Goal: Information Seeking & Learning: Learn about a topic

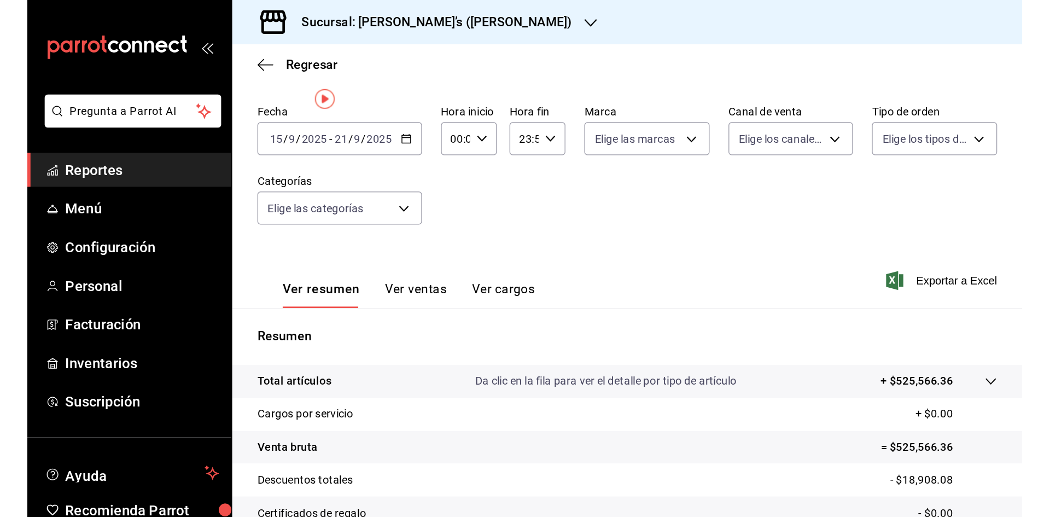
scroll to position [7, 0]
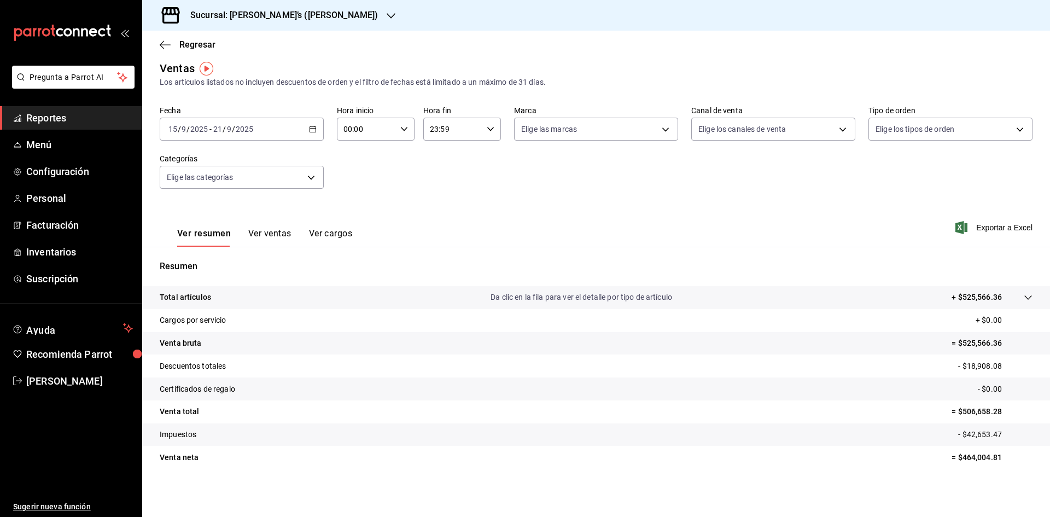
click at [294, 14] on h3 "Sucursal: [PERSON_NAME]’s ([PERSON_NAME])" at bounding box center [280, 15] width 196 height 13
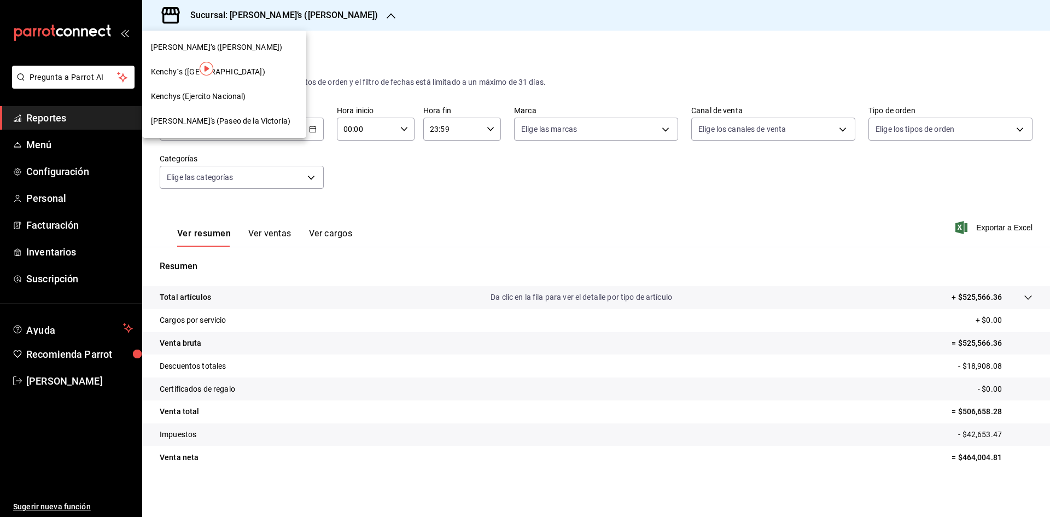
click at [252, 71] on div "Kenchy´s ([GEOGRAPHIC_DATA])" at bounding box center [224, 71] width 147 height 11
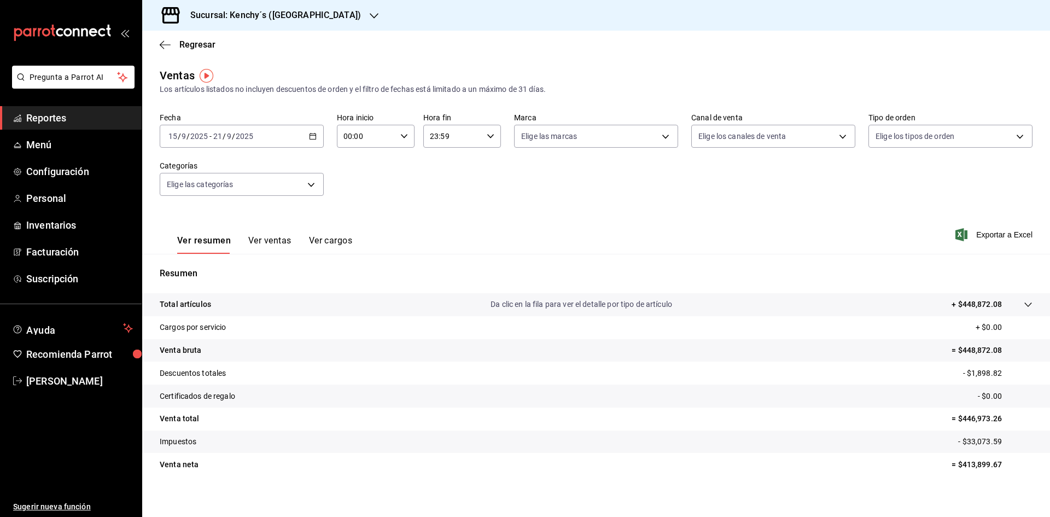
click at [256, 28] on div "Sucursal: Kenchy´s ([GEOGRAPHIC_DATA])" at bounding box center [267, 15] width 232 height 31
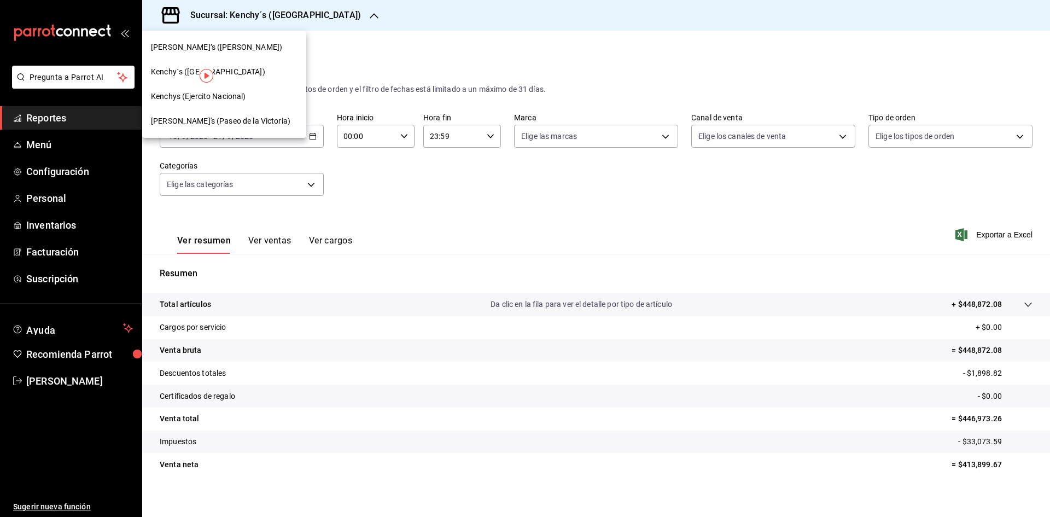
click at [238, 99] on span "Kenchys (Ejercito Nacional)" at bounding box center [198, 96] width 95 height 11
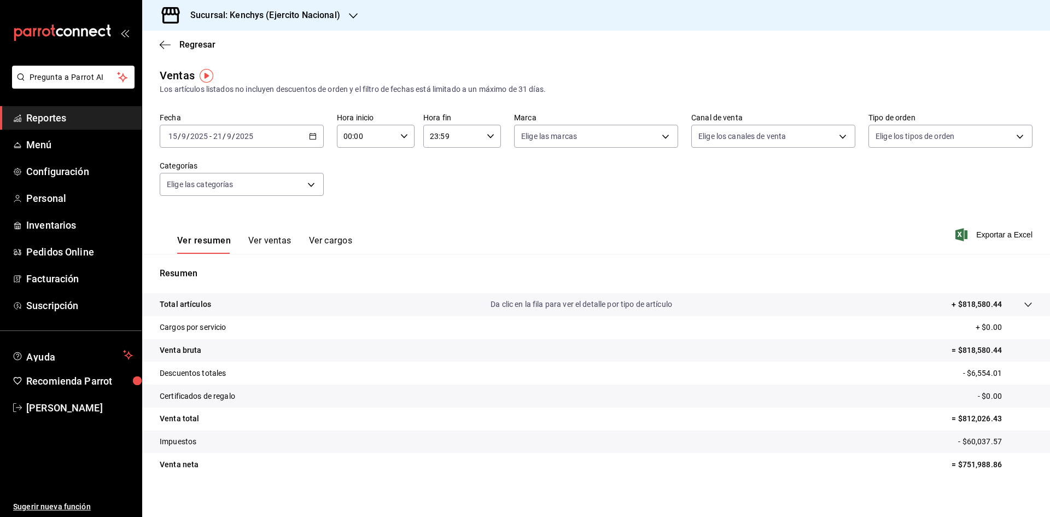
click at [291, 21] on h3 "Sucursal: Kenchys (Ejercito Nacional)" at bounding box center [261, 15] width 159 height 13
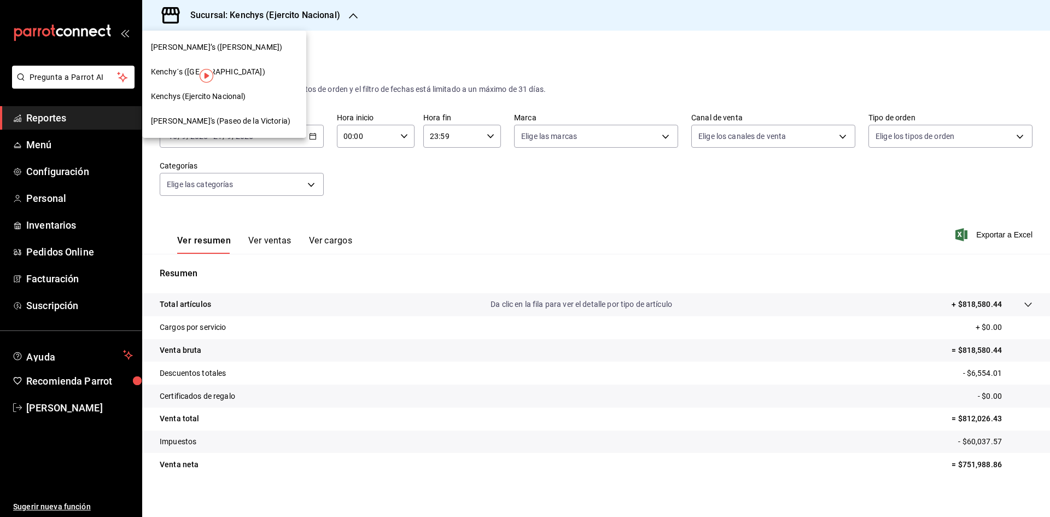
click at [248, 124] on span "[PERSON_NAME]'s (Paseo de la Victoria)" at bounding box center [220, 120] width 139 height 11
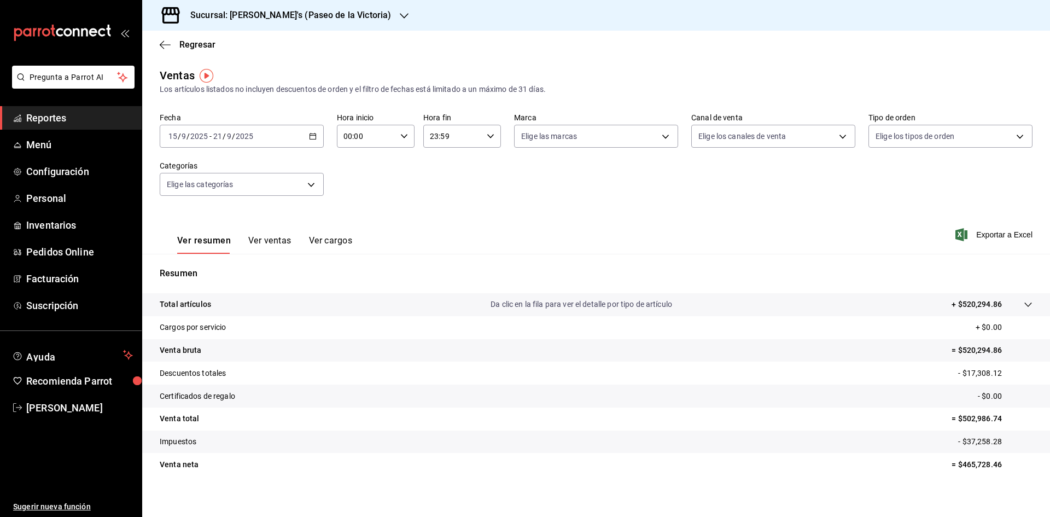
click at [311, 133] on \(Stroke\) "button" at bounding box center [311, 133] width 1 height 1
click at [219, 267] on span "Rango de fechas" at bounding box center [211, 267] width 85 height 11
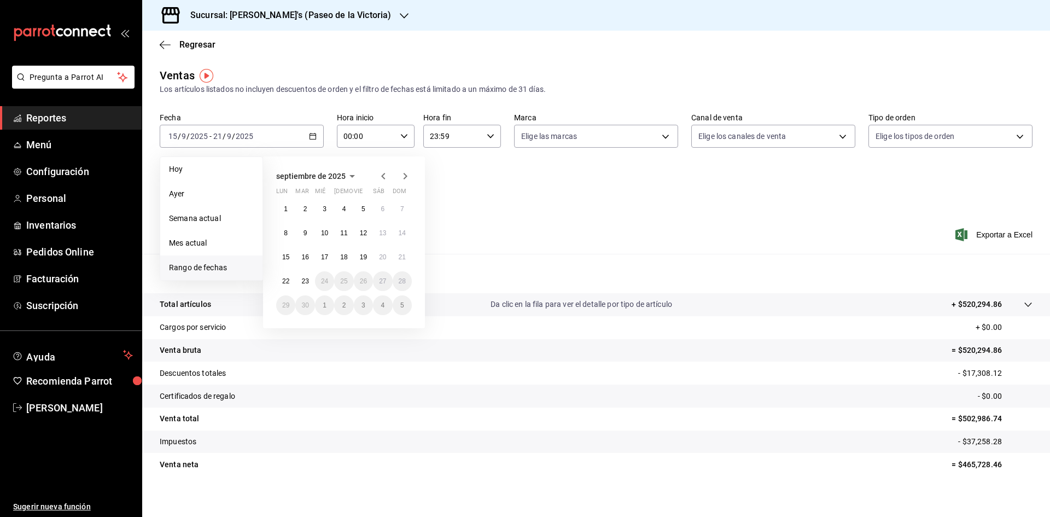
click at [337, 178] on span "septiembre de 2025" at bounding box center [310, 176] width 69 height 9
click at [284, 181] on span "2025" at bounding box center [285, 176] width 18 height 9
click at [306, 221] on button "2024" at bounding box center [298, 217] width 45 height 20
click at [381, 235] on abbr "septiembre" at bounding box center [389, 236] width 32 height 8
click at [284, 278] on abbr "16" at bounding box center [285, 281] width 7 height 8
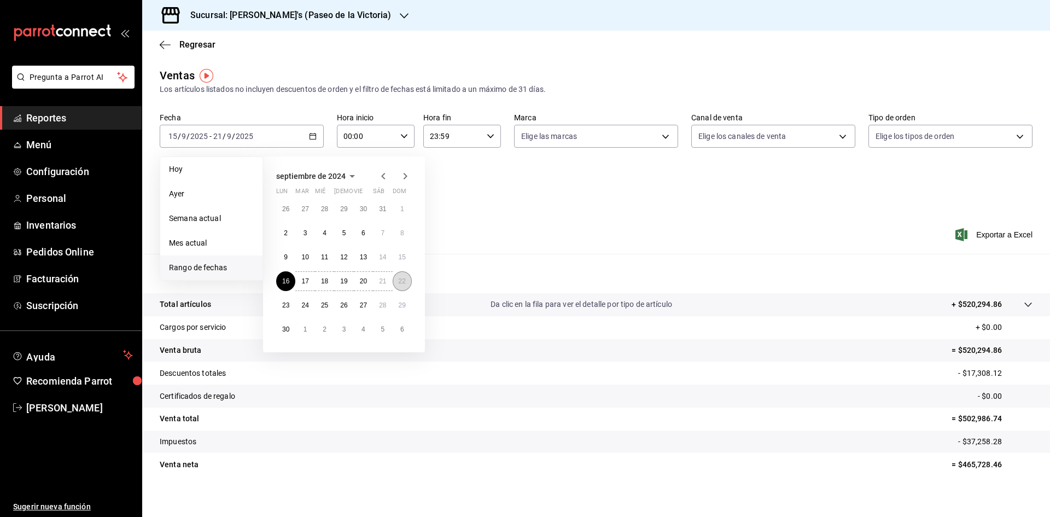
click at [404, 276] on button "22" at bounding box center [402, 281] width 19 height 20
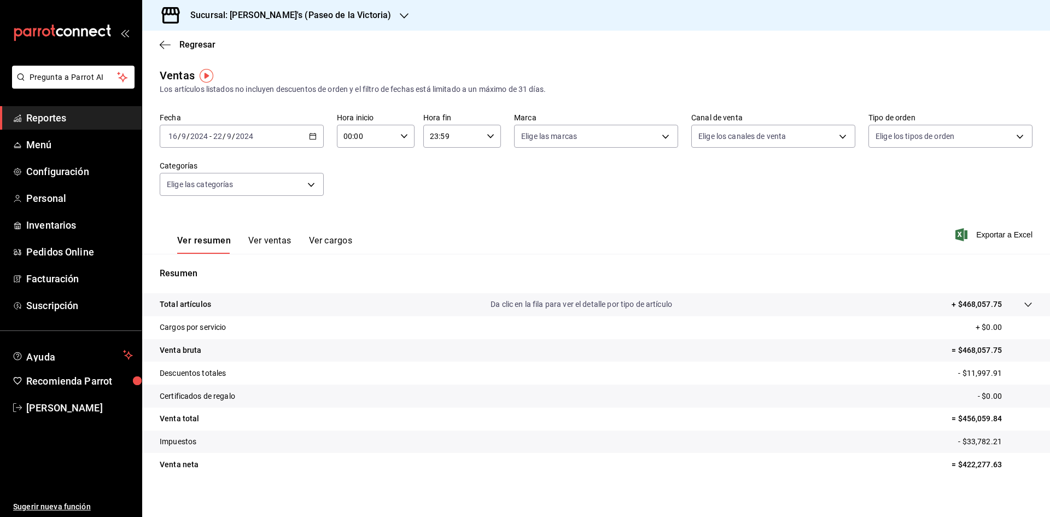
scroll to position [7, 0]
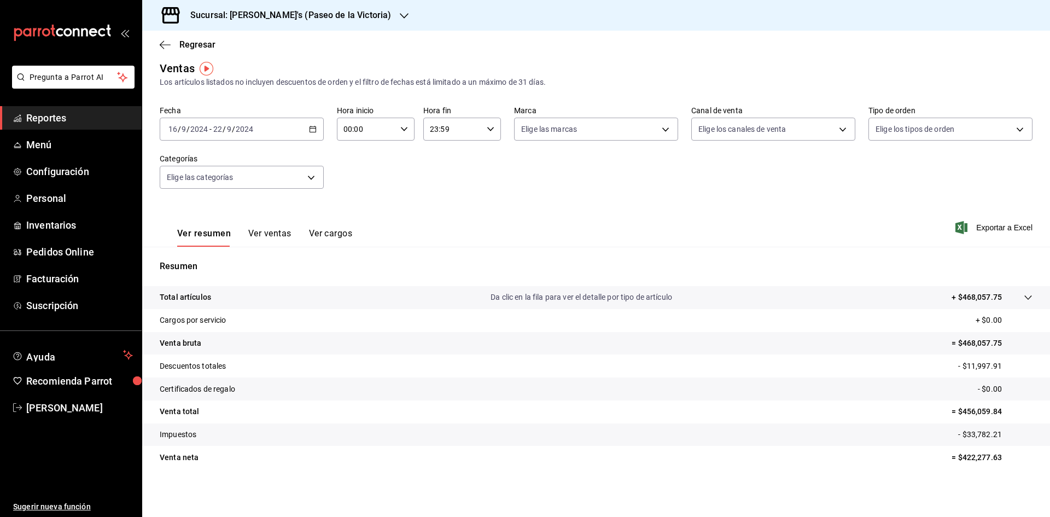
click at [286, 25] on div "Sucursal: [PERSON_NAME]'s (Paseo de la Victoria)" at bounding box center [282, 15] width 262 height 31
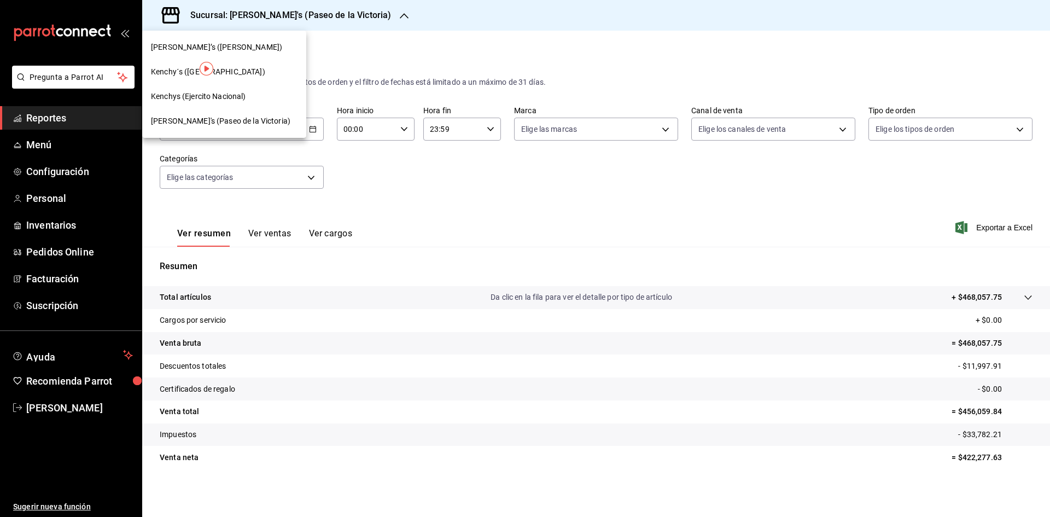
click at [243, 94] on span "Kenchys (Ejercito Nacional)" at bounding box center [198, 96] width 95 height 11
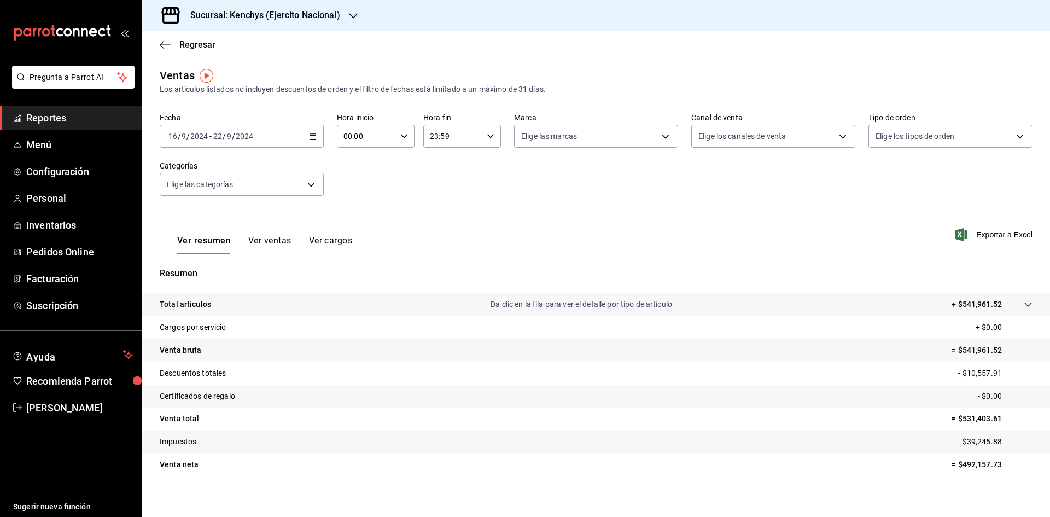
click at [283, 25] on div "Sucursal: Kenchys (Ejercito Nacional)" at bounding box center [256, 15] width 211 height 31
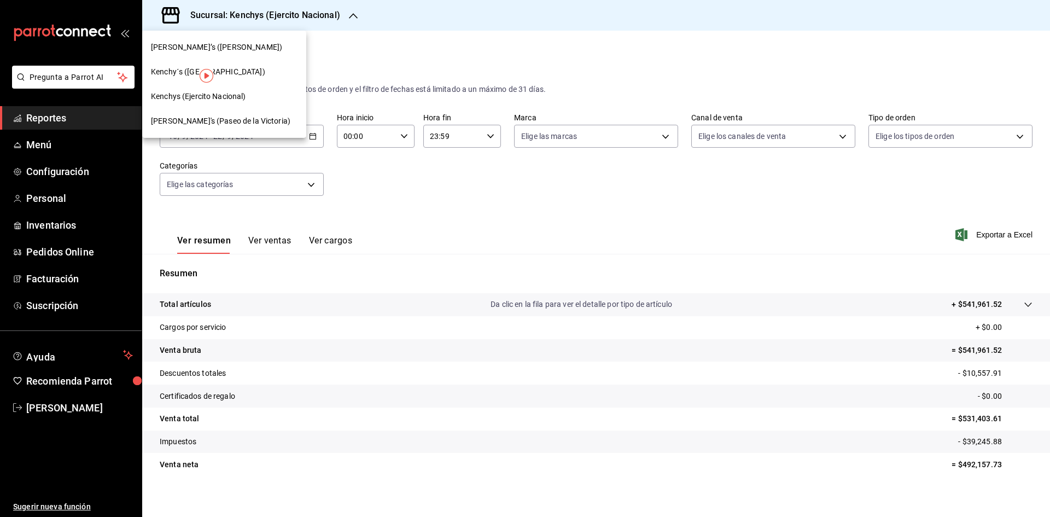
click at [245, 63] on div "Kenchy´s ([GEOGRAPHIC_DATA])" at bounding box center [224, 72] width 164 height 25
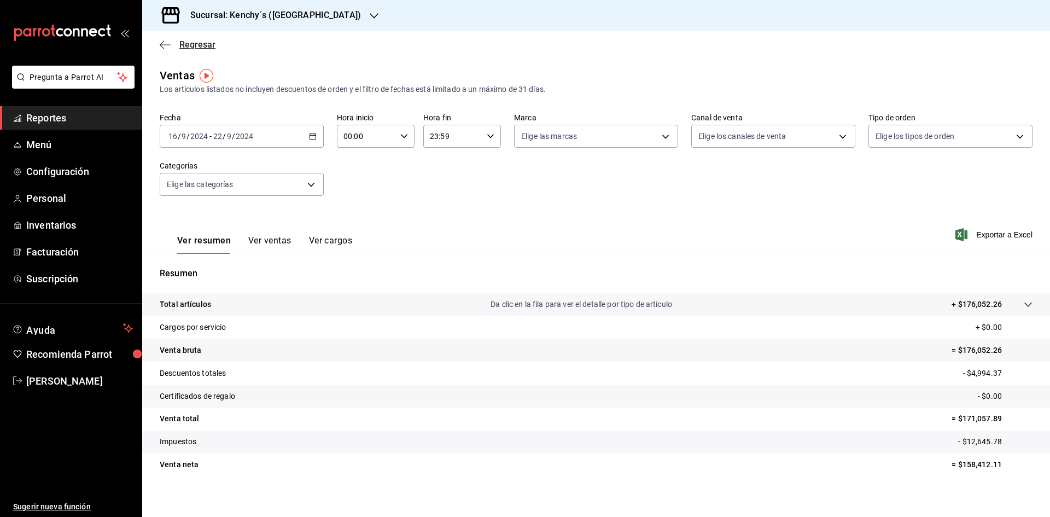
click at [213, 44] on span "Regresar" at bounding box center [197, 44] width 36 height 10
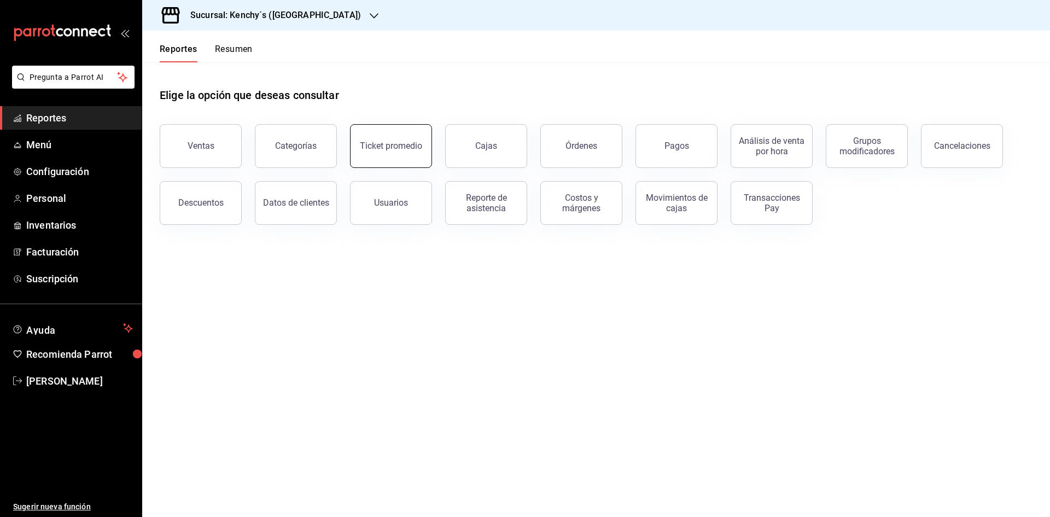
click at [401, 147] on div "Ticket promedio" at bounding box center [391, 146] width 62 height 10
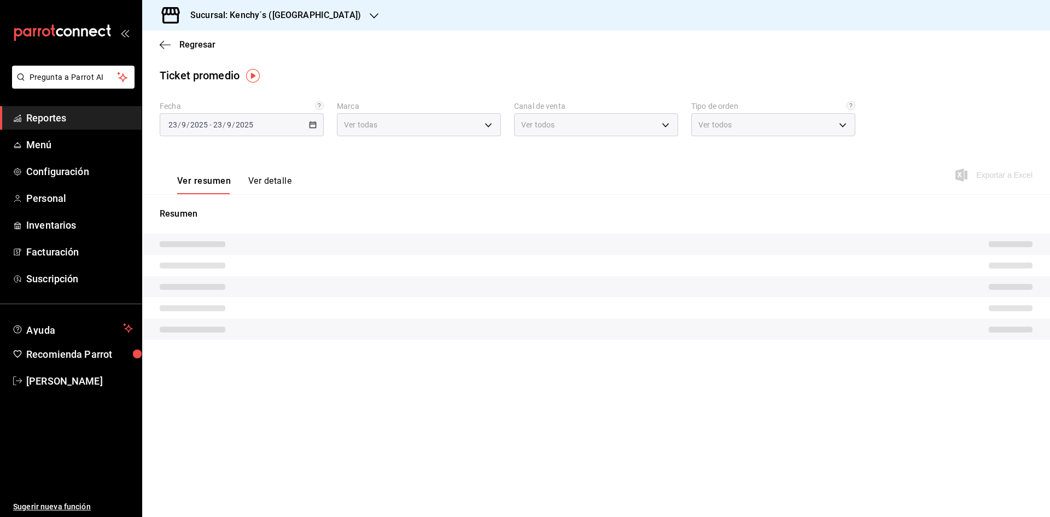
type input "8390dbae-2ebd-41a9-9b92-eb3d30eebc68"
type input "PARROT,UBER_EATS,RAPPI,DIDI_FOOD,ONLINE"
type input "9558161e-4b9d-4524-b472-97b8162ec19d,3888e54c-c5d6-4b35-aee3-1c8ed84db555,8d2e0…"
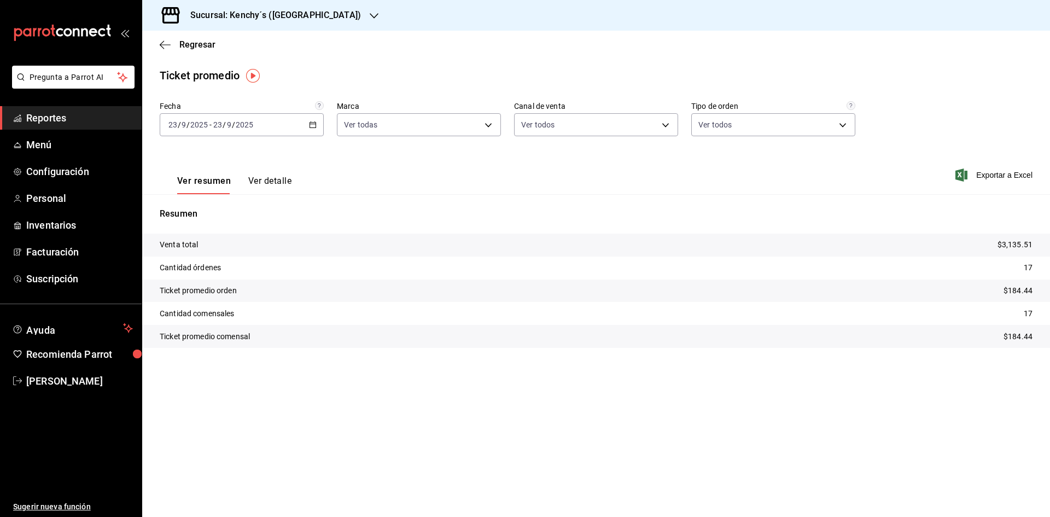
click at [314, 127] on \(Stroke\) "button" at bounding box center [313, 125] width 7 height 6
click at [246, 246] on li "Rango de fechas" at bounding box center [211, 256] width 102 height 25
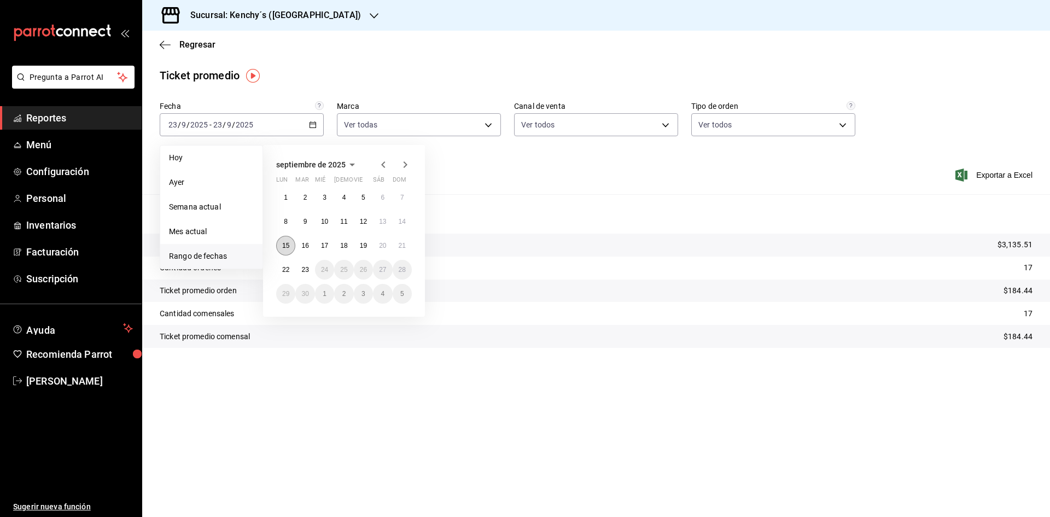
click at [282, 243] on abbr "15" at bounding box center [285, 246] width 7 height 8
click at [404, 250] on button "21" at bounding box center [402, 246] width 19 height 20
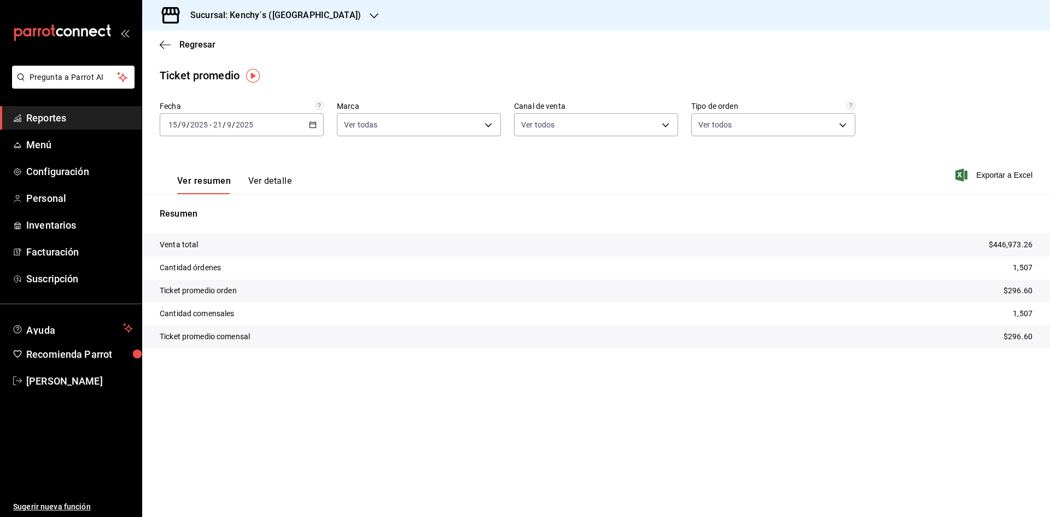
click at [288, 14] on h3 "Sucursal: Kenchy´s ([GEOGRAPHIC_DATA])" at bounding box center [271, 15] width 179 height 13
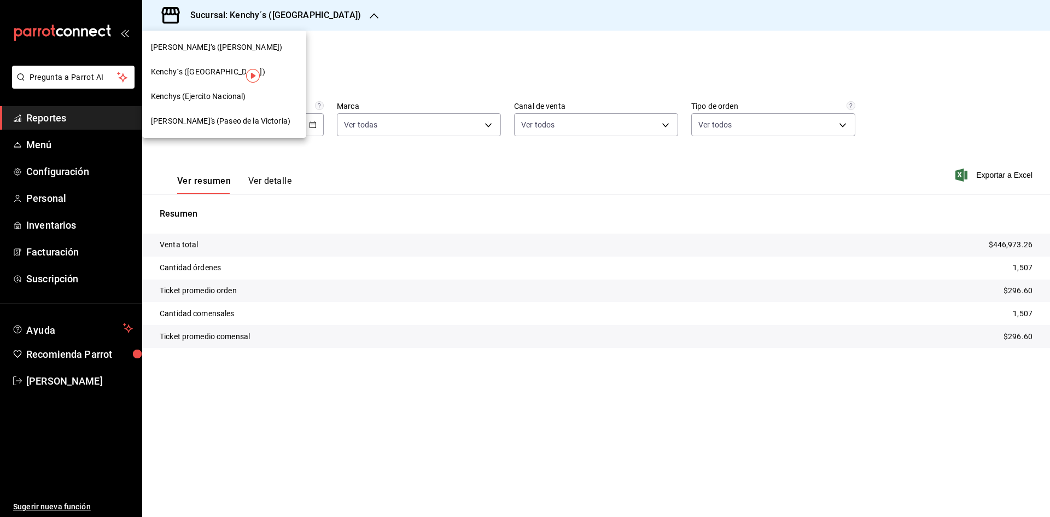
click at [234, 112] on div "[PERSON_NAME]'s (Paseo de la Victoria)" at bounding box center [224, 121] width 164 height 25
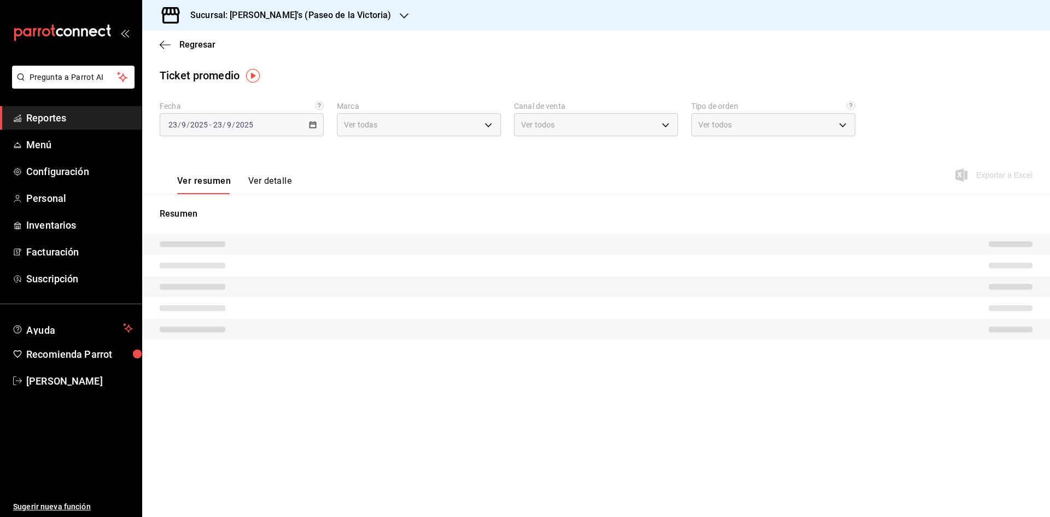
type input "802a6c8e-12c6-4e75-ac23-cd84ee4663c1"
type input "PARROT,UBER_EATS,RAPPI,DIDI_FOOD,ONLINE"
type input "71c47431-86f6-4697-b690-161b4107a40a,5c969b9a-2296-4b6a-a11f-1916410c9f72,732c1…"
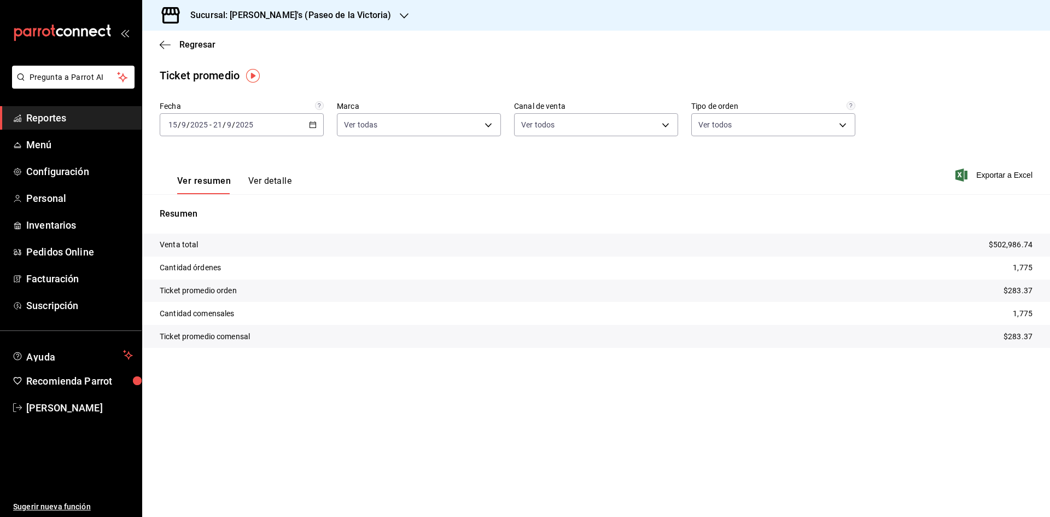
click at [297, 13] on h3 "Sucursal: [PERSON_NAME]'s (Paseo de la Victoria)" at bounding box center [287, 15] width 210 height 13
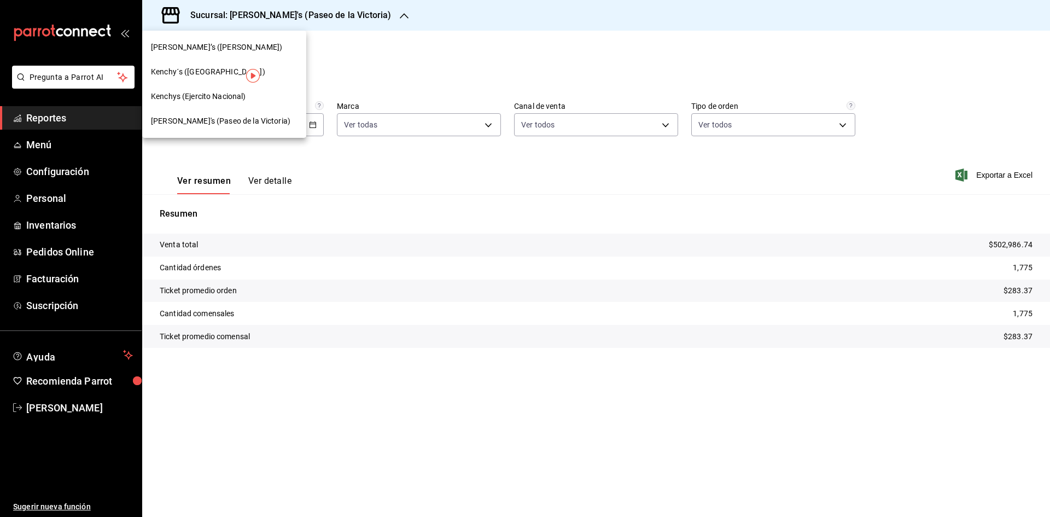
click at [239, 96] on span "Kenchys (Ejercito Nacional)" at bounding box center [198, 96] width 95 height 11
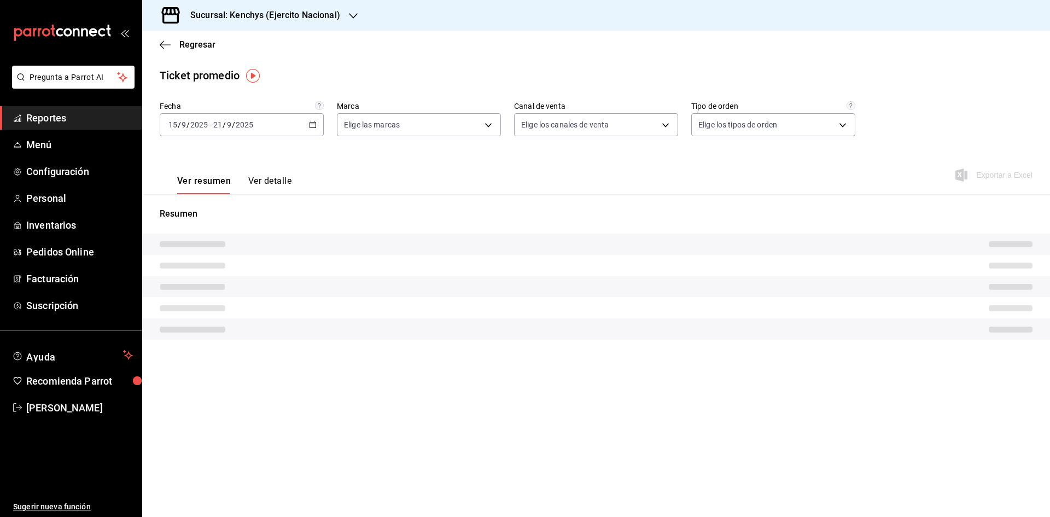
type input "df293b5a-66b7-4245-b4df-091ac2b01ddb"
type input "PARROT,UBER_EATS,RAPPI,DIDI_FOOD,ONLINE"
type input "f0635f86-62e5-4b2e-bc56-8acd7167a0dd,5ad13bb9-95c6-4ccb-a061-144ab5393be2,64fed…"
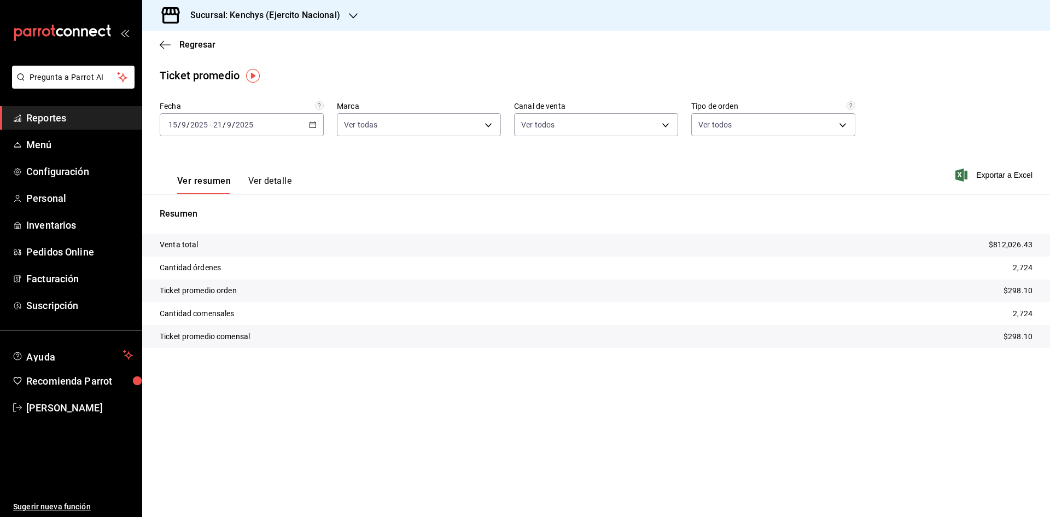
click at [344, 17] on div "Sucursal: Kenchys (Ejercito Nacional)" at bounding box center [256, 15] width 211 height 31
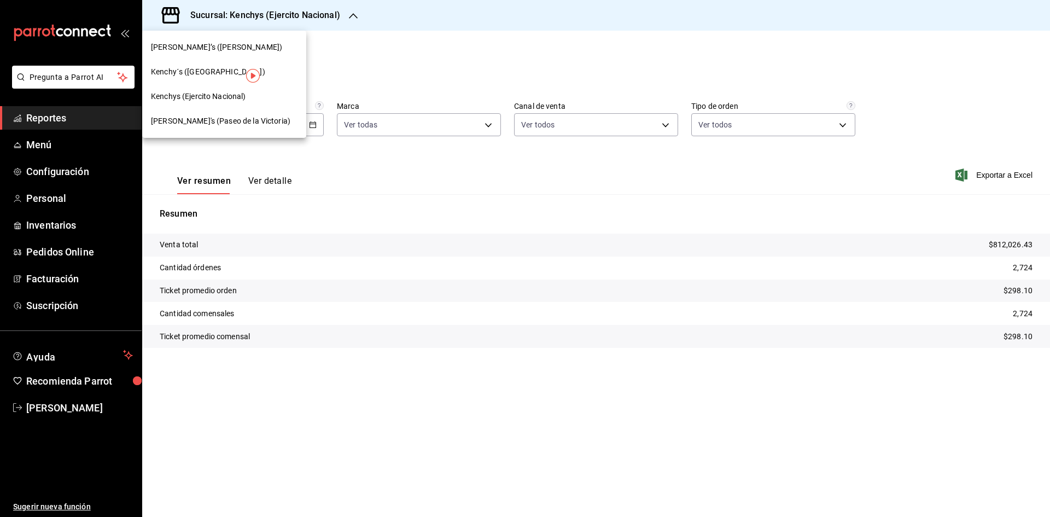
click at [238, 40] on div "[PERSON_NAME]’s ([PERSON_NAME])" at bounding box center [224, 47] width 164 height 25
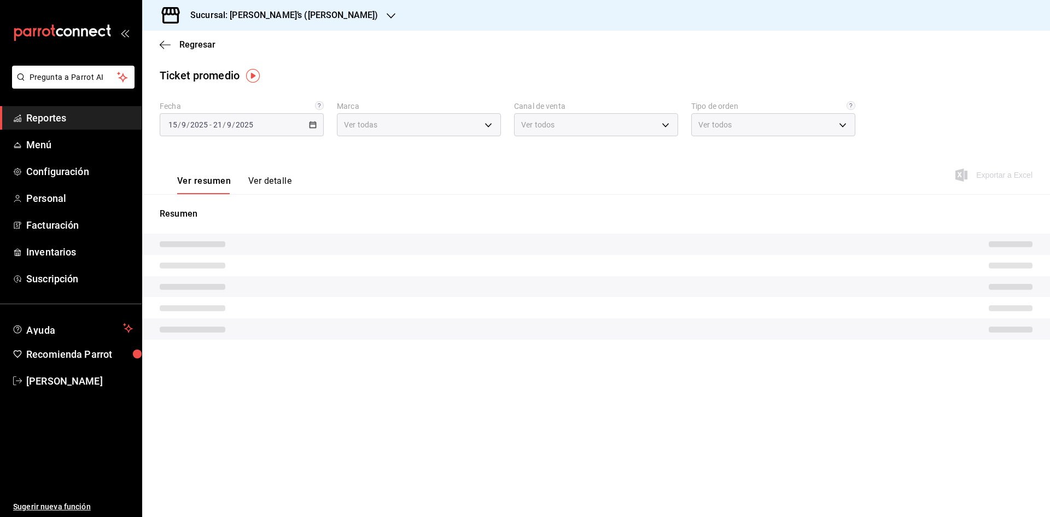
type input "0c95666d-5d44-479d-bde2-9a9c07f866e2"
type input "PARROT,UBER_EATS,RAPPI,DIDI_FOOD,ONLINE"
type input "2aaadd4c-1e5b-4cf7-9fda-4739d66fb27f,b6b0f819-a3d3-4ce4-b0fa-92c7d3a51b80,6499d…"
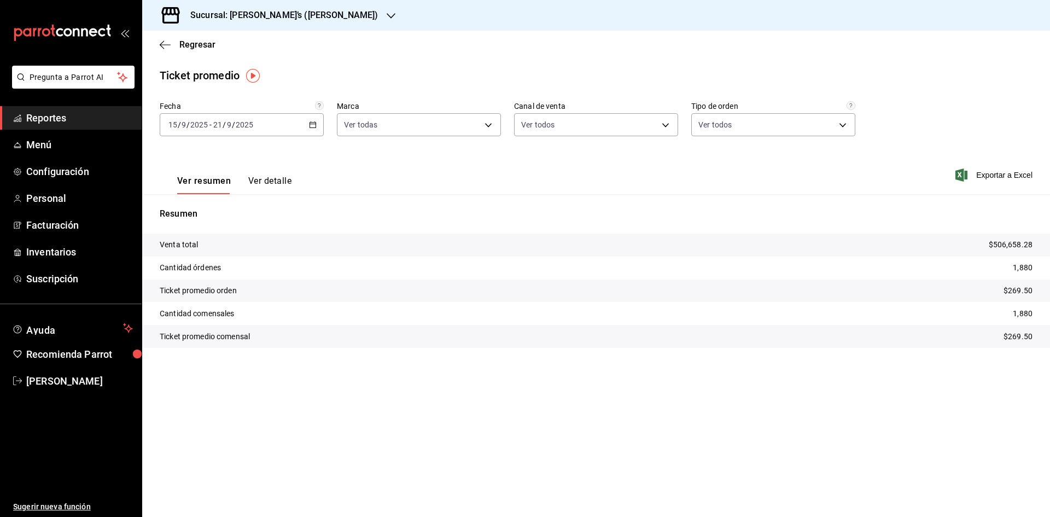
click at [314, 127] on icon "button" at bounding box center [313, 125] width 8 height 8
click at [298, 20] on h3 "Sucursal: [PERSON_NAME]’s ([PERSON_NAME])" at bounding box center [280, 15] width 196 height 13
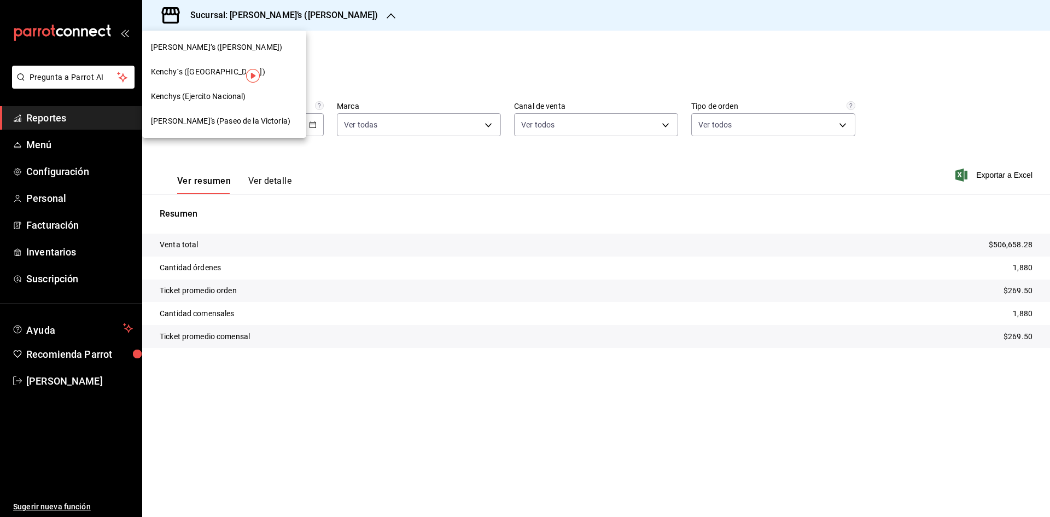
click at [256, 120] on span "[PERSON_NAME]'s (Paseo de la Victoria)" at bounding box center [220, 120] width 139 height 11
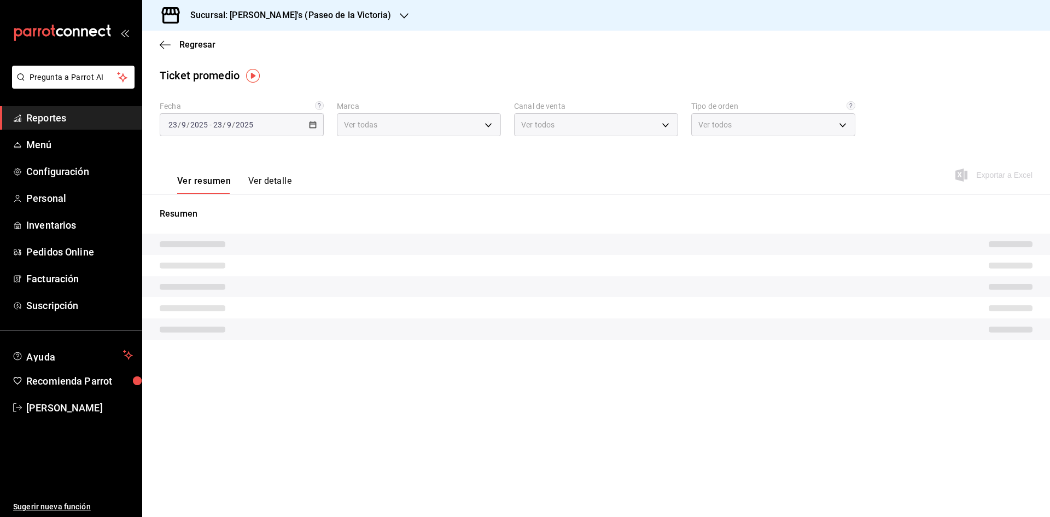
type input "802a6c8e-12c6-4e75-ac23-cd84ee4663c1"
type input "PARROT,UBER_EATS,RAPPI,DIDI_FOOD,ONLINE"
type input "71c47431-86f6-4697-b690-161b4107a40a,5c969b9a-2296-4b6a-a11f-1916410c9f72,732c1…"
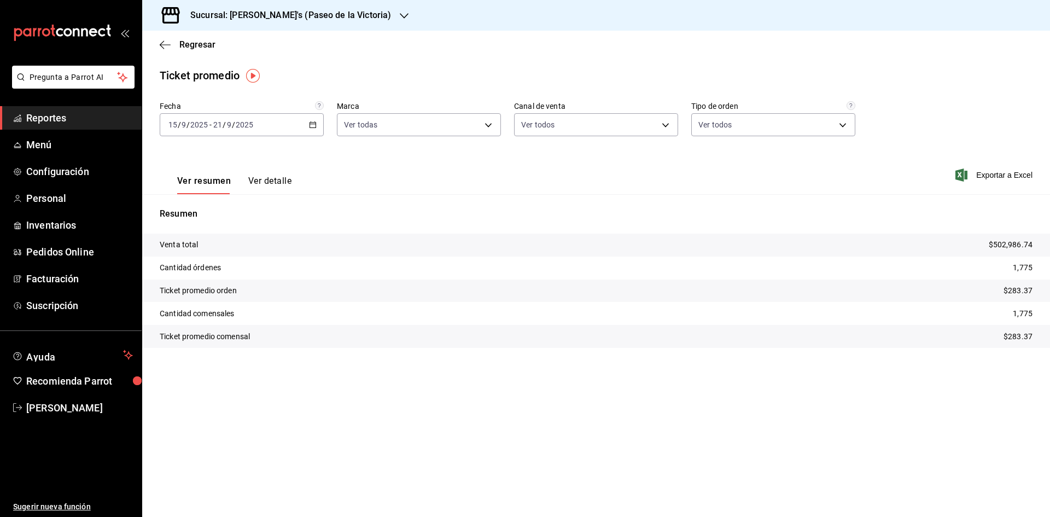
click at [316, 123] on \(Stroke\) "button" at bounding box center [313, 125] width 7 height 6
click at [248, 263] on li "Rango de fechas" at bounding box center [211, 256] width 102 height 25
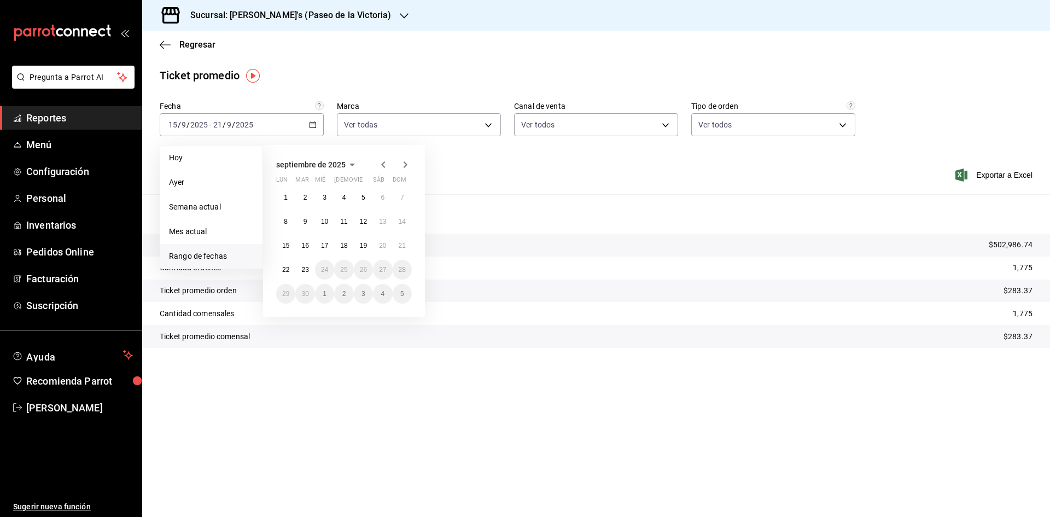
click at [317, 169] on span "septiembre de 2025" at bounding box center [310, 164] width 69 height 9
click at [274, 168] on div "2025 enero febrero marzo [PERSON_NAME] junio [PERSON_NAME] septiembre octubre n…" at bounding box center [344, 206] width 162 height 123
click at [283, 168] on span "2025" at bounding box center [285, 164] width 18 height 9
click at [294, 205] on button "2024" at bounding box center [298, 205] width 45 height 20
click at [389, 224] on abbr "septiembre" at bounding box center [389, 225] width 32 height 8
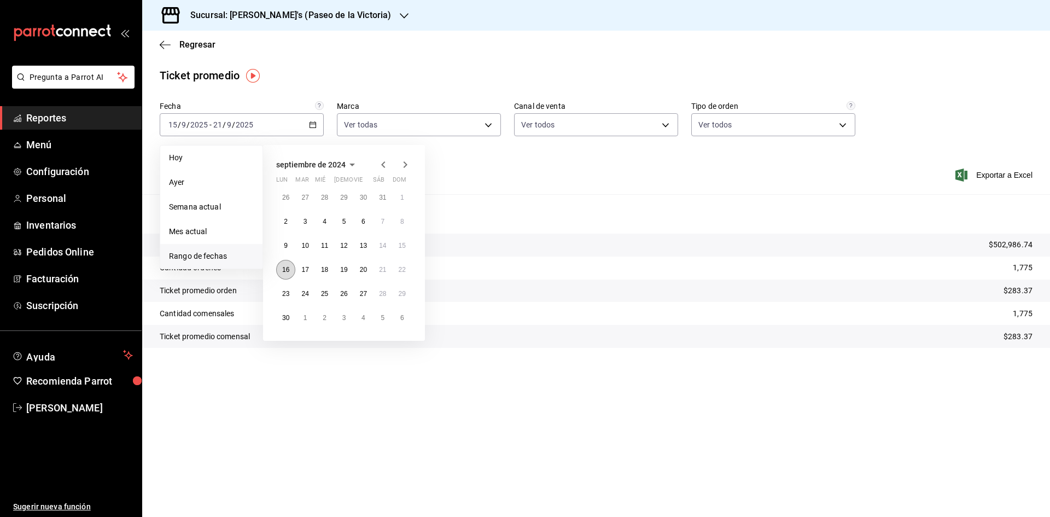
click at [284, 263] on button "16" at bounding box center [285, 270] width 19 height 20
click at [406, 266] on button "22" at bounding box center [402, 270] width 19 height 20
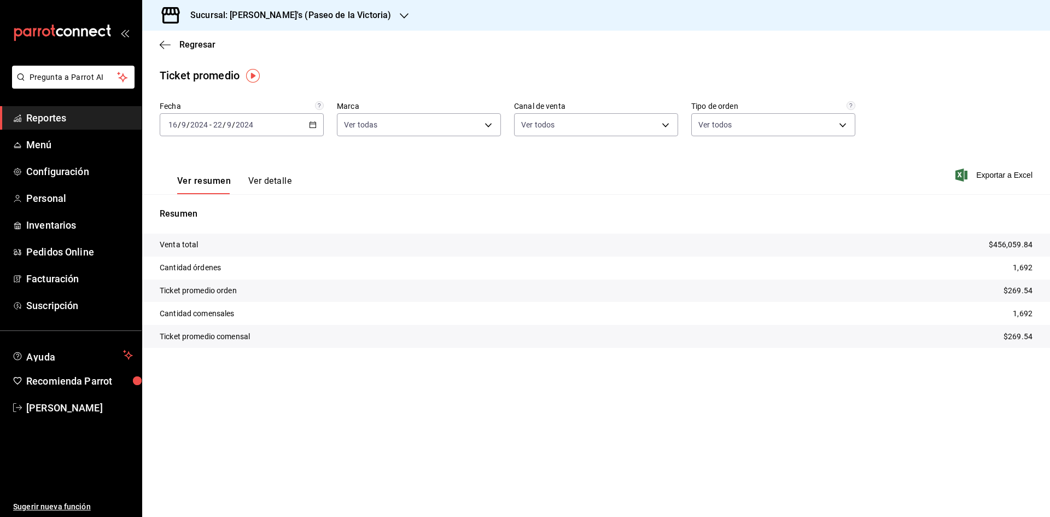
click at [273, 15] on h3 "Sucursal: [PERSON_NAME]'s (Paseo de la Victoria)" at bounding box center [287, 15] width 210 height 13
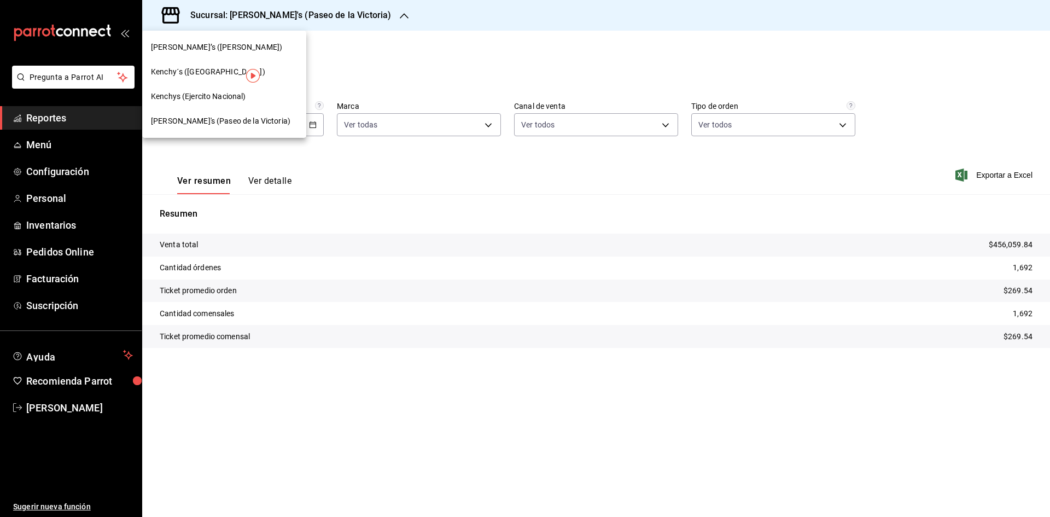
click at [211, 90] on div "Kenchys (Ejercito Nacional)" at bounding box center [224, 96] width 164 height 25
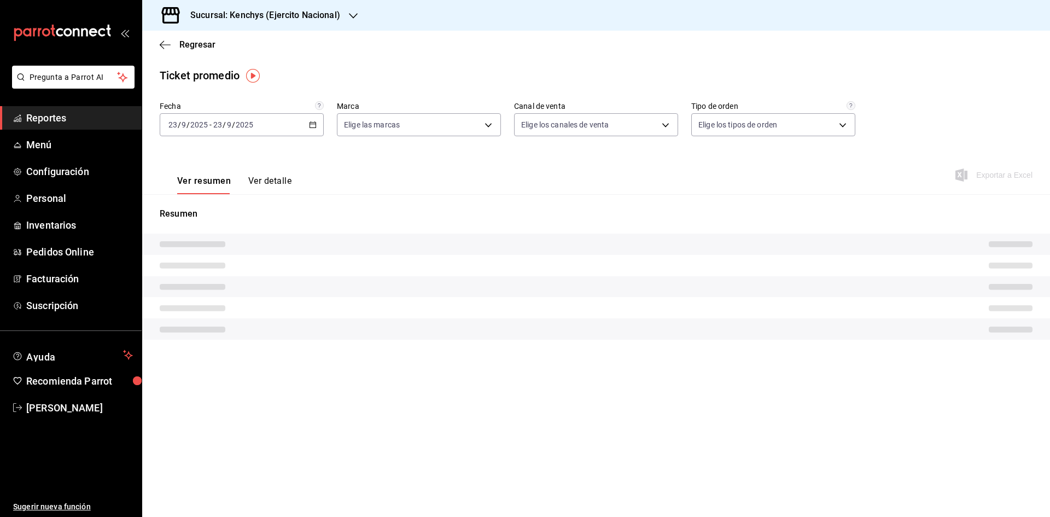
type input "df293b5a-66b7-4245-b4df-091ac2b01ddb"
type input "PARROT,UBER_EATS,RAPPI,DIDI_FOOD,ONLINE"
type input "f0635f86-62e5-4b2e-bc56-8acd7167a0dd,5ad13bb9-95c6-4ccb-a061-144ab5393be2,64fed…"
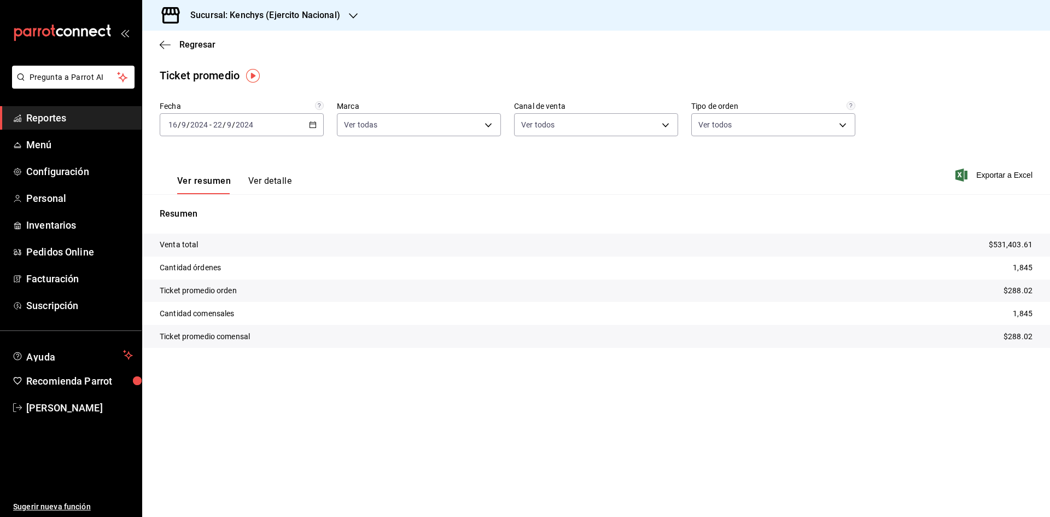
click at [311, 12] on h3 "Sucursal: Kenchys (Ejercito Nacional)" at bounding box center [261, 15] width 159 height 13
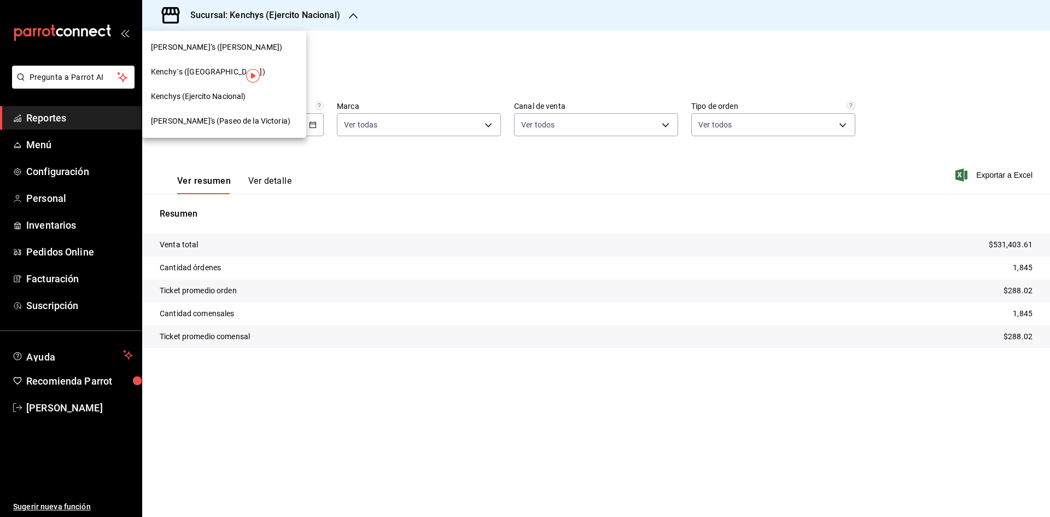
click at [228, 72] on span "Kenchy´s ([GEOGRAPHIC_DATA])" at bounding box center [208, 71] width 114 height 11
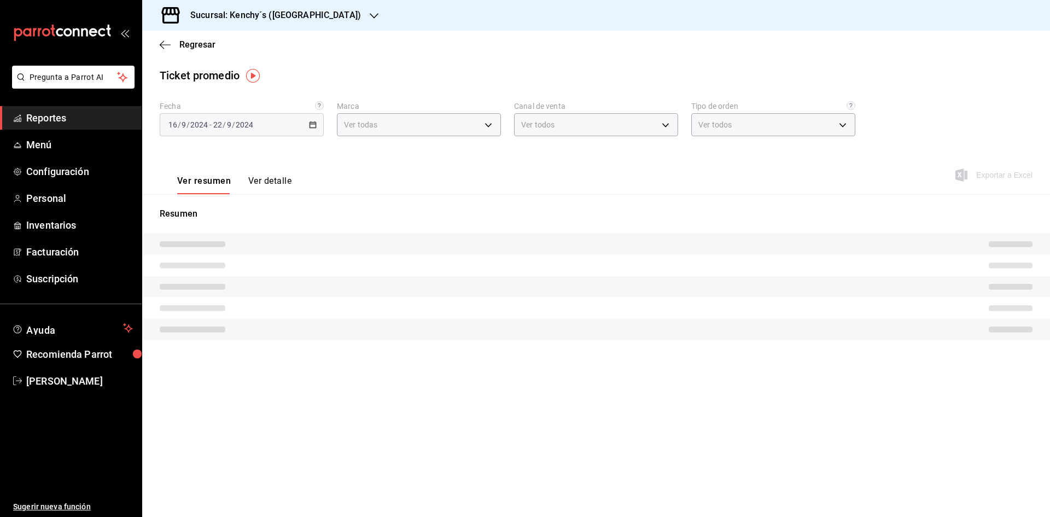
type input "8390dbae-2ebd-41a9-9b92-eb3d30eebc68"
type input "PARROT,UBER_EATS,RAPPI,DIDI_FOOD,ONLINE"
type input "9558161e-4b9d-4524-b472-97b8162ec19d,3888e54c-c5d6-4b35-aee3-1c8ed84db555,8d2e0…"
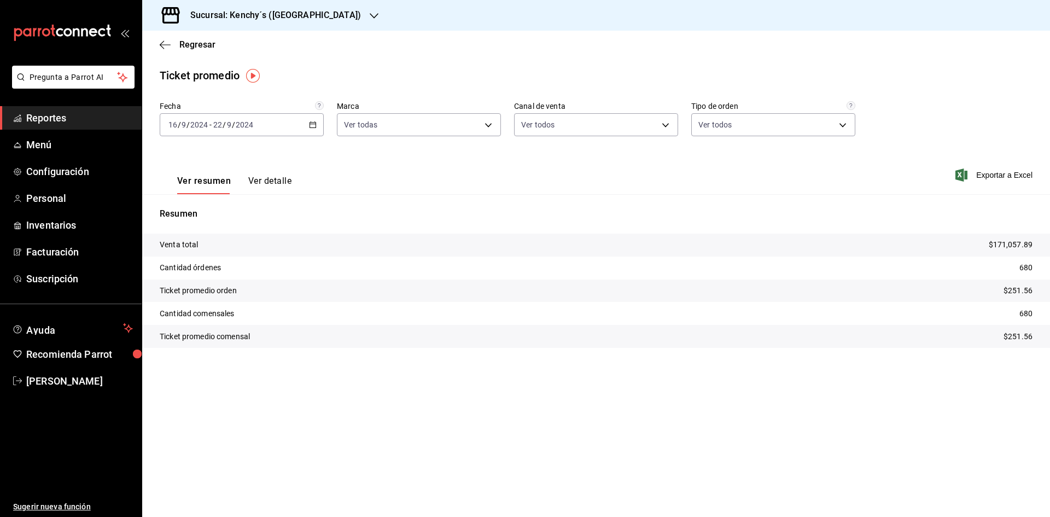
click at [298, 13] on h3 "Sucursal: Kenchy´s ([GEOGRAPHIC_DATA])" at bounding box center [271, 15] width 179 height 13
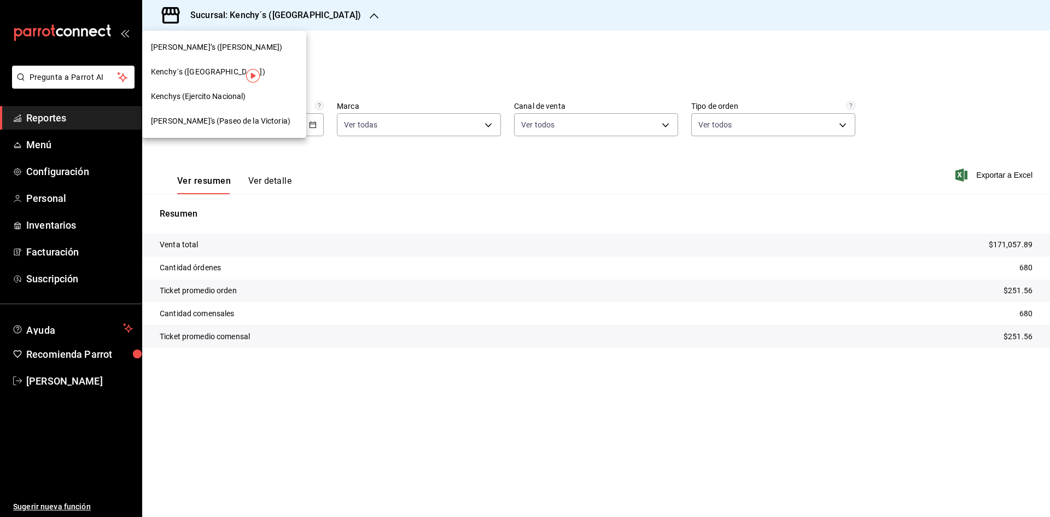
click at [216, 97] on span "Kenchys (Ejercito Nacional)" at bounding box center [198, 96] width 95 height 11
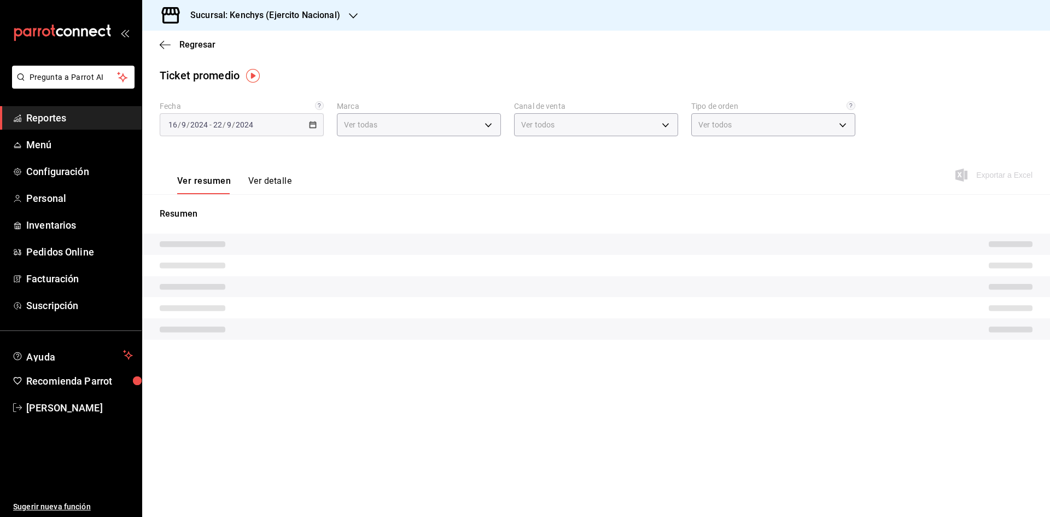
type input "df293b5a-66b7-4245-b4df-091ac2b01ddb"
type input "PARROT,UBER_EATS,RAPPI,DIDI_FOOD,ONLINE"
type input "f0635f86-62e5-4b2e-bc56-8acd7167a0dd,5ad13bb9-95c6-4ccb-a061-144ab5393be2,64fed…"
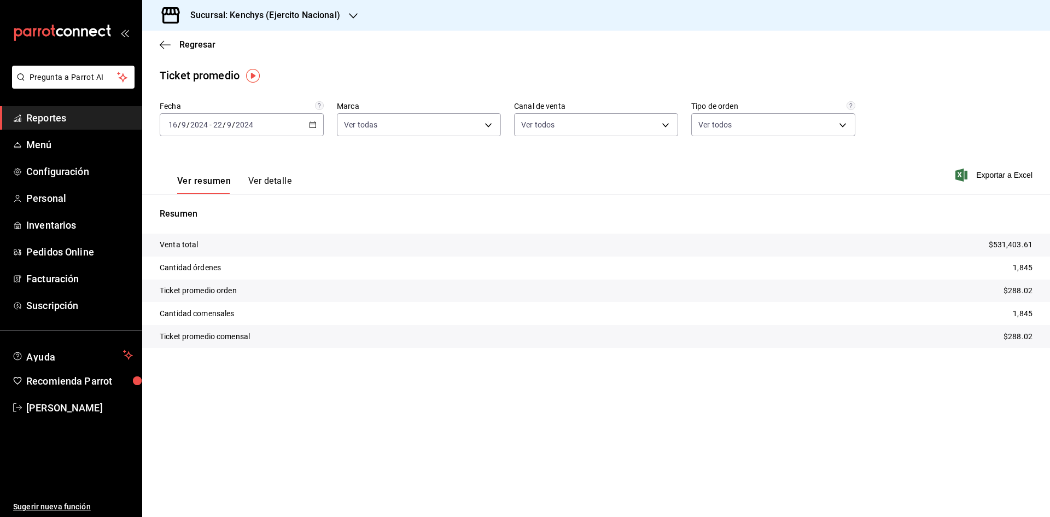
click at [306, 17] on h3 "Sucursal: Kenchys (Ejercito Nacional)" at bounding box center [261, 15] width 159 height 13
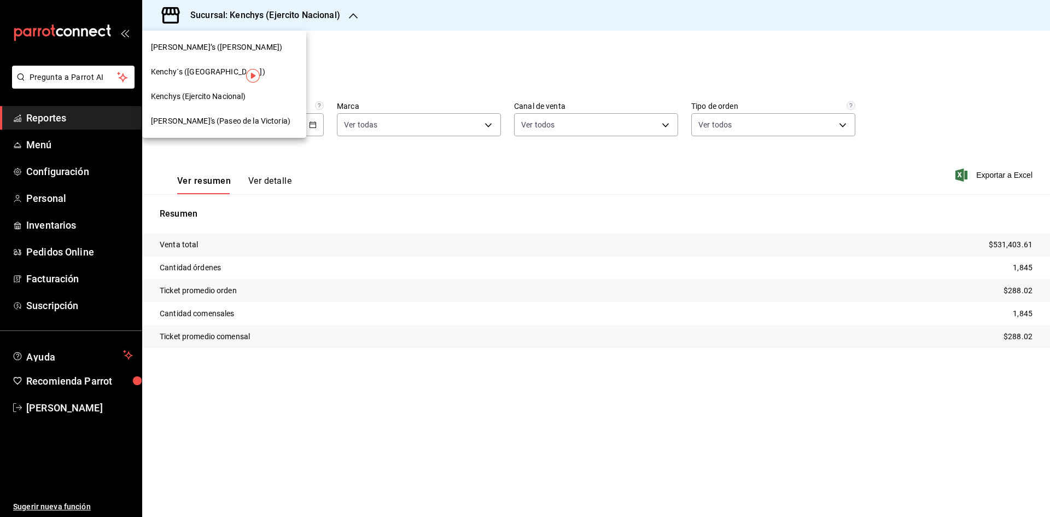
click at [242, 126] on span "[PERSON_NAME]'s (Paseo de la Victoria)" at bounding box center [220, 120] width 139 height 11
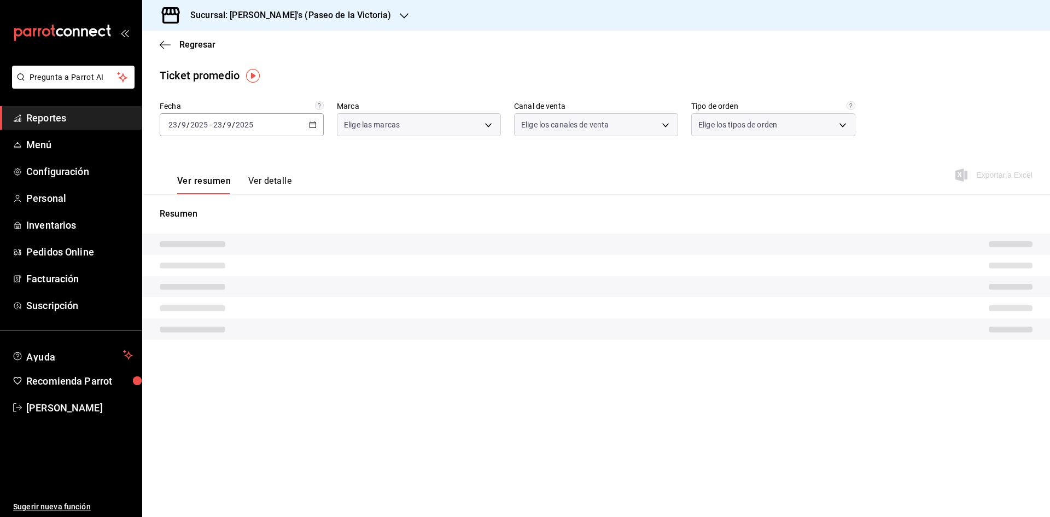
type input "802a6c8e-12c6-4e75-ac23-cd84ee4663c1"
type input "PARROT,UBER_EATS,RAPPI,DIDI_FOOD,ONLINE"
type input "71c47431-86f6-4697-b690-161b4107a40a,5c969b9a-2296-4b6a-a11f-1916410c9f72,732c1…"
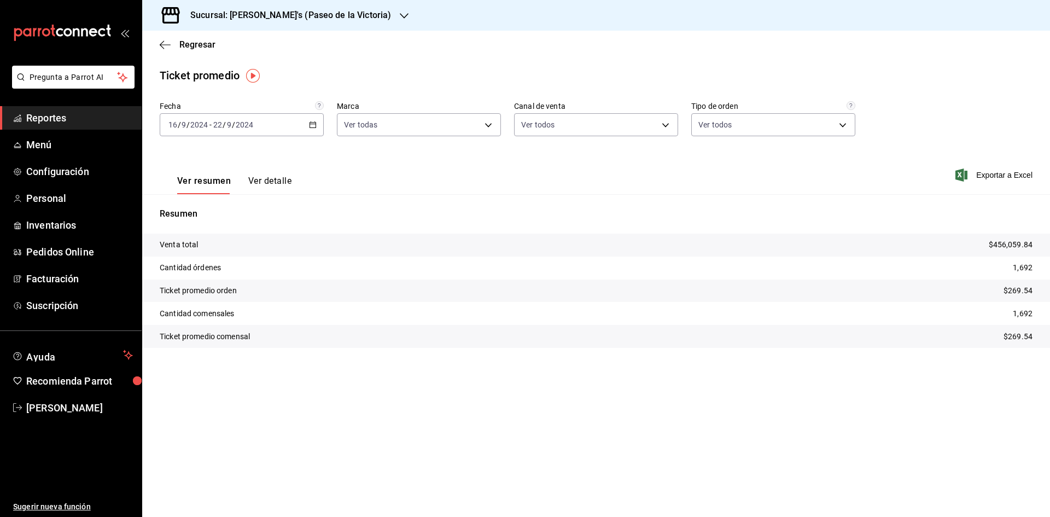
click at [303, 14] on h3 "Sucursal: [PERSON_NAME]'s (Paseo de la Victoria)" at bounding box center [287, 15] width 210 height 13
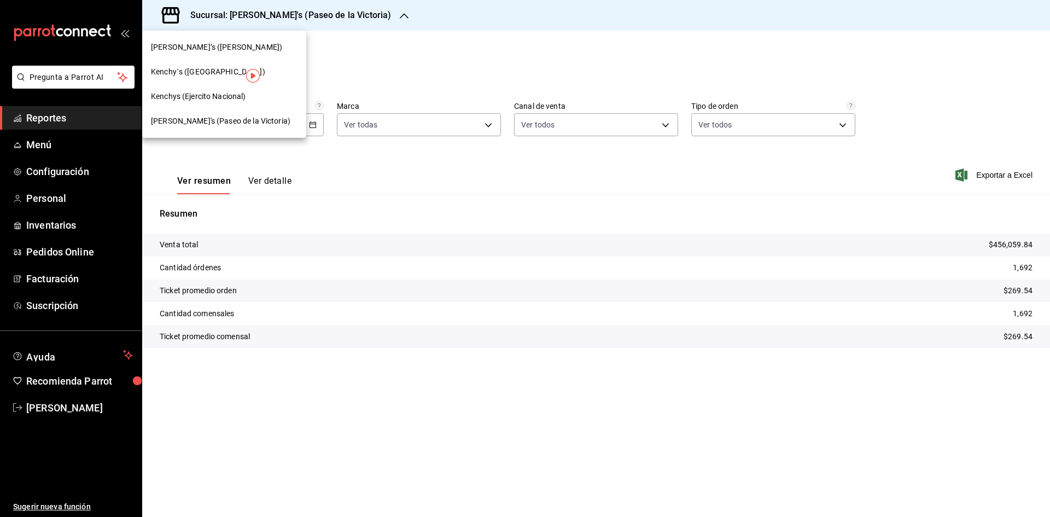
click at [216, 118] on span "[PERSON_NAME]'s (Paseo de la Victoria)" at bounding box center [220, 120] width 139 height 11
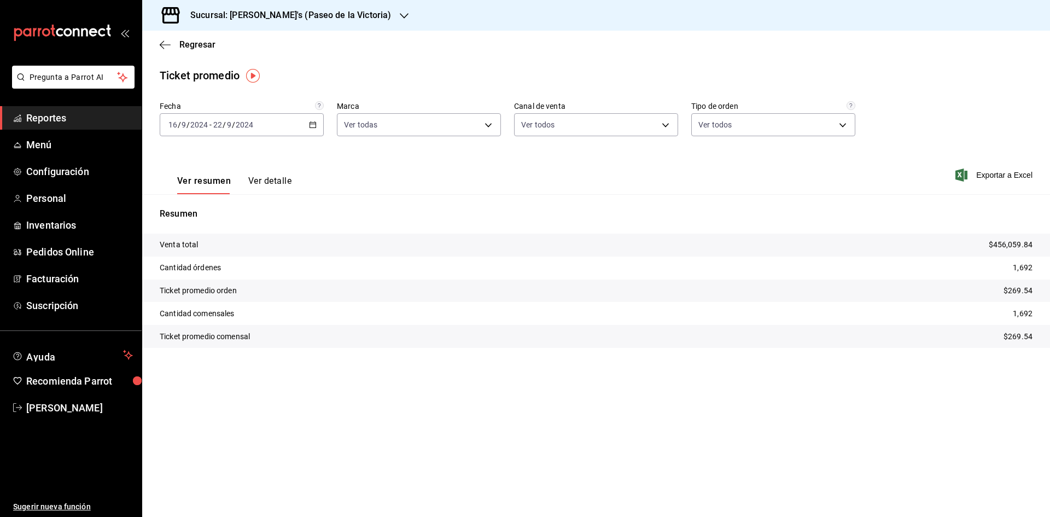
click at [316, 125] on \(Stroke\) "button" at bounding box center [313, 125] width 7 height 6
click at [324, 153] on div "Ver resumen Ver detalle Exportar a Excel" at bounding box center [596, 171] width 908 height 45
click at [317, 121] on div "[DATE] [DATE] - [DATE] [DATE]" at bounding box center [242, 124] width 164 height 23
click at [234, 259] on span "Rango de fechas" at bounding box center [211, 256] width 85 height 11
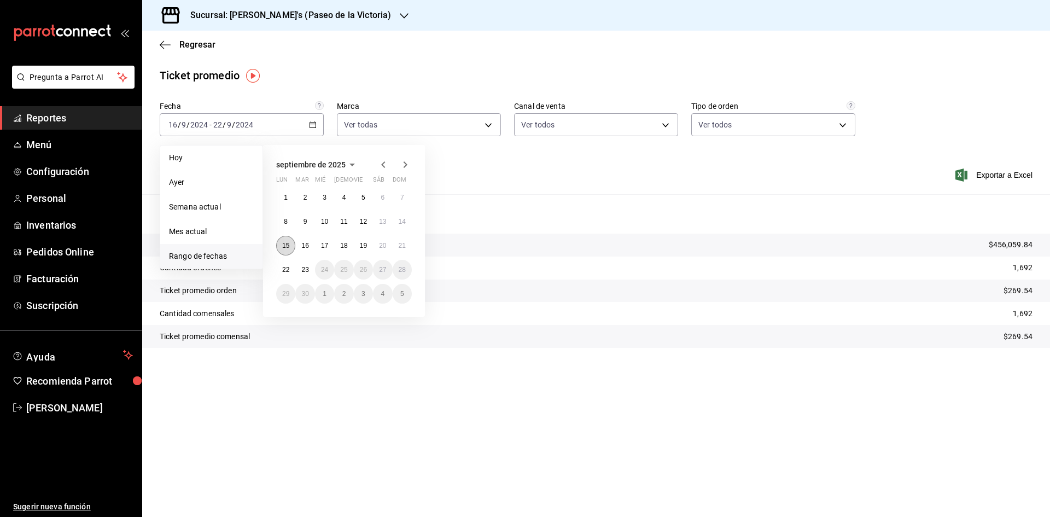
click at [281, 246] on button "15" at bounding box center [285, 246] width 19 height 20
click at [400, 249] on button "21" at bounding box center [402, 246] width 19 height 20
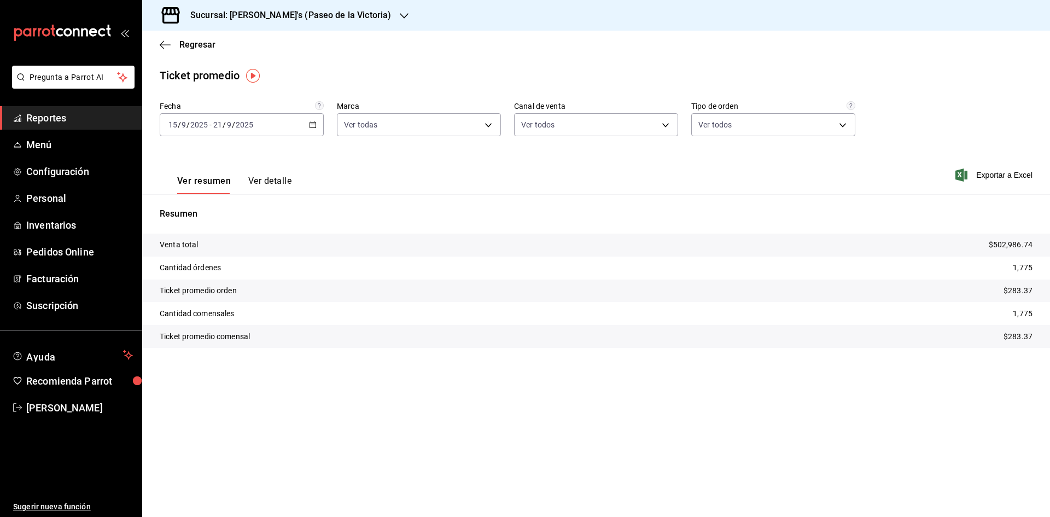
click at [321, 14] on h3 "Sucursal: [PERSON_NAME]'s (Paseo de la Victoria)" at bounding box center [287, 15] width 210 height 13
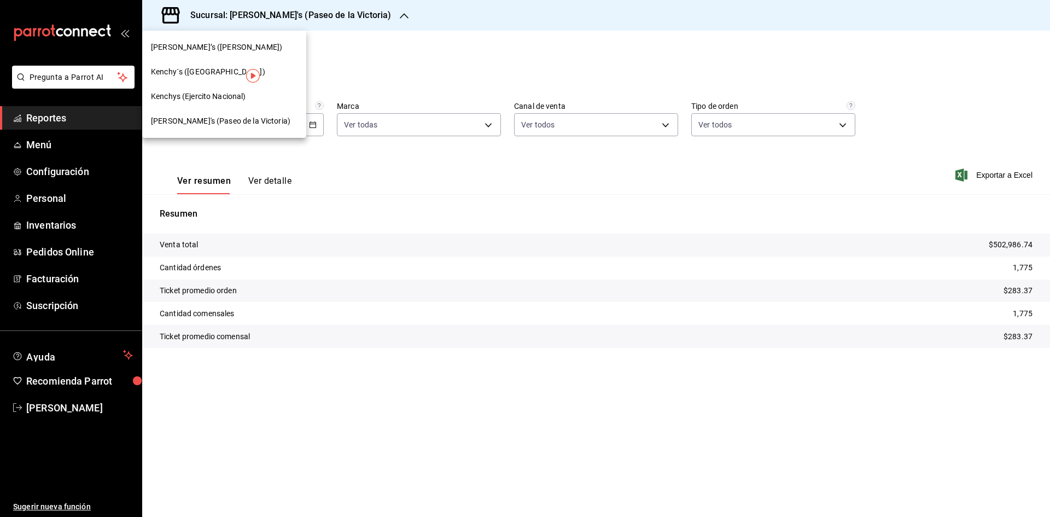
click at [256, 101] on div "Kenchys (Ejercito Nacional)" at bounding box center [224, 96] width 147 height 11
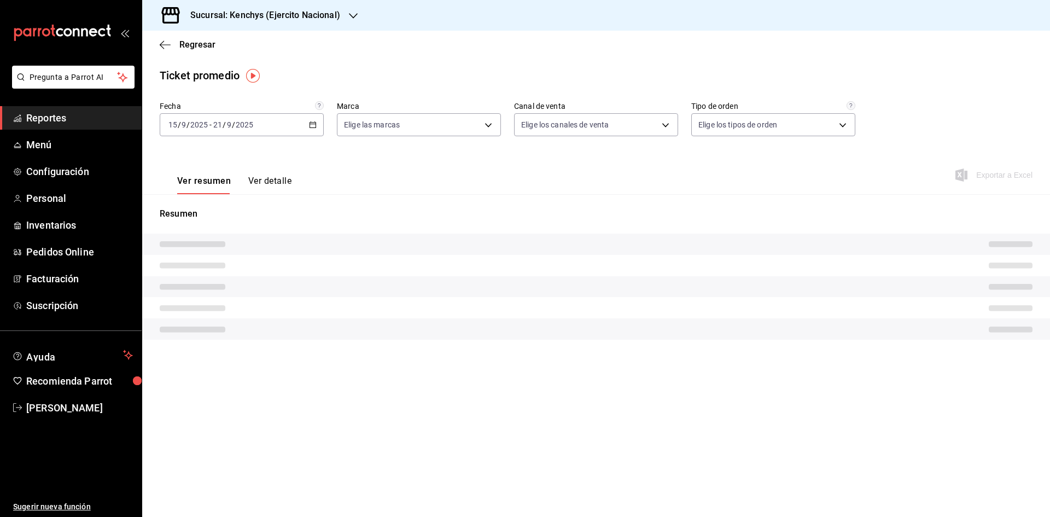
type input "df293b5a-66b7-4245-b4df-091ac2b01ddb"
type input "PARROT,UBER_EATS,RAPPI,DIDI_FOOD,ONLINE"
type input "f0635f86-62e5-4b2e-bc56-8acd7167a0dd,5ad13bb9-95c6-4ccb-a061-144ab5393be2,64fed…"
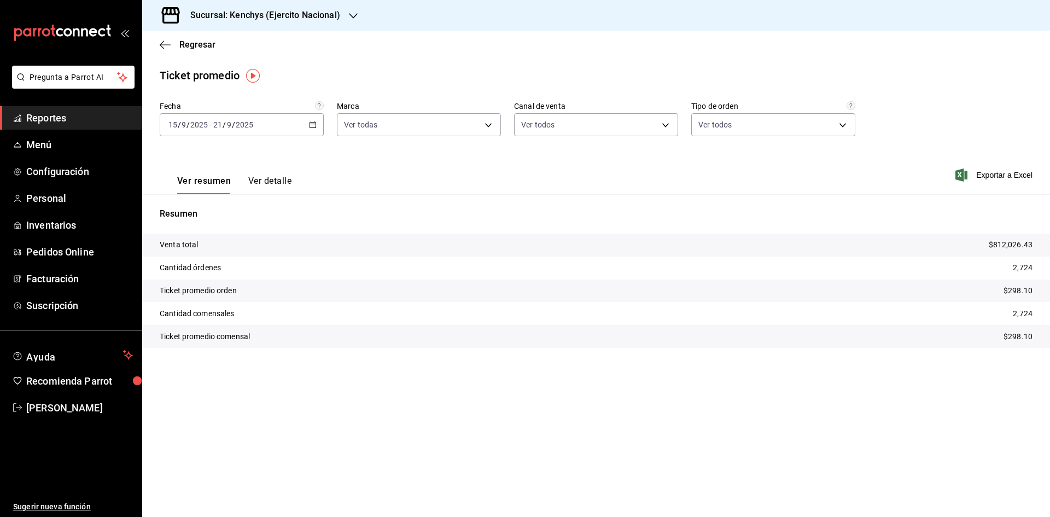
click at [276, 31] on div "Regresar" at bounding box center [596, 45] width 908 height 28
click at [268, 21] on h3 "Sucursal: Kenchys (Ejercito Nacional)" at bounding box center [261, 15] width 159 height 13
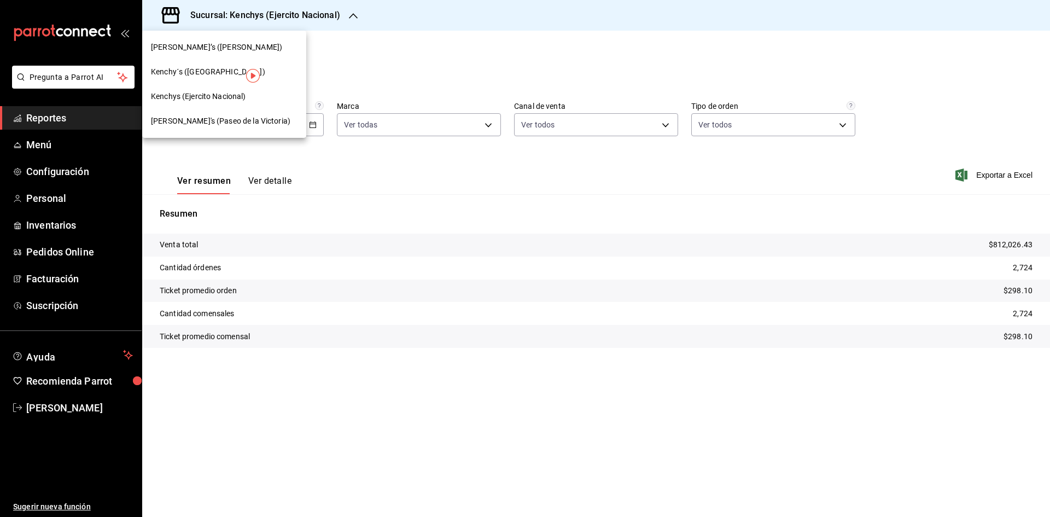
click at [281, 82] on div "Kenchy´s ([GEOGRAPHIC_DATA])" at bounding box center [224, 72] width 164 height 25
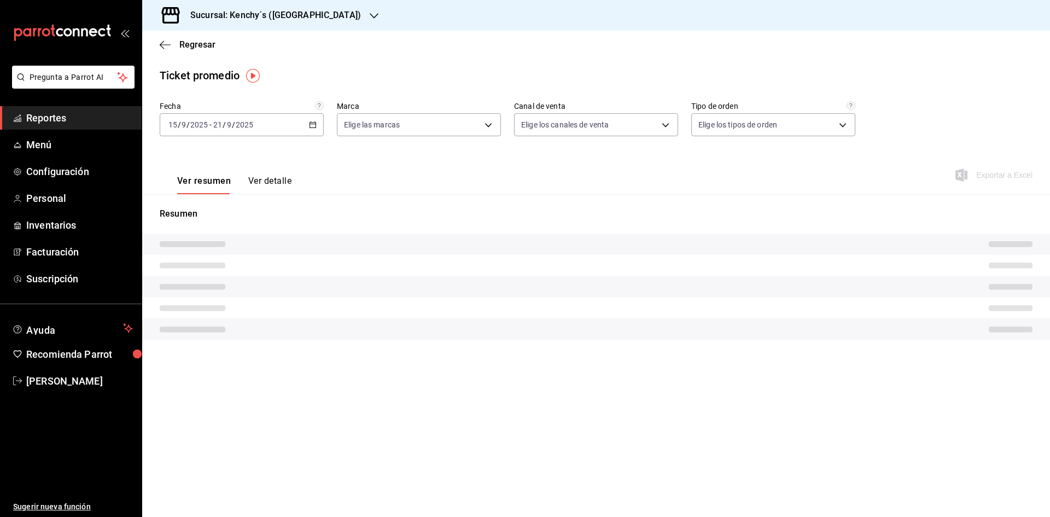
type input "8390dbae-2ebd-41a9-9b92-eb3d30eebc68"
type input "PARROT,UBER_EATS,RAPPI,DIDI_FOOD,ONLINE"
type input "9558161e-4b9d-4524-b472-97b8162ec19d,3888e54c-c5d6-4b35-aee3-1c8ed84db555,8d2e0…"
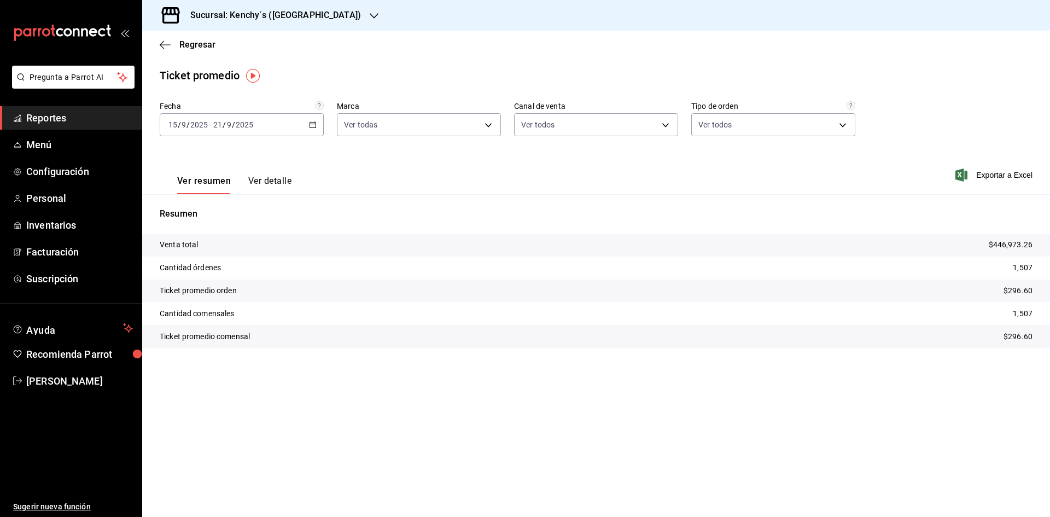
click at [284, 17] on h3 "Sucursal: Kenchy´s ([GEOGRAPHIC_DATA])" at bounding box center [271, 15] width 179 height 13
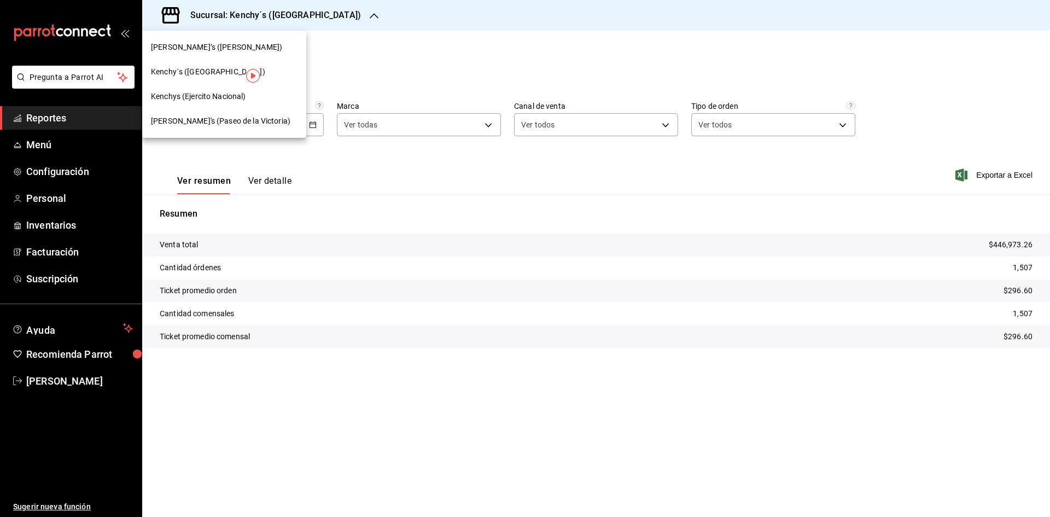
click at [210, 49] on span "[PERSON_NAME]’s ([PERSON_NAME])" at bounding box center [216, 47] width 131 height 11
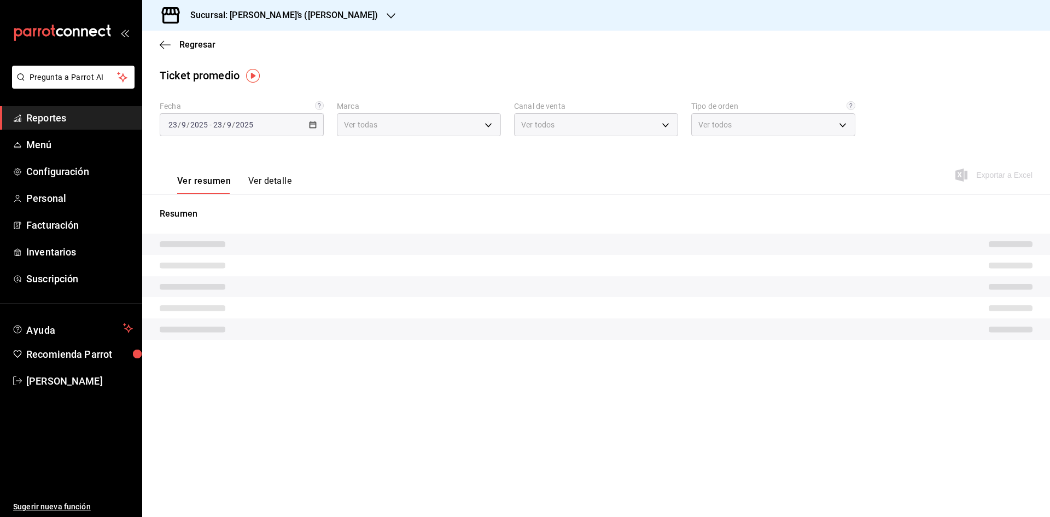
type input "0c95666d-5d44-479d-bde2-9a9c07f866e2"
type input "PARROT,UBER_EATS,RAPPI,DIDI_FOOD,ONLINE"
type input "2aaadd4c-1e5b-4cf7-9fda-4739d66fb27f,b6b0f819-a3d3-4ce4-b0fa-92c7d3a51b80,6499d…"
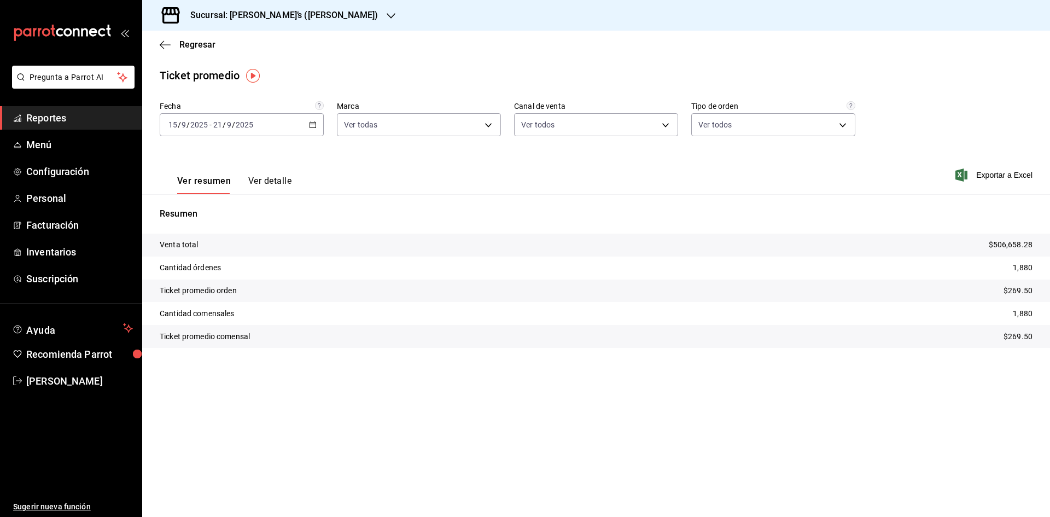
click at [206, 37] on div "Regresar" at bounding box center [596, 45] width 908 height 28
click at [202, 43] on span "Regresar" at bounding box center [197, 44] width 36 height 10
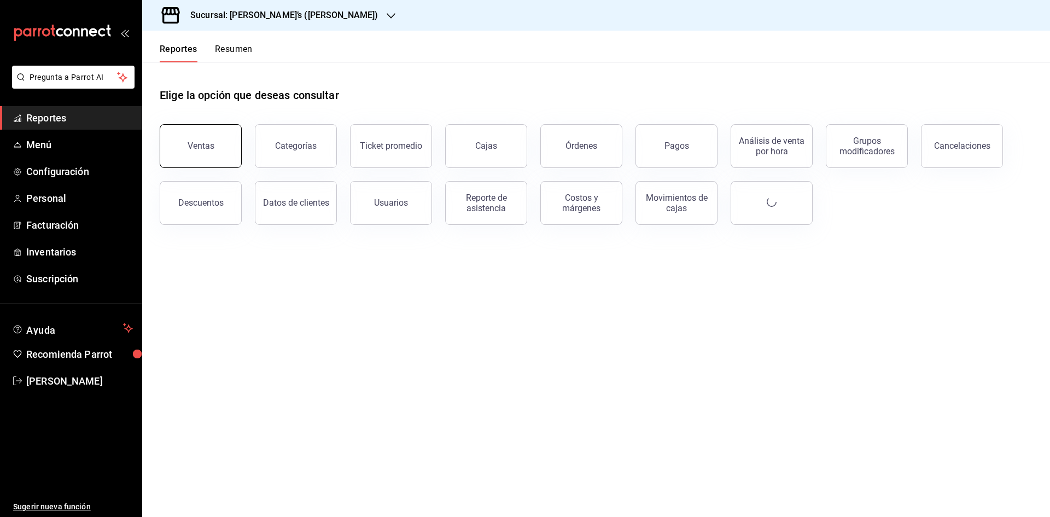
click at [214, 147] on button "Ventas" at bounding box center [201, 146] width 82 height 44
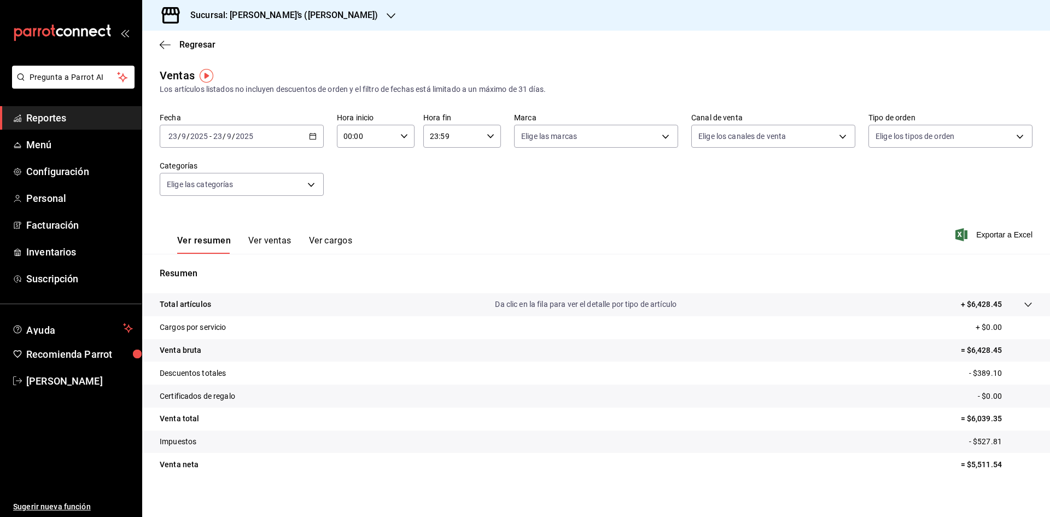
click at [359, 175] on div "Fecha [DATE] [DATE] - [DATE] [DATE] Hora inicio 00:00 Hora inicio Hora fin 23:5…" at bounding box center [596, 161] width 873 height 96
click at [307, 147] on div "[DATE] [DATE] - [DATE] [DATE]" at bounding box center [242, 136] width 164 height 23
click at [207, 274] on li "Rango de fechas" at bounding box center [211, 267] width 102 height 25
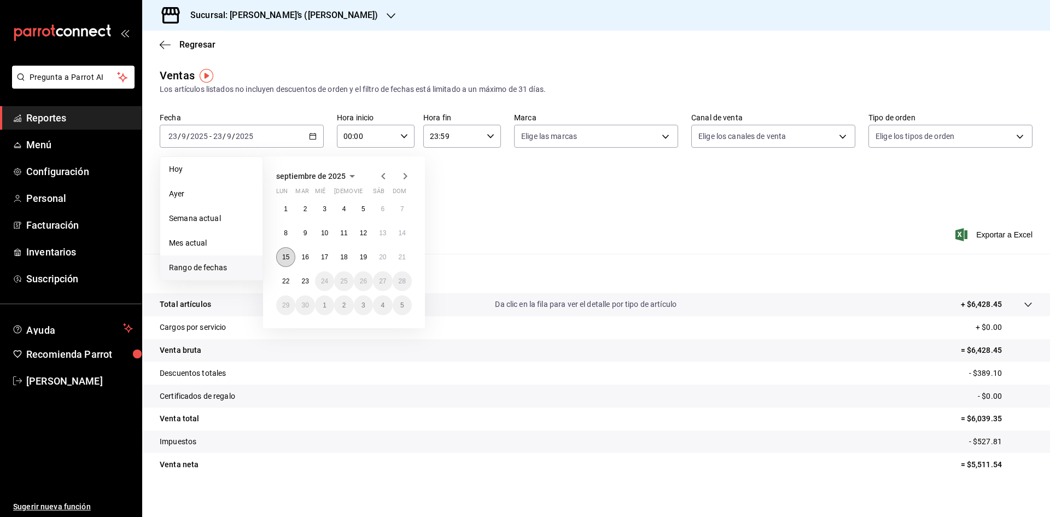
click at [287, 261] on button "15" at bounding box center [285, 257] width 19 height 20
click at [406, 265] on button "21" at bounding box center [402, 257] width 19 height 20
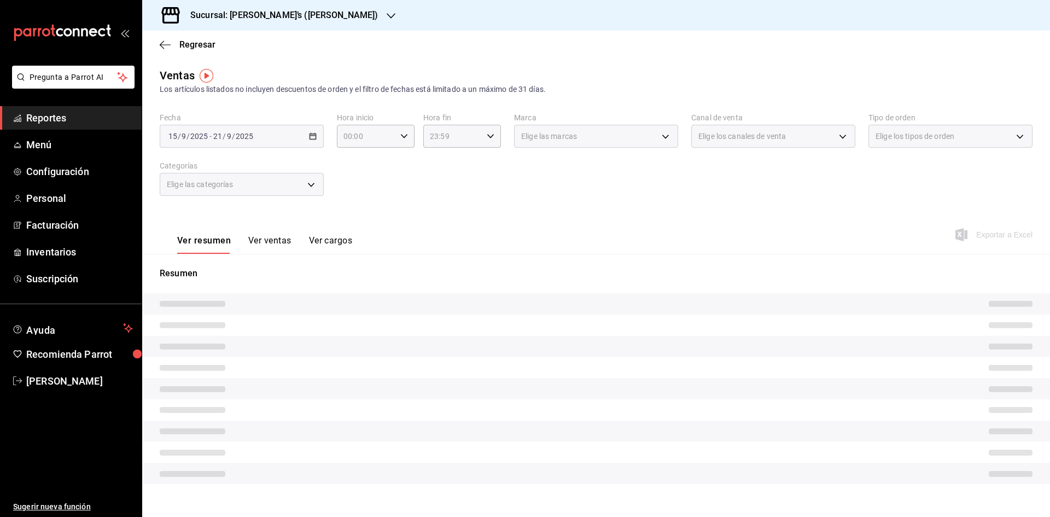
click at [278, 246] on button "Ver ventas" at bounding box center [269, 244] width 43 height 19
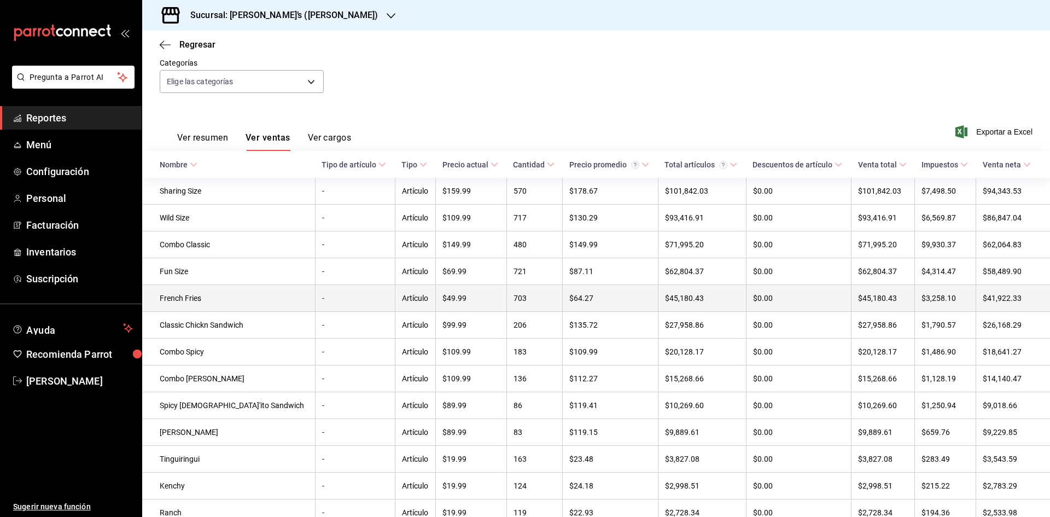
scroll to position [103, 0]
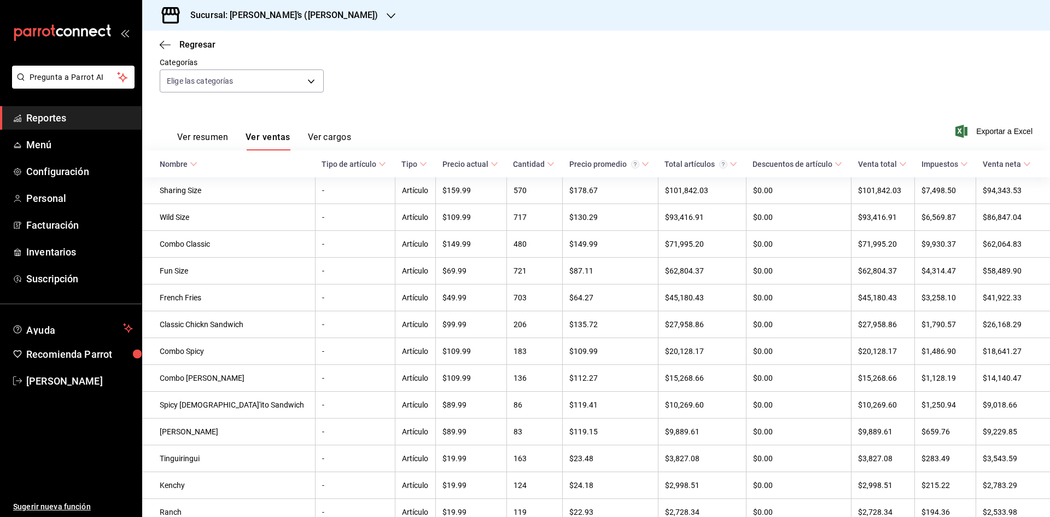
click at [210, 138] on button "Ver resumen" at bounding box center [202, 141] width 51 height 19
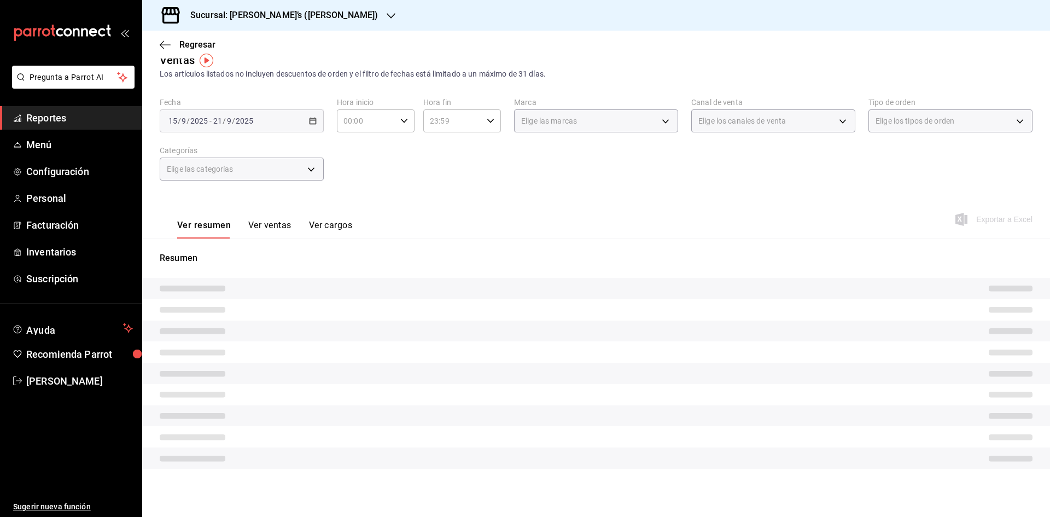
scroll to position [7, 0]
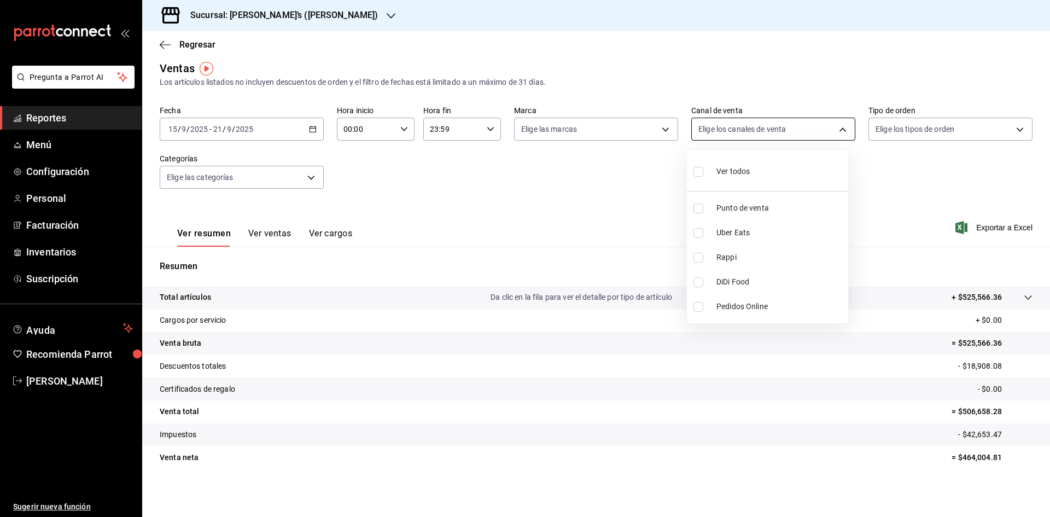
click at [700, 124] on body "Pregunta a Parrot AI Reportes Menú Configuración Personal Facturación Inventari…" at bounding box center [525, 258] width 1050 height 517
click at [699, 280] on input "checkbox" at bounding box center [699, 282] width 10 height 10
checkbox input "true"
type input "DIDI_FOOD"
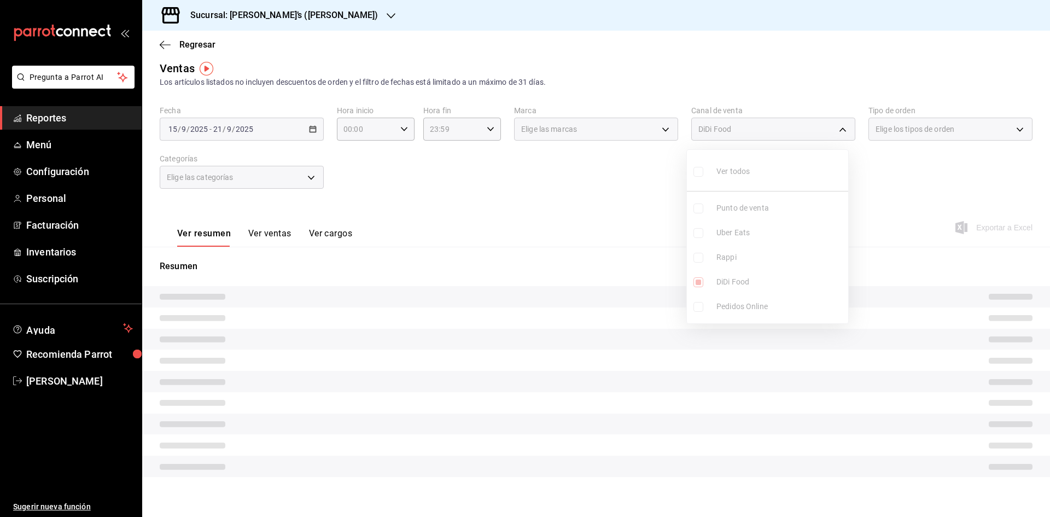
click at [524, 217] on div at bounding box center [525, 258] width 1050 height 517
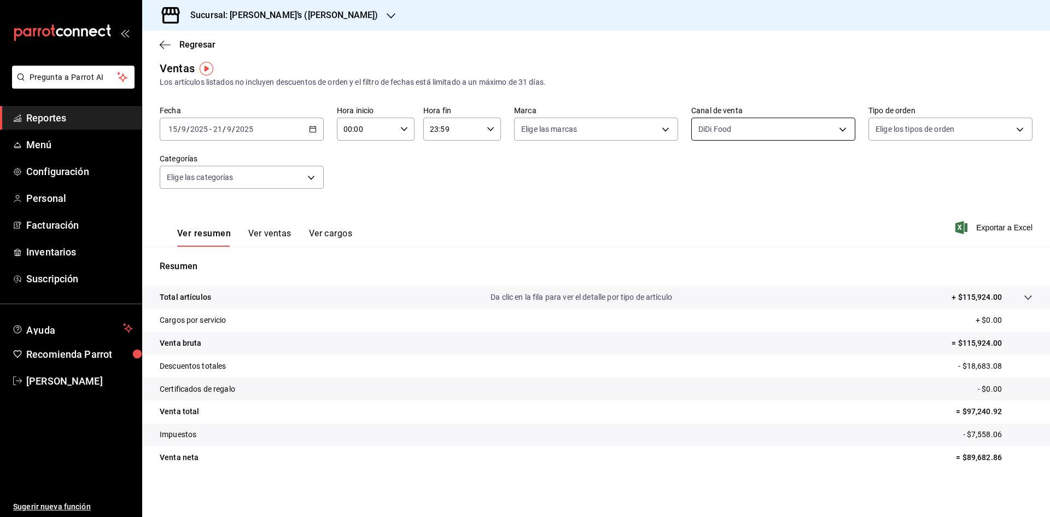
click at [700, 135] on body "Pregunta a Parrot AI Reportes Menú Configuración Personal Facturación Inventari…" at bounding box center [525, 258] width 1050 height 517
click at [699, 231] on input "checkbox" at bounding box center [699, 233] width 10 height 10
checkbox input "true"
type input "DIDI_FOOD,UBER_EATS"
click at [699, 284] on input "checkbox" at bounding box center [699, 282] width 10 height 10
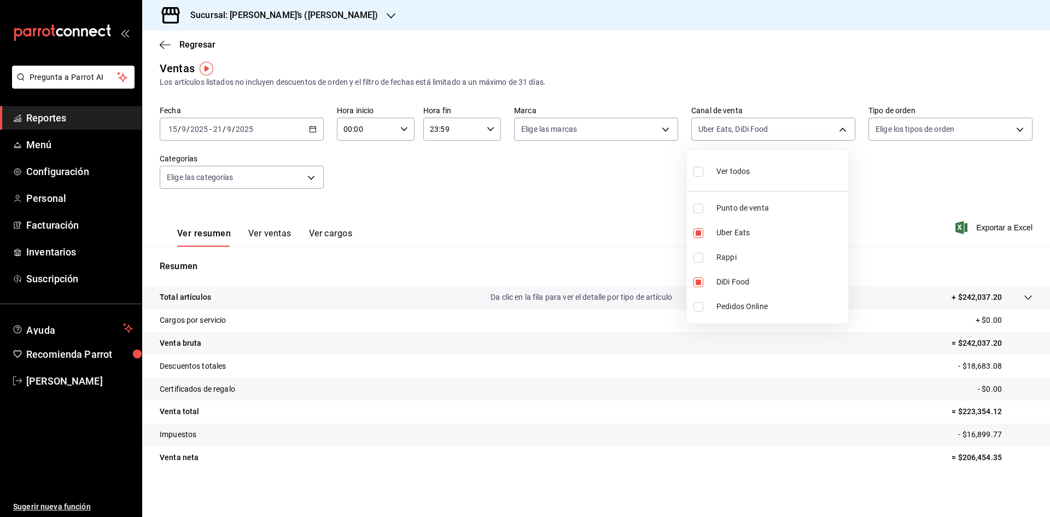
checkbox input "false"
type input "UBER_EATS"
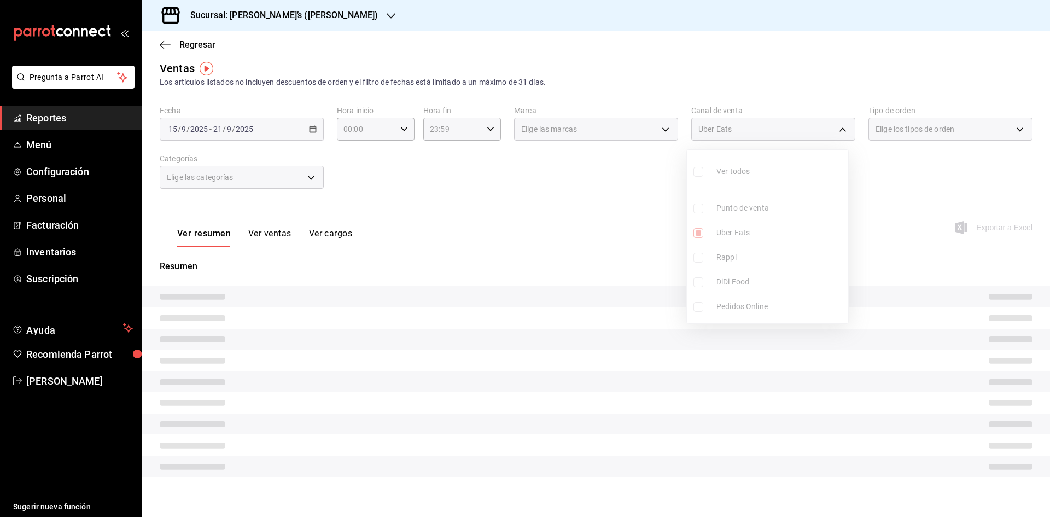
click at [507, 223] on div at bounding box center [525, 258] width 1050 height 517
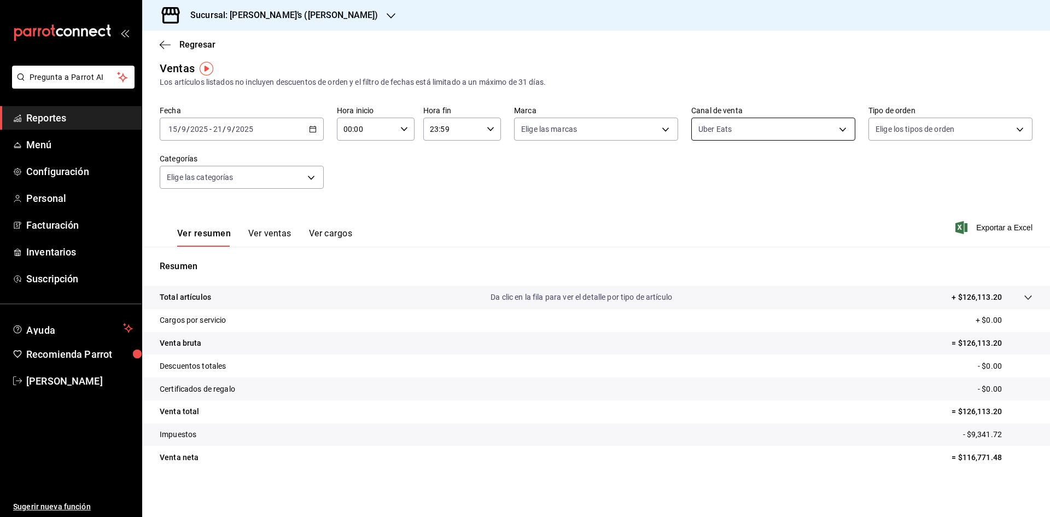
click at [700, 133] on body "Pregunta a Parrot AI Reportes Menú Configuración Personal Facturación Inventari…" at bounding box center [525, 258] width 1050 height 517
click at [699, 237] on input "checkbox" at bounding box center [699, 233] width 10 height 10
checkbox input "false"
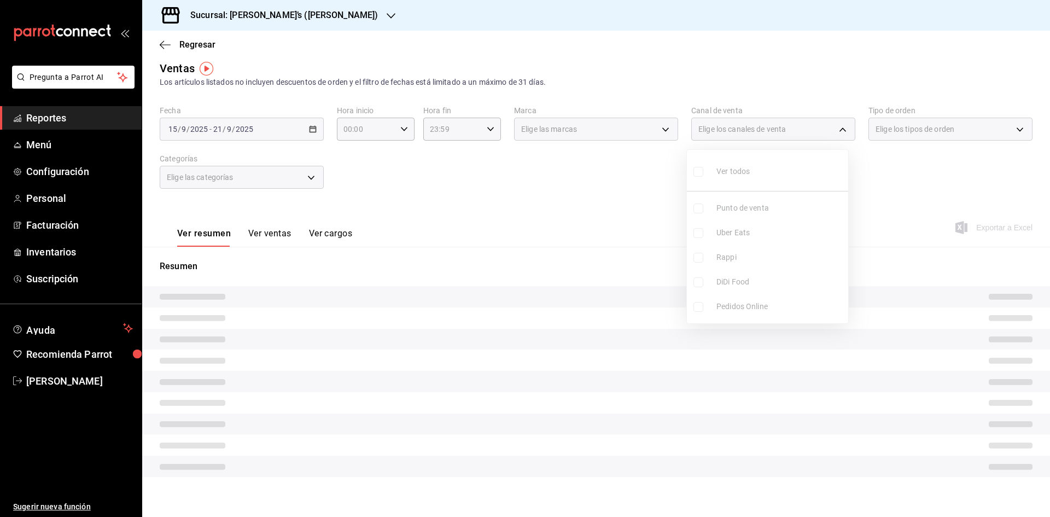
click at [700, 172] on div at bounding box center [525, 258] width 1050 height 517
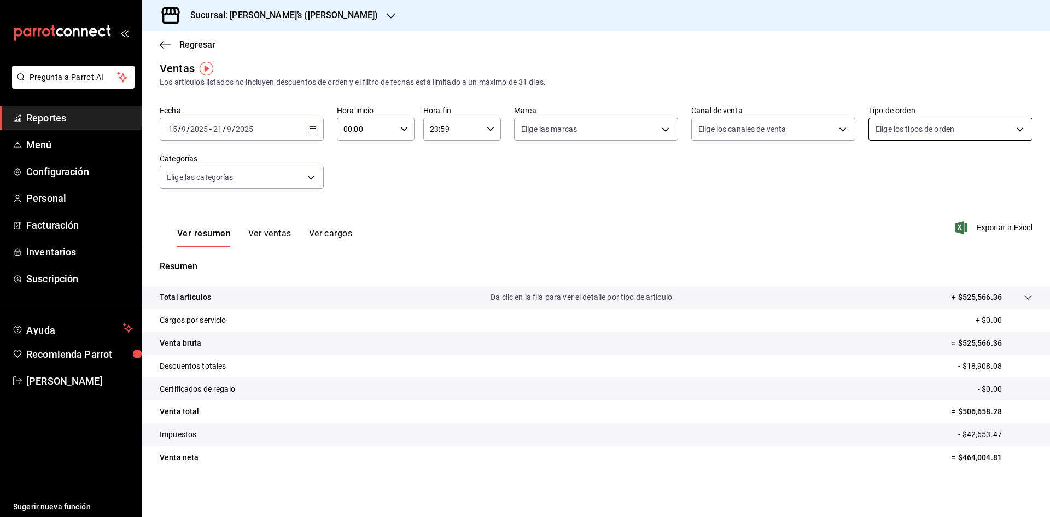
click at [700, 129] on body "Pregunta a Parrot AI Reportes Menú Configuración Personal Facturación Inventari…" at bounding box center [525, 258] width 1050 height 517
click at [700, 205] on input "checkbox" at bounding box center [874, 208] width 10 height 10
checkbox input "true"
type input "2aaadd4c-1e5b-4cf7-9fda-4739d66fb27f"
click at [270, 5] on div at bounding box center [525, 258] width 1050 height 517
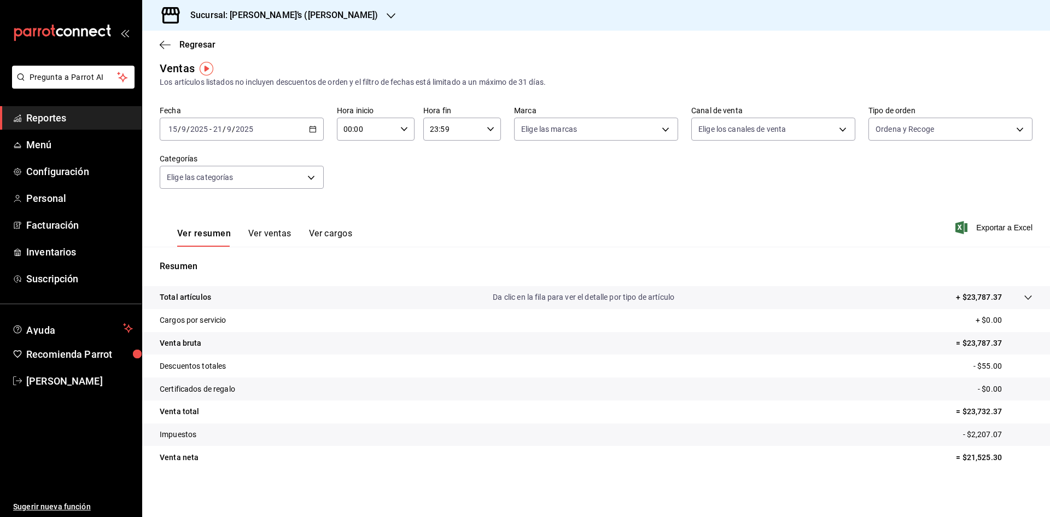
click at [270, 5] on div "Sucursal: [PERSON_NAME]’s ([PERSON_NAME])" at bounding box center [275, 15] width 249 height 31
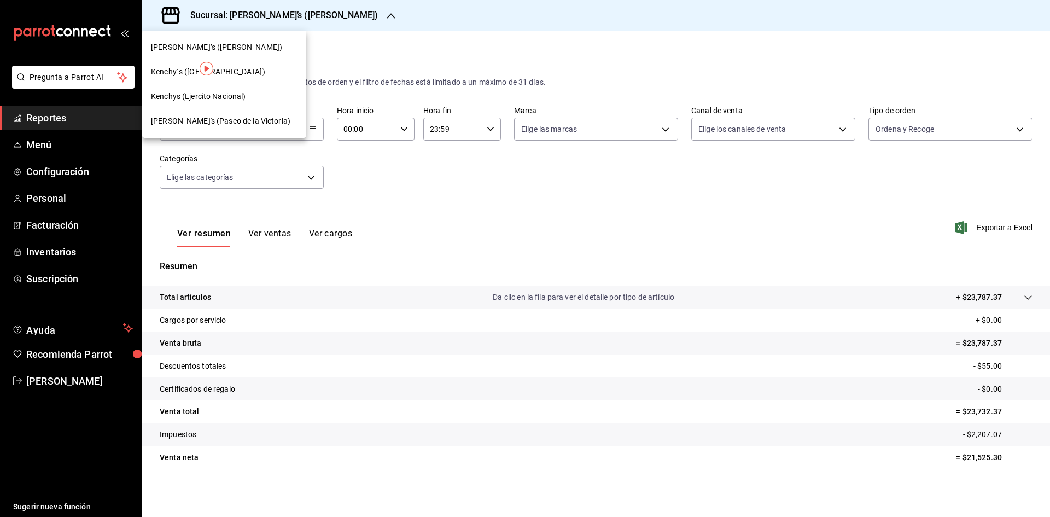
click at [244, 69] on div "Kenchy´s ([GEOGRAPHIC_DATA])" at bounding box center [224, 71] width 147 height 11
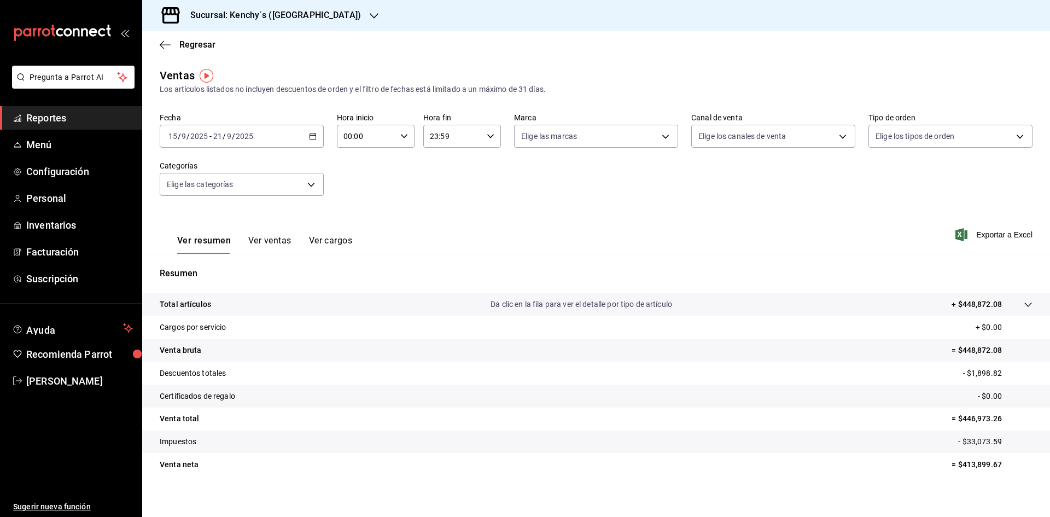
click at [265, 235] on div "Ver resumen Ver ventas Ver cargos" at bounding box center [256, 238] width 193 height 32
click at [249, 237] on button "Ver ventas" at bounding box center [269, 244] width 43 height 19
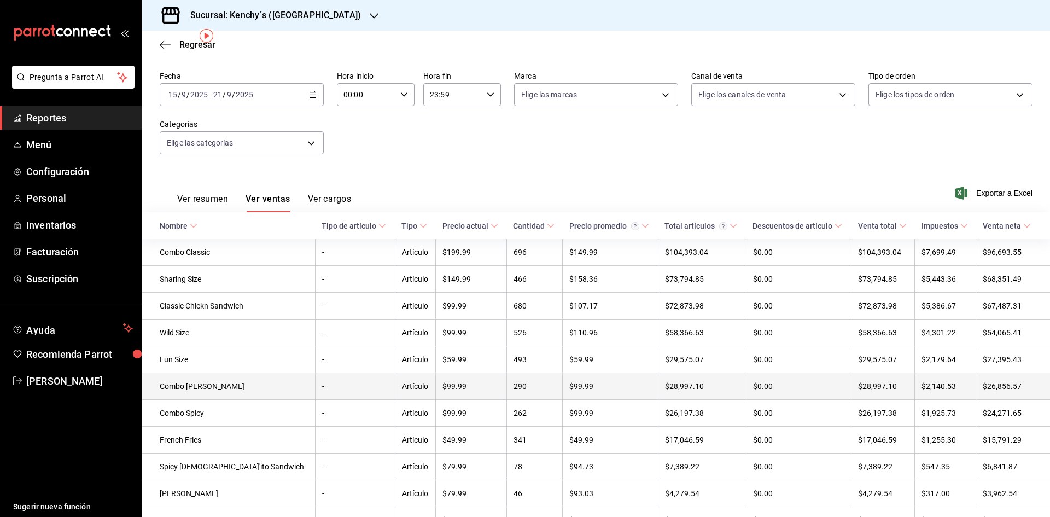
scroll to position [39, 0]
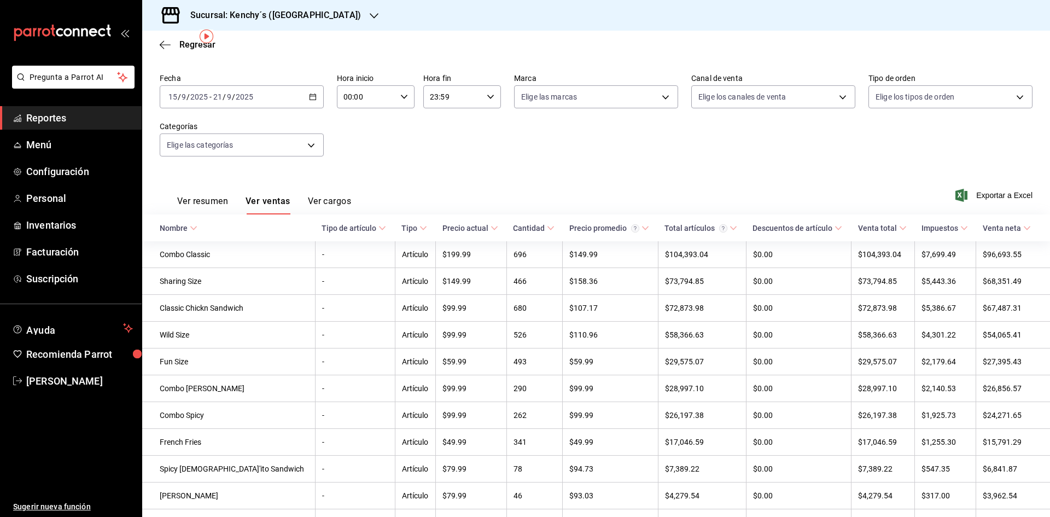
click at [212, 213] on button "Ver resumen" at bounding box center [202, 205] width 51 height 19
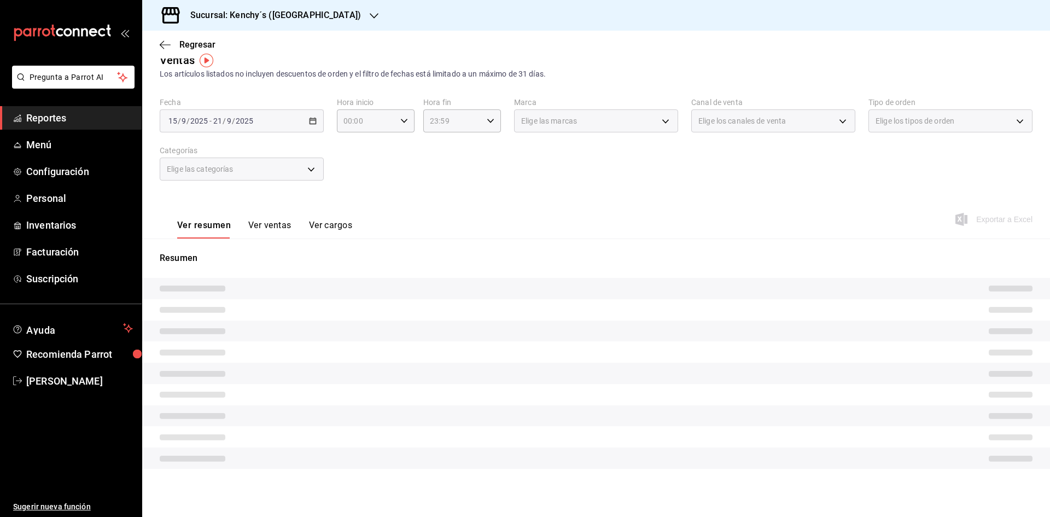
click at [208, 202] on div "Ver resumen Ver ventas Ver cargos Exportar a Excel" at bounding box center [596, 216] width 908 height 45
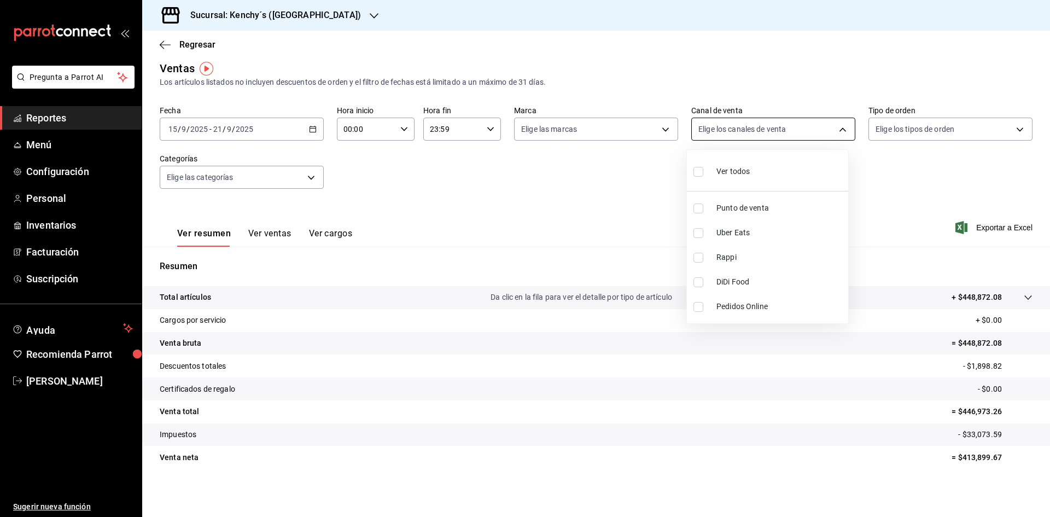
click at [700, 129] on body "Pregunta a Parrot AI Reportes Menú Configuración Personal Inventarios Facturaci…" at bounding box center [525, 258] width 1050 height 517
click at [700, 286] on input "checkbox" at bounding box center [699, 282] width 10 height 10
checkbox input "true"
type input "DIDI_FOOD"
click at [698, 235] on input "checkbox" at bounding box center [699, 233] width 10 height 10
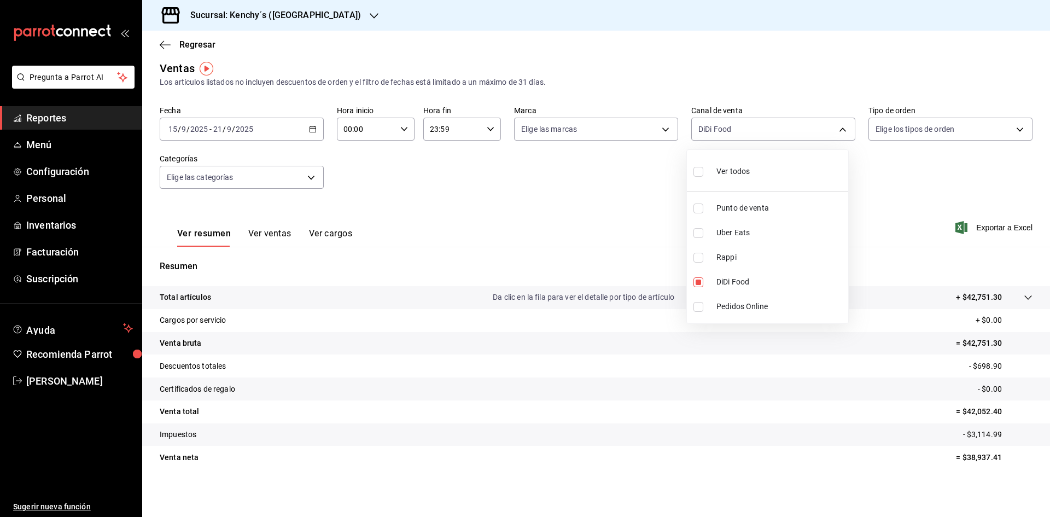
checkbox input "true"
type input "DIDI_FOOD,UBER_EATS"
click at [696, 282] on input "checkbox" at bounding box center [699, 282] width 10 height 10
checkbox input "false"
type input "UBER_EATS"
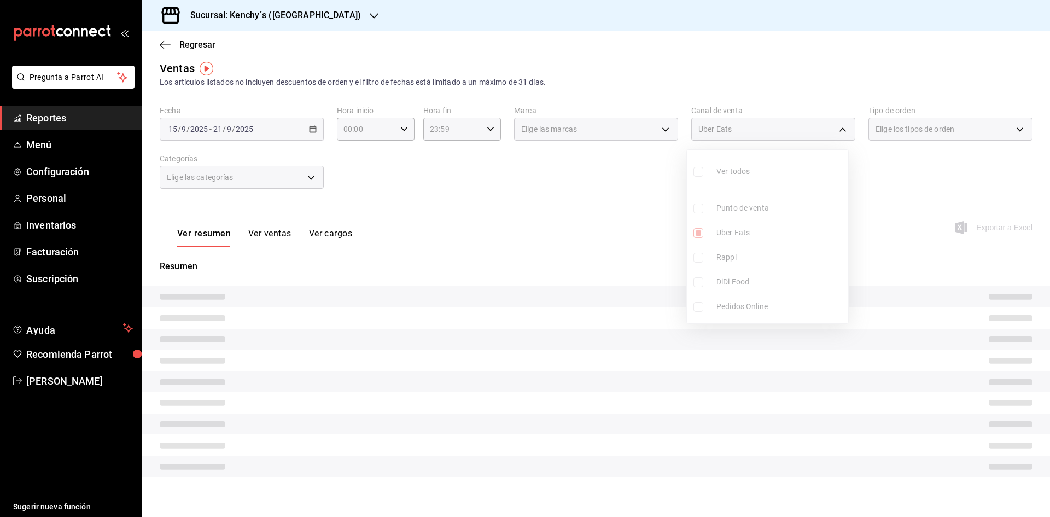
click at [575, 238] on div at bounding box center [525, 258] width 1050 height 517
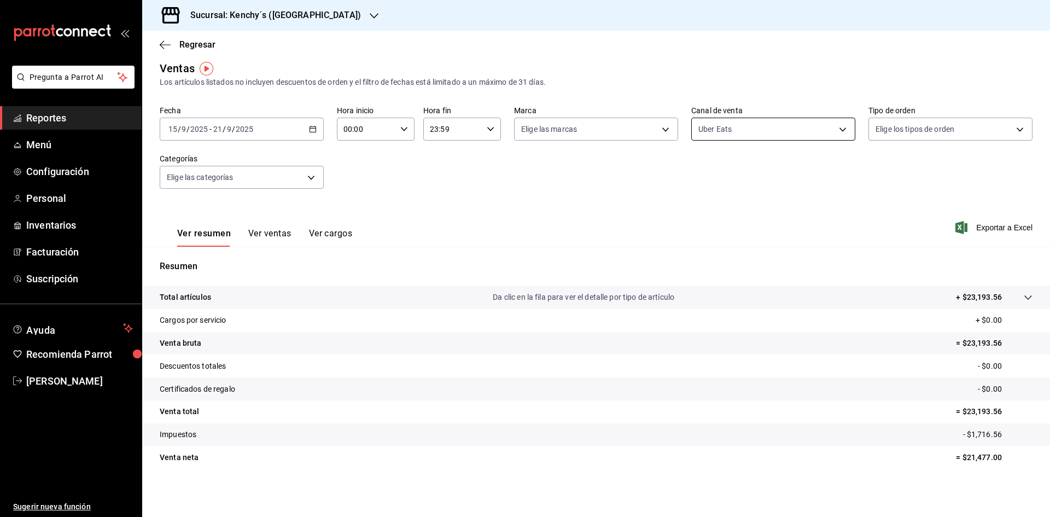
click at [700, 129] on body "Pregunta a Parrot AI Reportes Menú Configuración Personal Inventarios Facturaci…" at bounding box center [525, 258] width 1050 height 517
click at [696, 229] on input "checkbox" at bounding box center [699, 233] width 10 height 10
checkbox input "false"
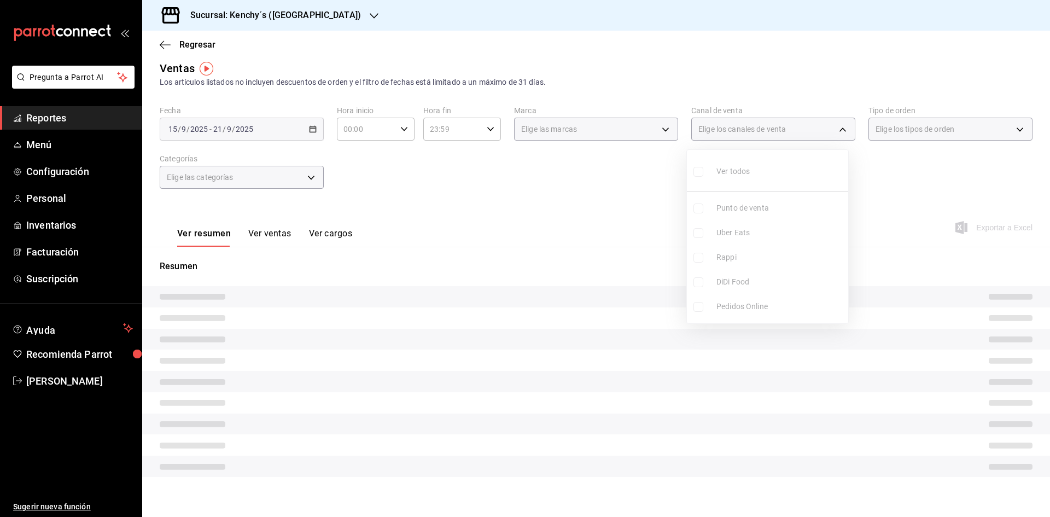
click at [700, 178] on div at bounding box center [525, 258] width 1050 height 517
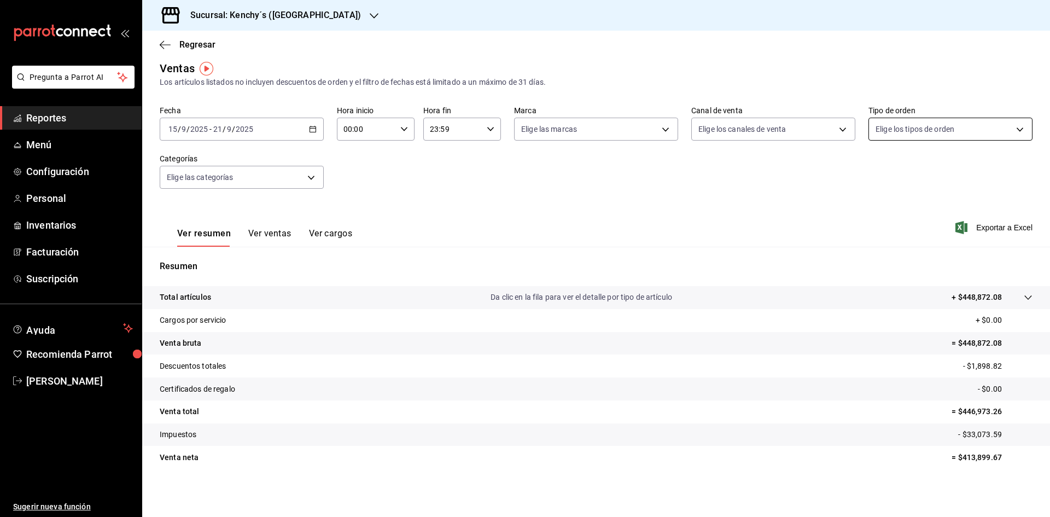
click at [700, 133] on body "Pregunta a Parrot AI Reportes Menú Configuración Personal Inventarios Facturaci…" at bounding box center [525, 258] width 1050 height 517
click at [700, 229] on input "checkbox" at bounding box center [874, 233] width 10 height 10
checkbox input "true"
type input "3888e54c-c5d6-4b35-aee3-1c8ed84db555"
click at [700, 226] on div at bounding box center [525, 258] width 1050 height 517
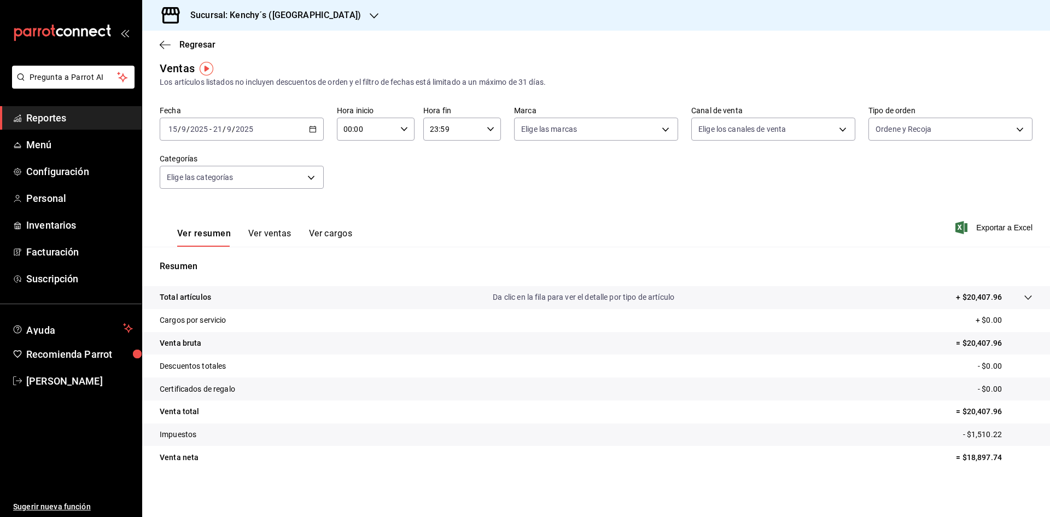
click at [312, 16] on h3 "Sucursal: Kenchy´s ([GEOGRAPHIC_DATA])" at bounding box center [271, 15] width 179 height 13
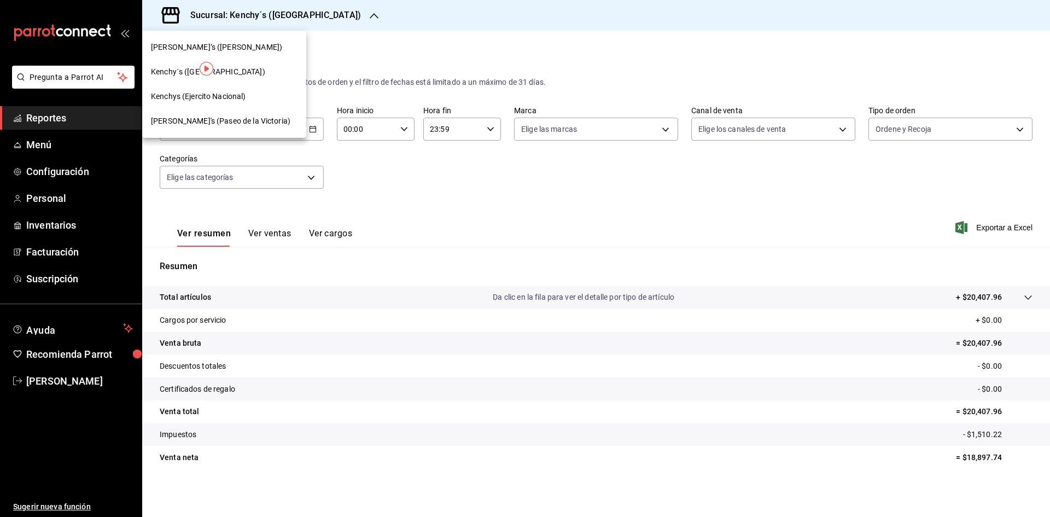
click at [249, 89] on div "Kenchys (Ejercito Nacional)" at bounding box center [224, 96] width 164 height 25
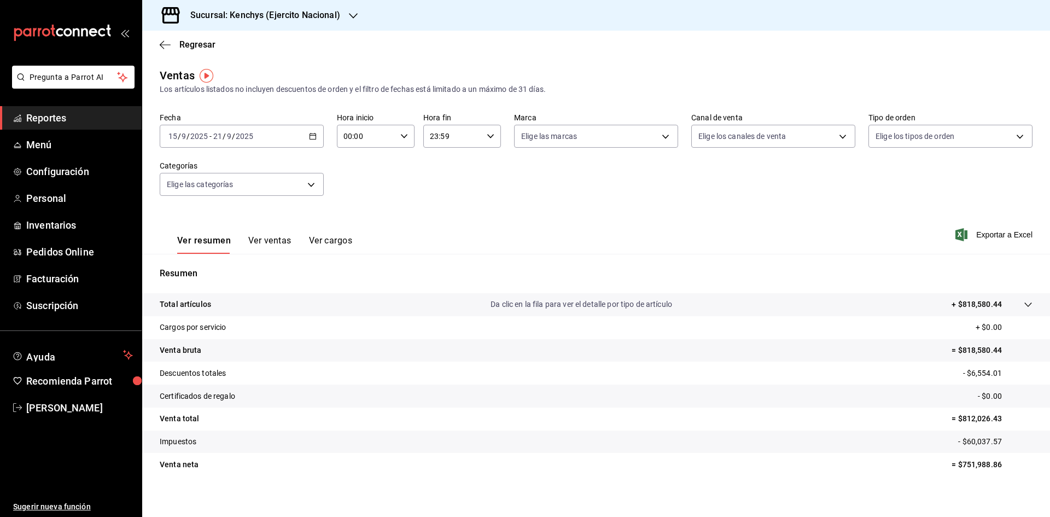
click at [269, 243] on button "Ver ventas" at bounding box center [269, 244] width 43 height 19
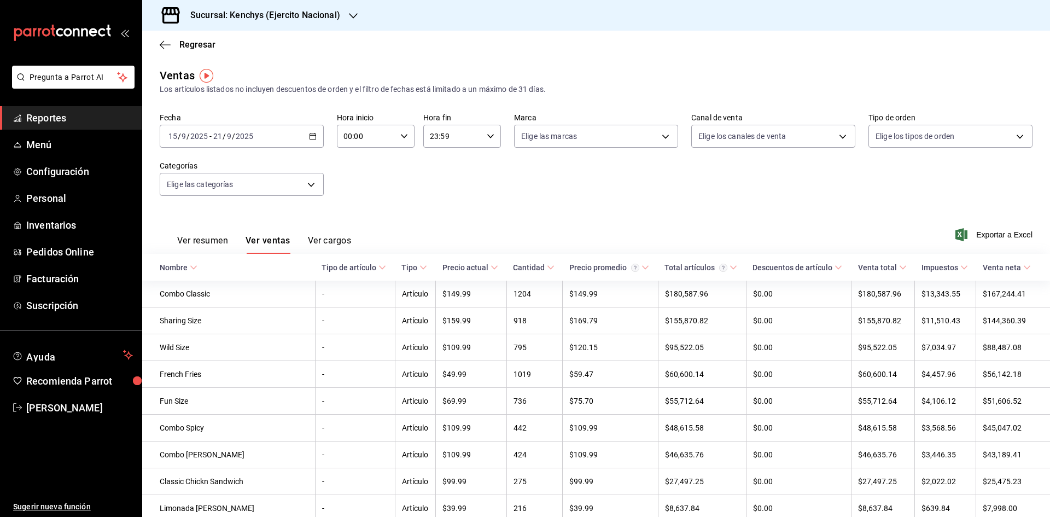
click at [610, 207] on div "Fecha [DATE] [DATE] - [DATE] [DATE] Hora inicio 00:00 Hora inicio Hora fin 23:5…" at bounding box center [596, 161] width 873 height 96
click at [208, 241] on button "Ver resumen" at bounding box center [202, 244] width 51 height 19
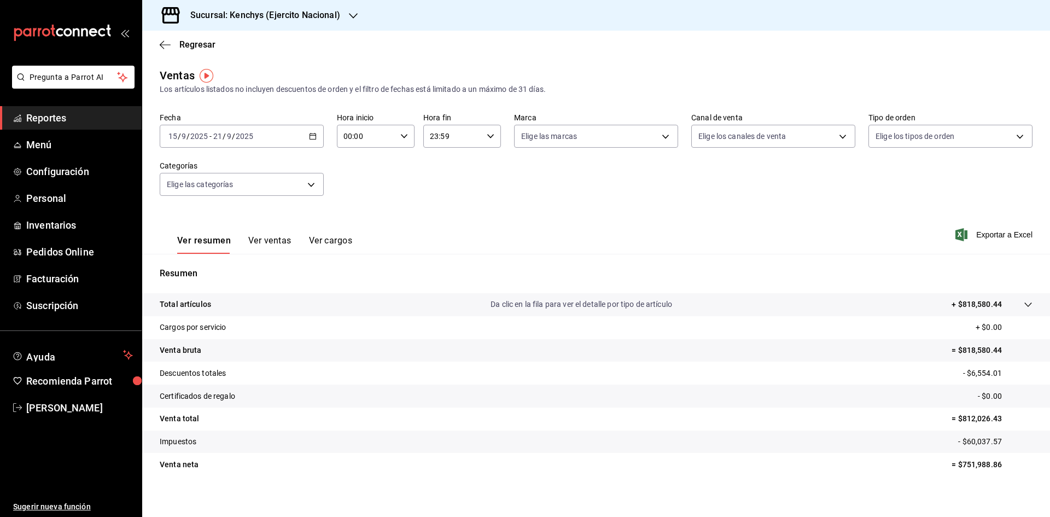
click at [700, 150] on div "Fecha [DATE] [DATE] - [DATE] [DATE] Hora inicio 00:00 Hora inicio Hora fin 23:5…" at bounding box center [596, 161] width 873 height 96
click at [700, 143] on body "Pregunta a Parrot AI Reportes Menú Configuración Personal Inventarios Pedidos O…" at bounding box center [525, 258] width 1050 height 517
click at [700, 290] on input "checkbox" at bounding box center [699, 289] width 10 height 10
checkbox input "true"
type input "DIDI_FOOD"
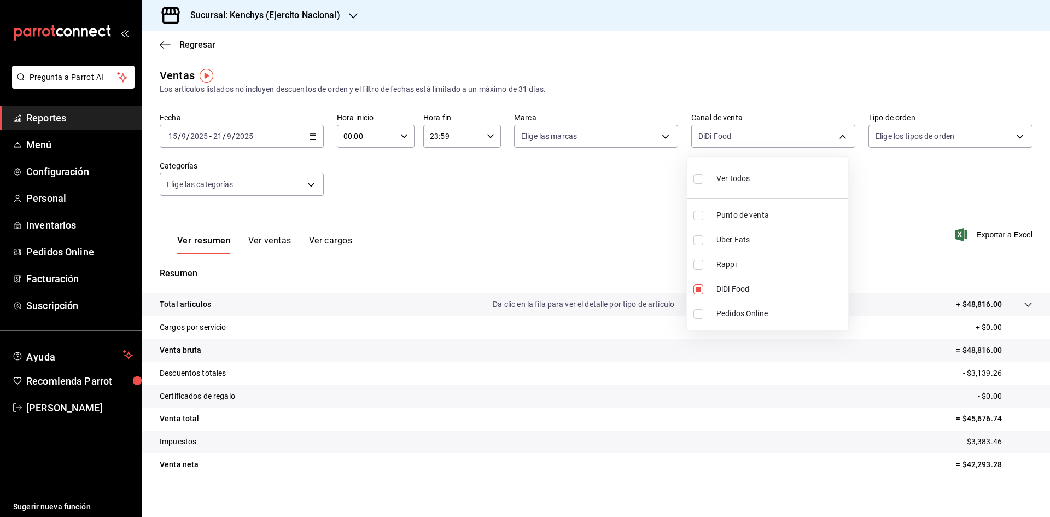
click at [589, 234] on div at bounding box center [525, 258] width 1050 height 517
click at [700, 132] on body "Pregunta a Parrot AI Reportes Menú Configuración Personal Inventarios Pedidos O…" at bounding box center [525, 258] width 1050 height 517
click at [695, 241] on input "checkbox" at bounding box center [699, 240] width 10 height 10
checkbox input "true"
type input "DIDI_FOOD,UBER_EATS"
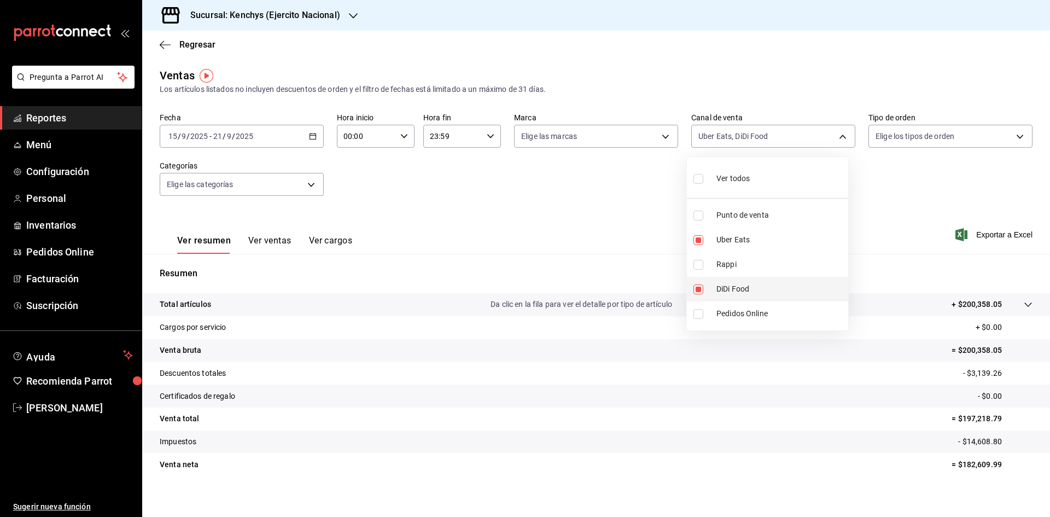
click at [700, 290] on input "checkbox" at bounding box center [699, 289] width 10 height 10
checkbox input "false"
type input "UBER_EATS"
click at [573, 233] on div at bounding box center [525, 258] width 1050 height 517
click at [279, 28] on div "Sucursal: Kenchys (Ejercito Nacional)" at bounding box center [256, 15] width 211 height 31
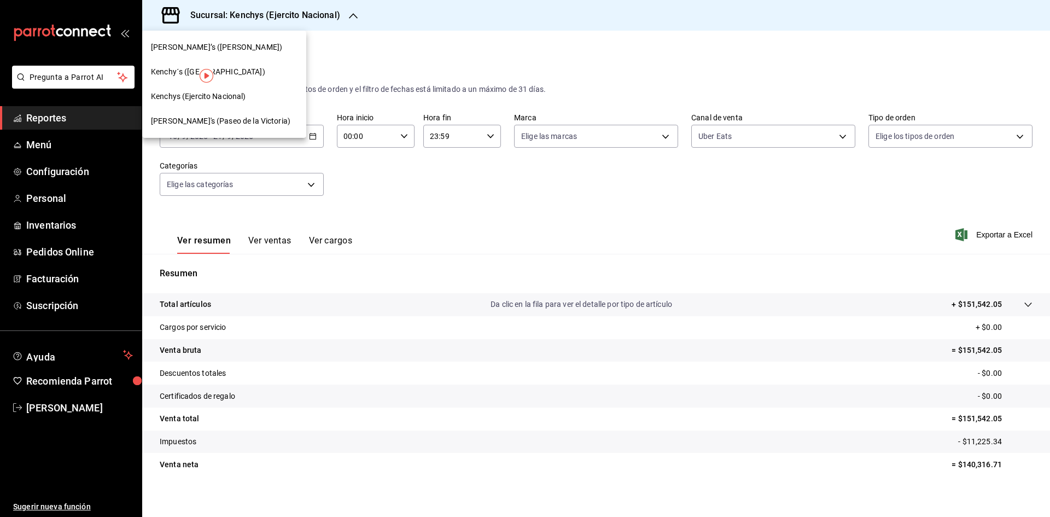
click at [241, 115] on span "[PERSON_NAME]'s (Paseo de la Victoria)" at bounding box center [220, 120] width 139 height 11
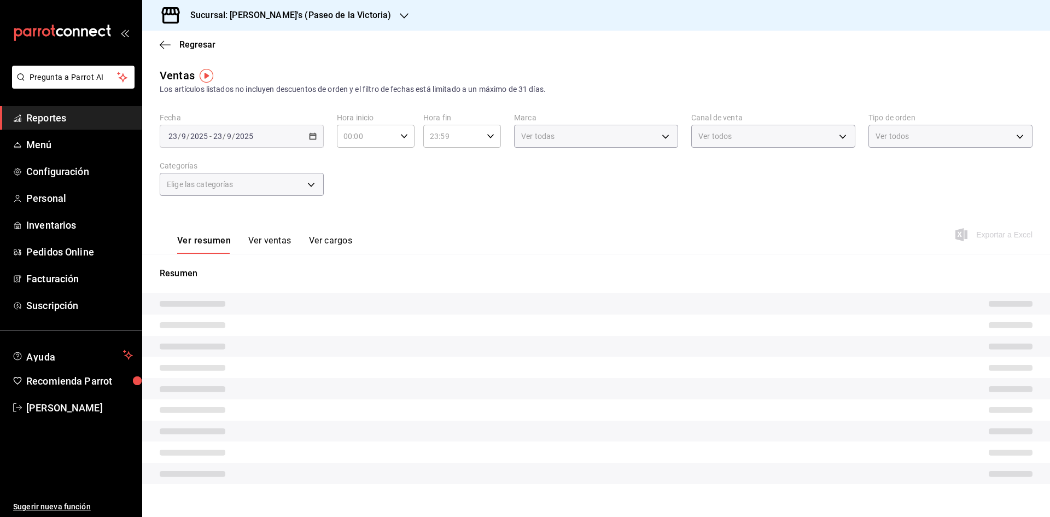
type input "UBER_EATS"
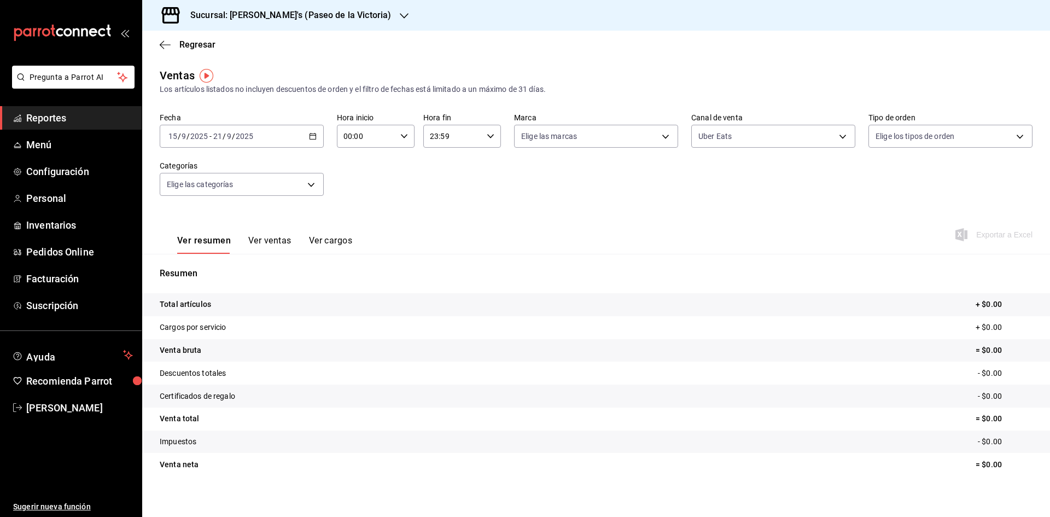
click at [453, 213] on div "Ver resumen Ver ventas Ver cargos Exportar a Excel" at bounding box center [596, 231] width 908 height 45
click at [700, 167] on div "Fecha [DATE] [DATE] - [DATE] [DATE] Hora inicio 00:00 Hora inicio Hora fin 23:5…" at bounding box center [596, 161] width 873 height 96
click at [700, 132] on body "Pregunta a Parrot AI Reportes Menú Configuración Personal Inventarios Pedidos O…" at bounding box center [525, 258] width 1050 height 517
click at [697, 239] on input "checkbox" at bounding box center [699, 240] width 10 height 10
checkbox input "false"
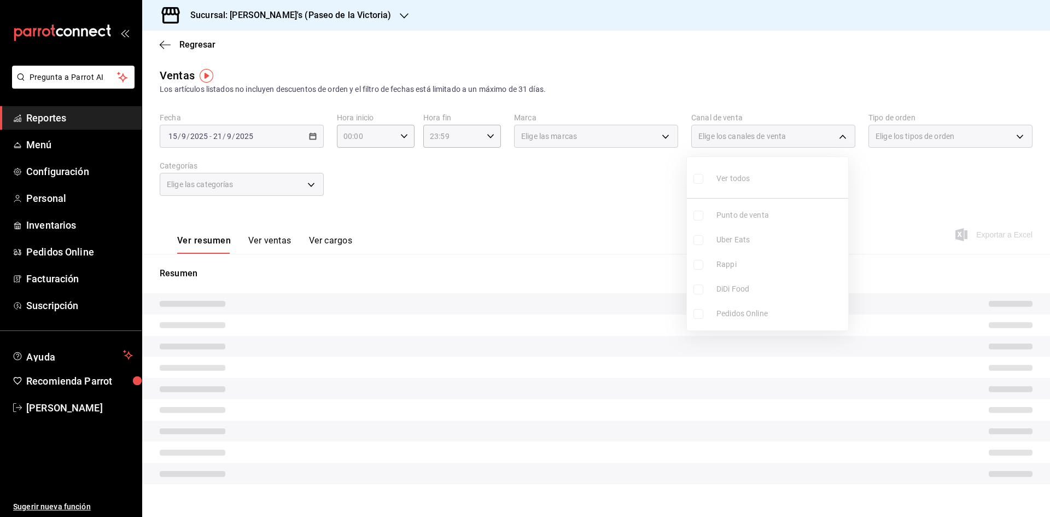
click at [494, 212] on div at bounding box center [525, 258] width 1050 height 517
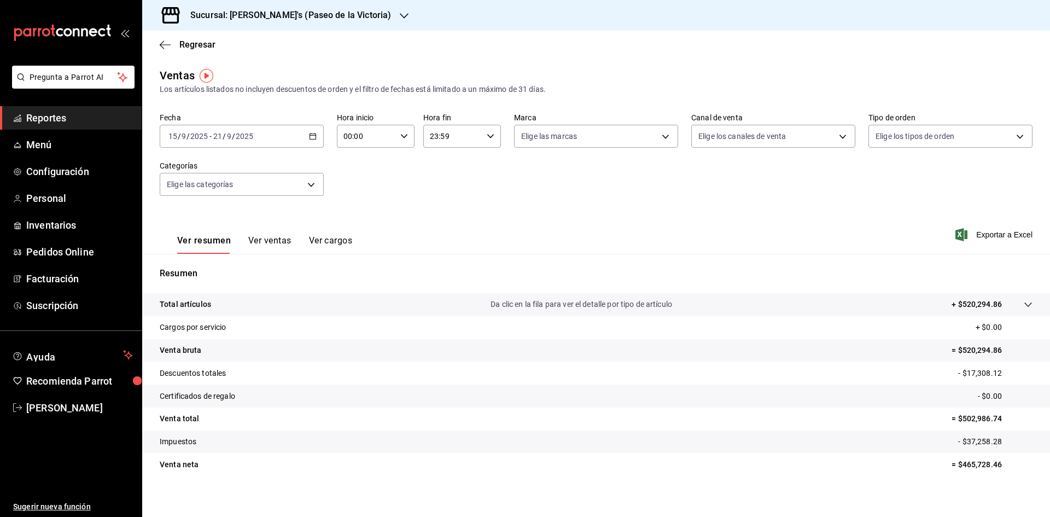
click at [275, 242] on button "Ver ventas" at bounding box center [269, 244] width 43 height 19
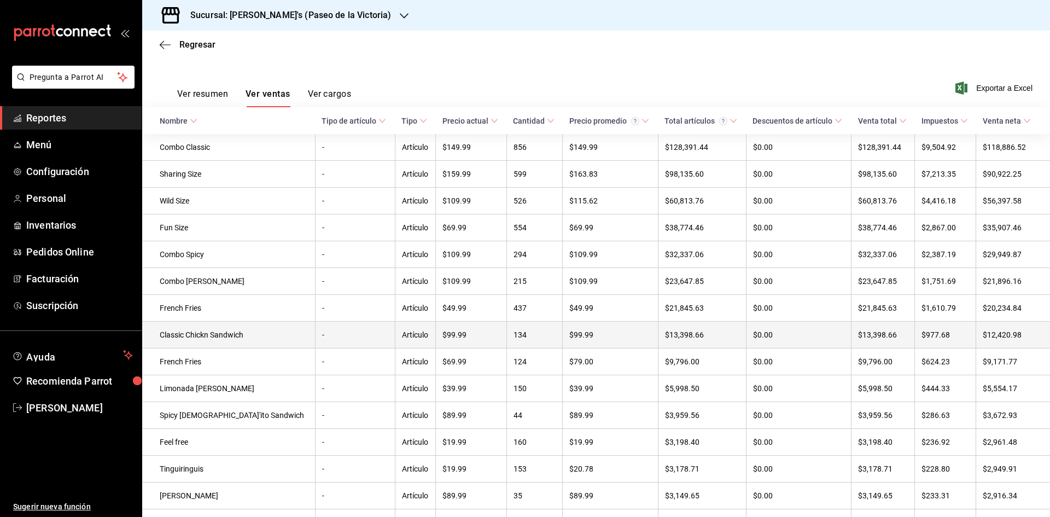
scroll to position [146, 0]
click at [225, 92] on button "Ver resumen" at bounding box center [202, 98] width 51 height 19
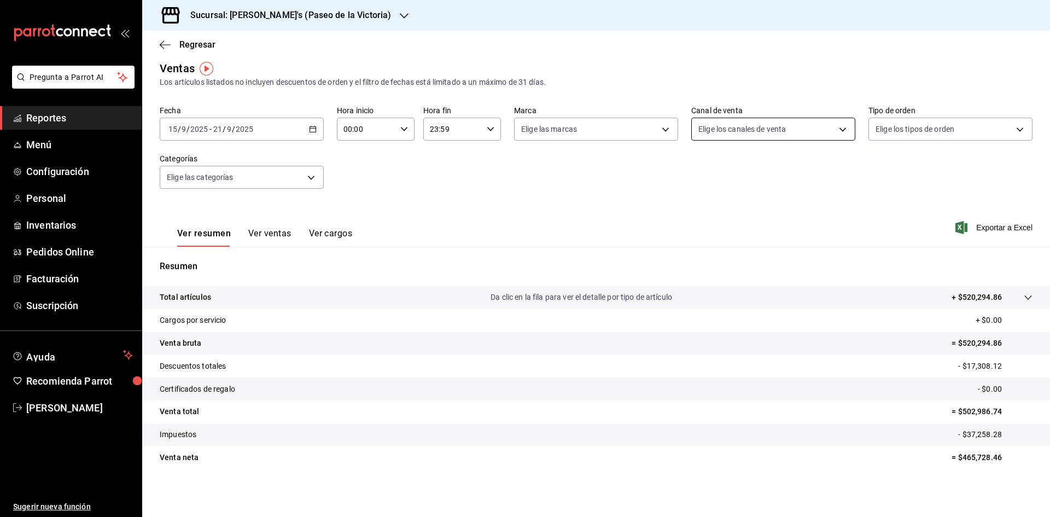
scroll to position [7, 0]
click at [700, 123] on body "Pregunta a Parrot AI Reportes Menú Configuración Personal Inventarios Pedidos O…" at bounding box center [525, 258] width 1050 height 517
click at [700, 283] on input "checkbox" at bounding box center [699, 282] width 10 height 10
checkbox input "true"
type input "DIDI_FOOD"
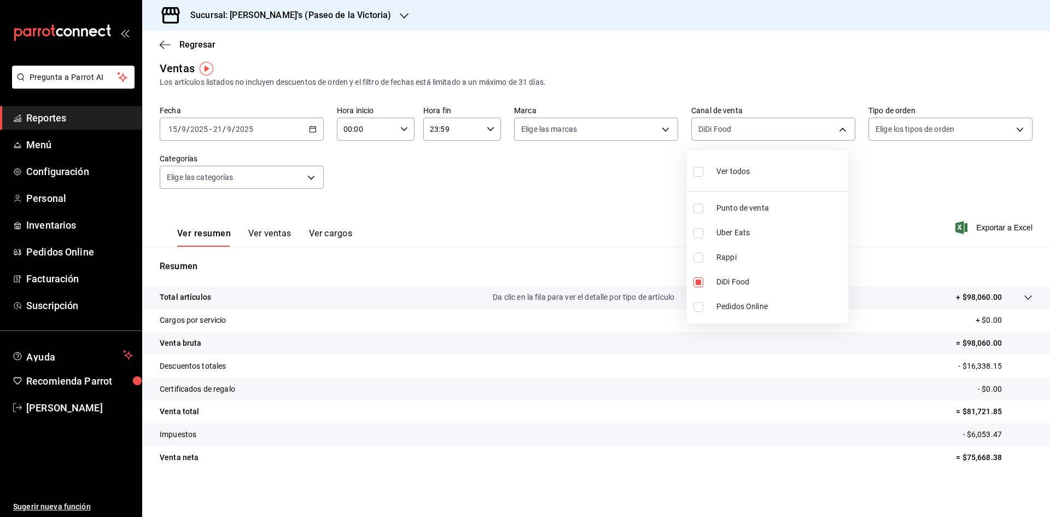
click at [697, 236] on input "checkbox" at bounding box center [699, 233] width 10 height 10
checkbox input "true"
type input "DIDI_FOOD,UBER_EATS"
click at [696, 284] on input "checkbox" at bounding box center [699, 282] width 10 height 10
checkbox input "false"
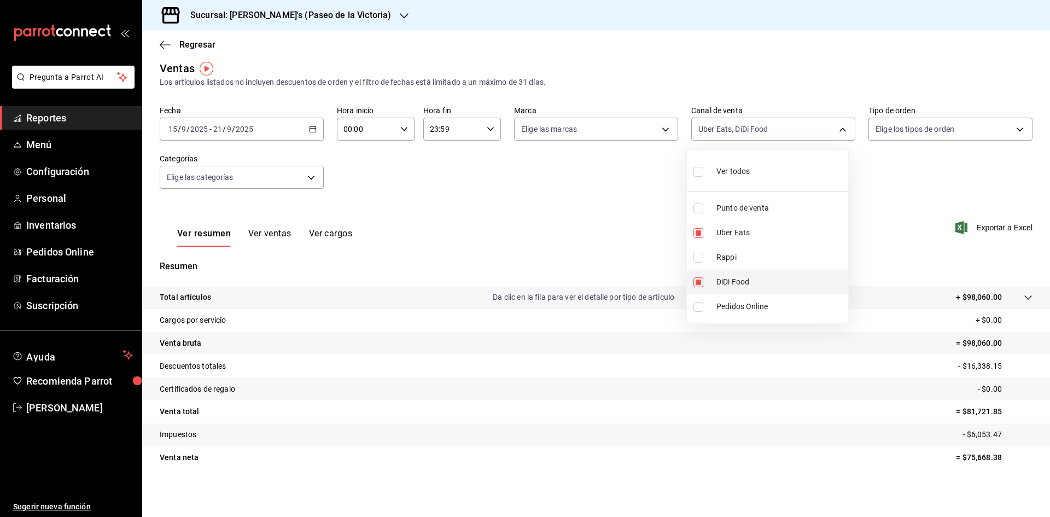
type input "UBER_EATS"
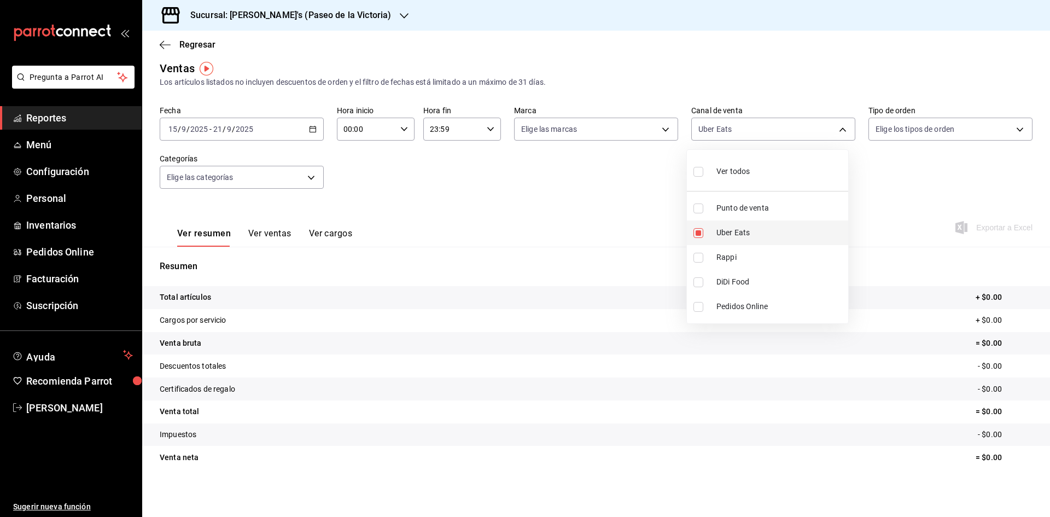
click at [697, 234] on input "checkbox" at bounding box center [699, 233] width 10 height 10
checkbox input "false"
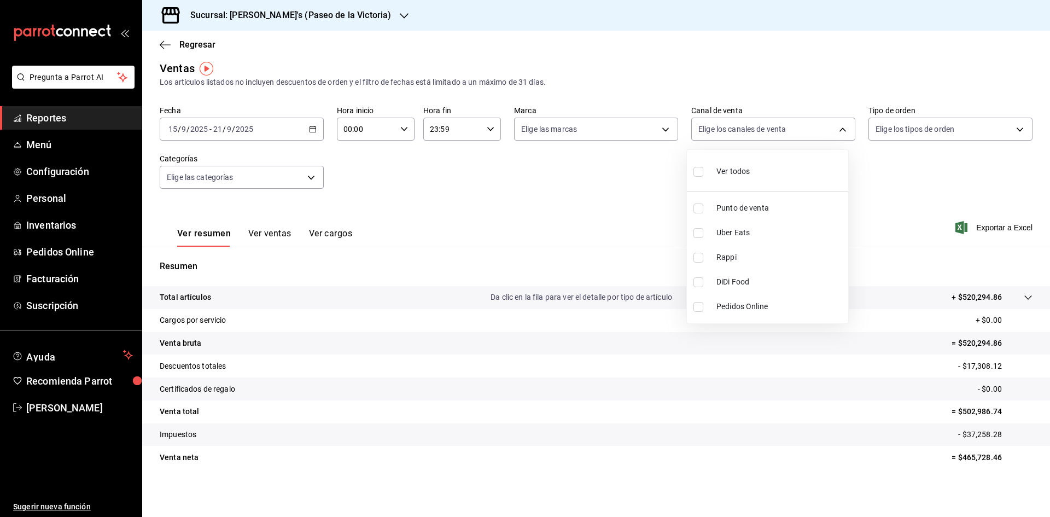
click at [700, 122] on div at bounding box center [525, 258] width 1050 height 517
click at [700, 122] on body "Pregunta a Parrot AI Reportes Menú Configuración Personal Inventarios Pedidos O…" at bounding box center [525, 258] width 1050 height 517
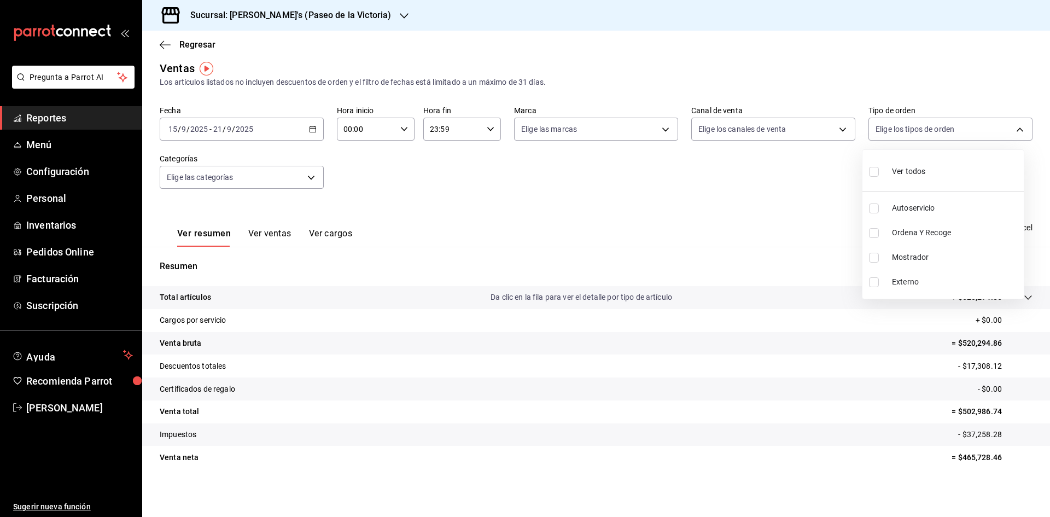
click at [700, 229] on input "checkbox" at bounding box center [874, 233] width 10 height 10
checkbox input "true"
type input "5c969b9a-2296-4b6a-a11f-1916410c9f72"
click at [195, 48] on div at bounding box center [525, 258] width 1050 height 517
click at [195, 48] on span "Regresar" at bounding box center [197, 44] width 36 height 10
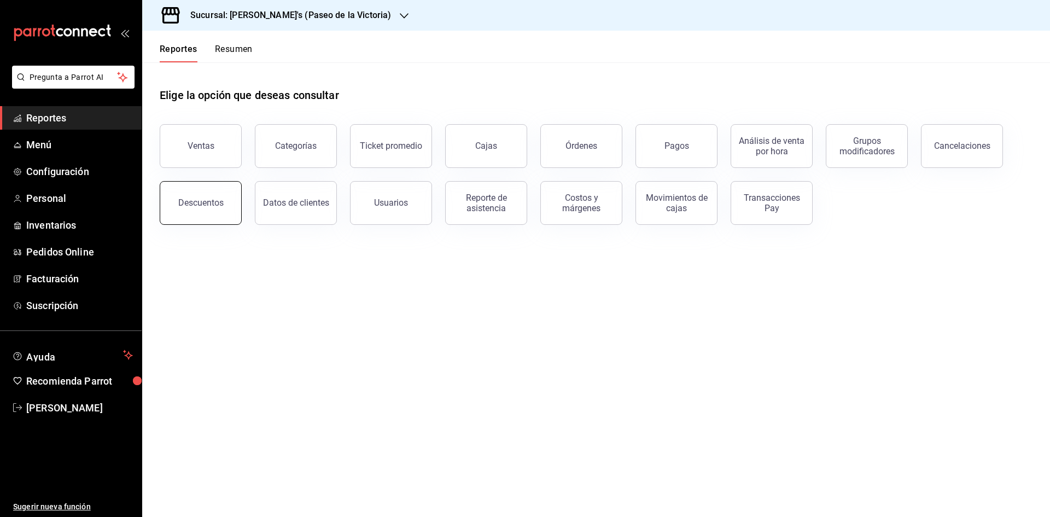
click at [222, 205] on button "Descuentos" at bounding box center [201, 203] width 82 height 44
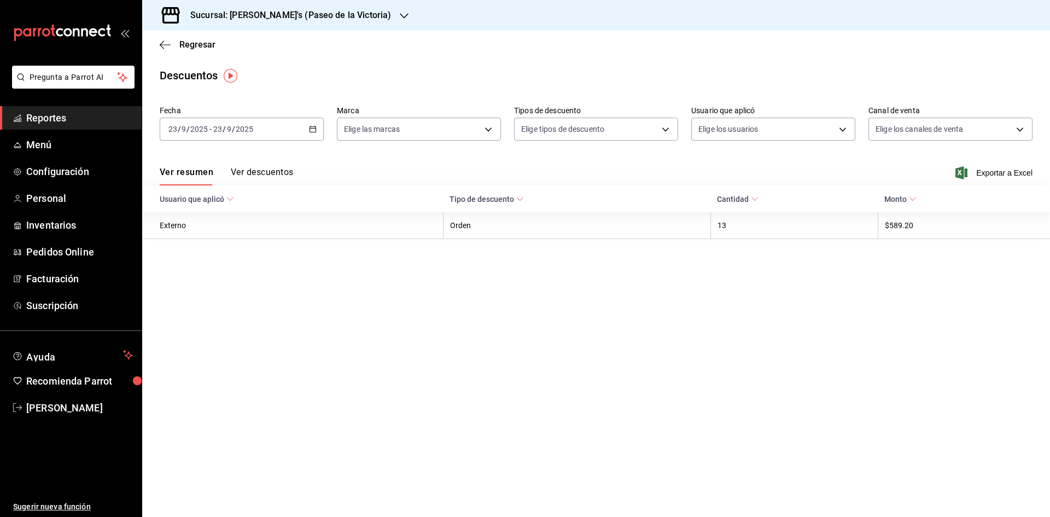
click at [311, 131] on icon "button" at bounding box center [313, 129] width 8 height 8
click at [223, 298] on main "Regresar Descuentos Fecha [DATE] [DATE] - [DATE] [DATE] [PERSON_NAME] Semana ac…" at bounding box center [596, 274] width 908 height 486
click at [277, 124] on div "[DATE] [DATE] - [DATE] [DATE]" at bounding box center [242, 129] width 164 height 23
click at [217, 281] on span "Rango de fechas" at bounding box center [211, 285] width 85 height 11
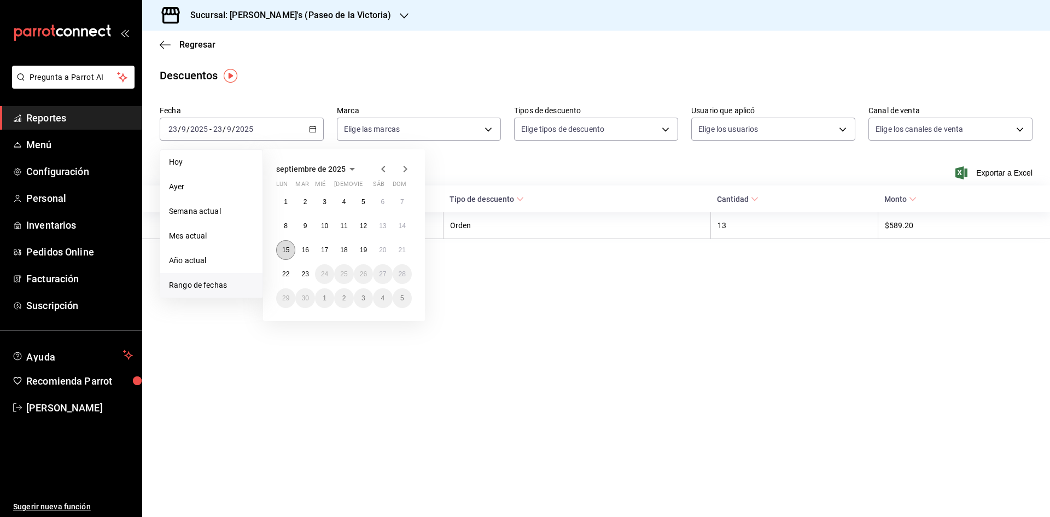
click at [284, 254] on button "15" at bounding box center [285, 250] width 19 height 20
click at [397, 248] on button "21" at bounding box center [402, 250] width 19 height 20
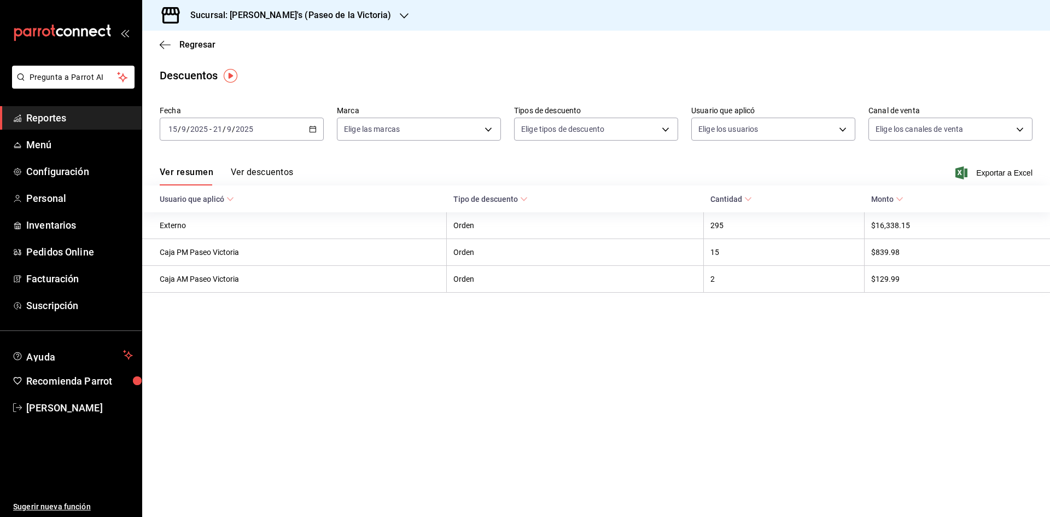
click at [340, 16] on h3 "Sucursal: [PERSON_NAME]'s (Paseo de la Victoria)" at bounding box center [287, 15] width 210 height 13
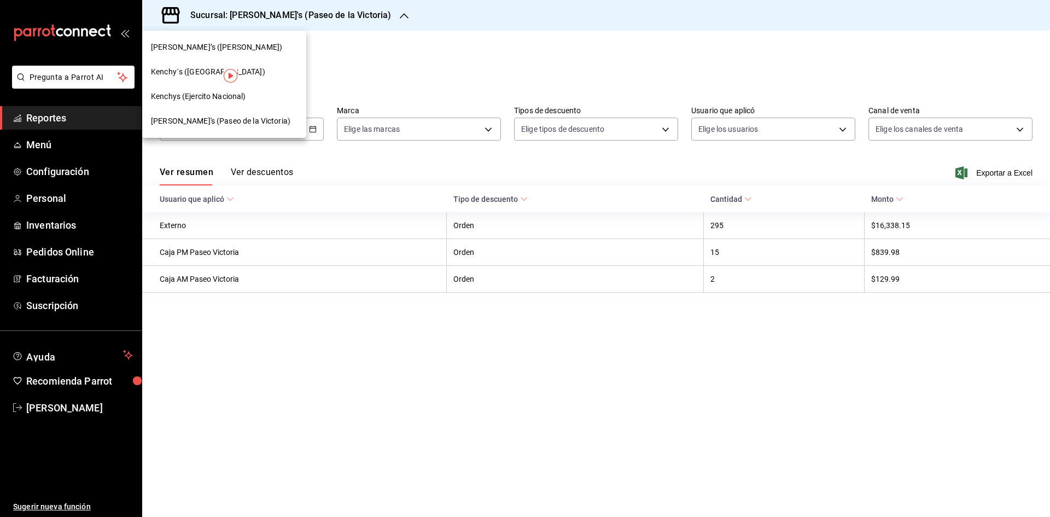
click at [246, 103] on div "Kenchys (Ejercito Nacional)" at bounding box center [224, 96] width 164 height 25
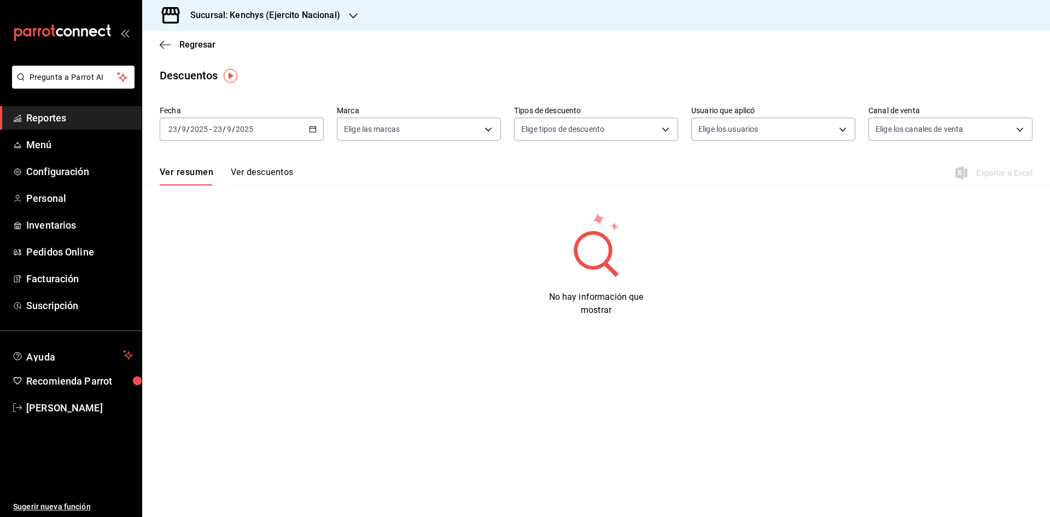
click at [313, 125] on div "[DATE] [DATE] - [DATE] [DATE]" at bounding box center [242, 129] width 164 height 23
click at [225, 293] on li "Rango de fechas" at bounding box center [211, 285] width 102 height 25
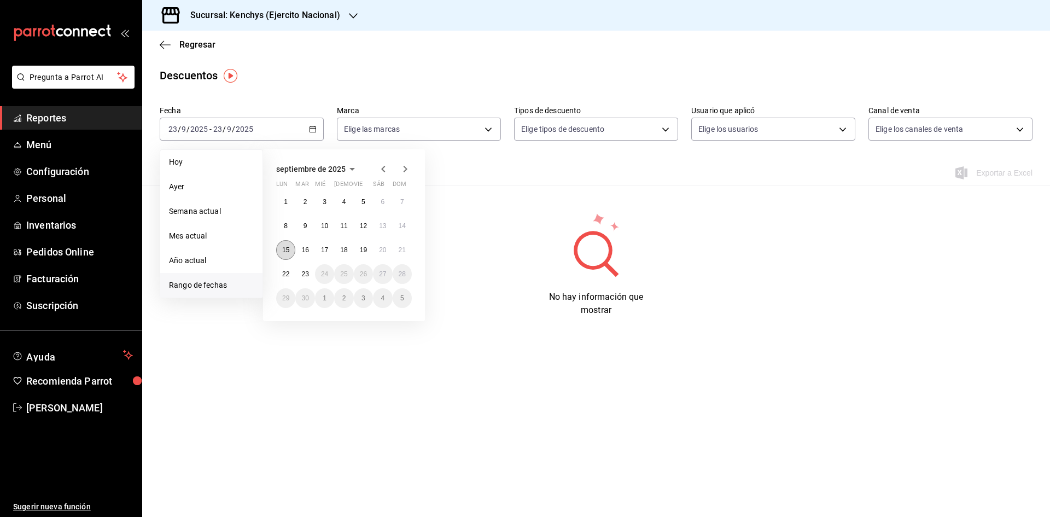
click at [290, 250] on button "15" at bounding box center [285, 250] width 19 height 20
click at [404, 251] on abbr "21" at bounding box center [402, 250] width 7 height 8
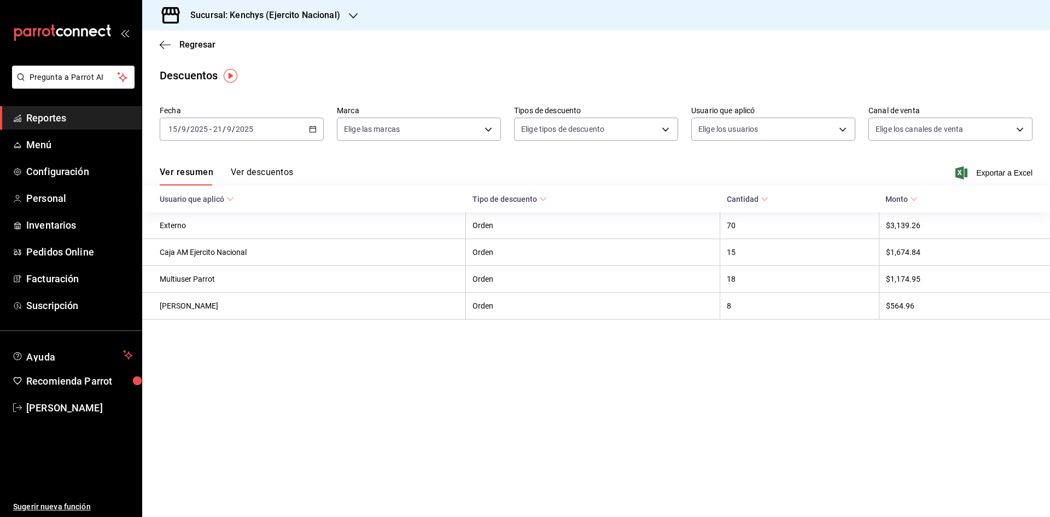
click at [312, 19] on h3 "Sucursal: Kenchys (Ejercito Nacional)" at bounding box center [261, 15] width 159 height 13
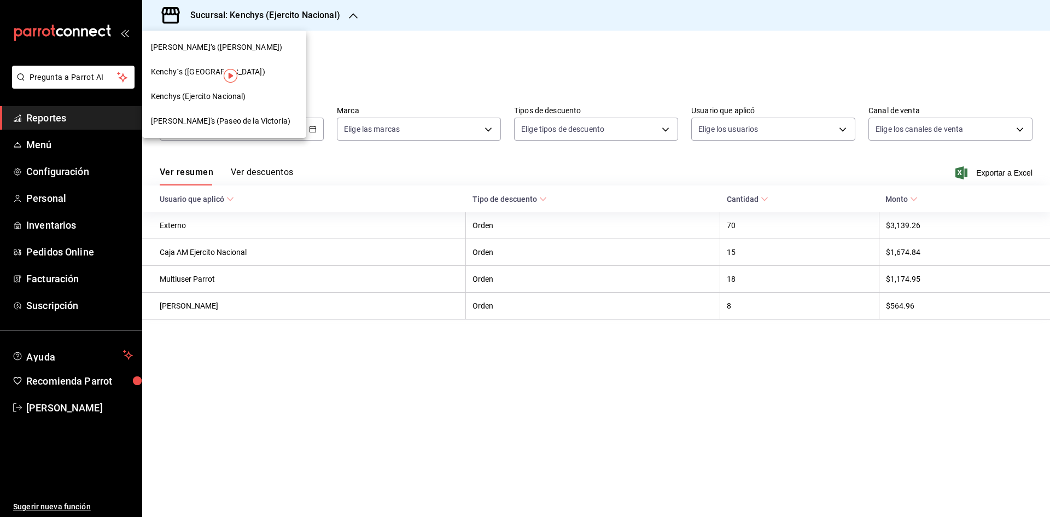
click at [275, 66] on div "Kenchy´s ([GEOGRAPHIC_DATA])" at bounding box center [224, 72] width 164 height 25
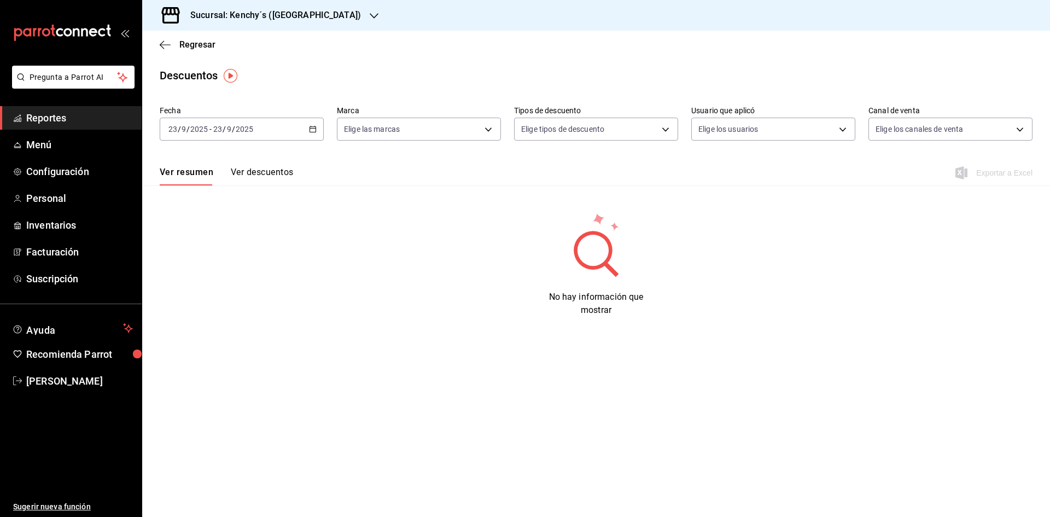
click at [318, 141] on div "Fecha [DATE] [DATE] - [DATE] [DATE] Marca Elige las marcas Tipos de descuento E…" at bounding box center [596, 127] width 873 height 53
click at [313, 132] on \(Stroke\) "button" at bounding box center [313, 129] width 7 height 6
click at [249, 282] on span "Rango de fechas" at bounding box center [211, 285] width 85 height 11
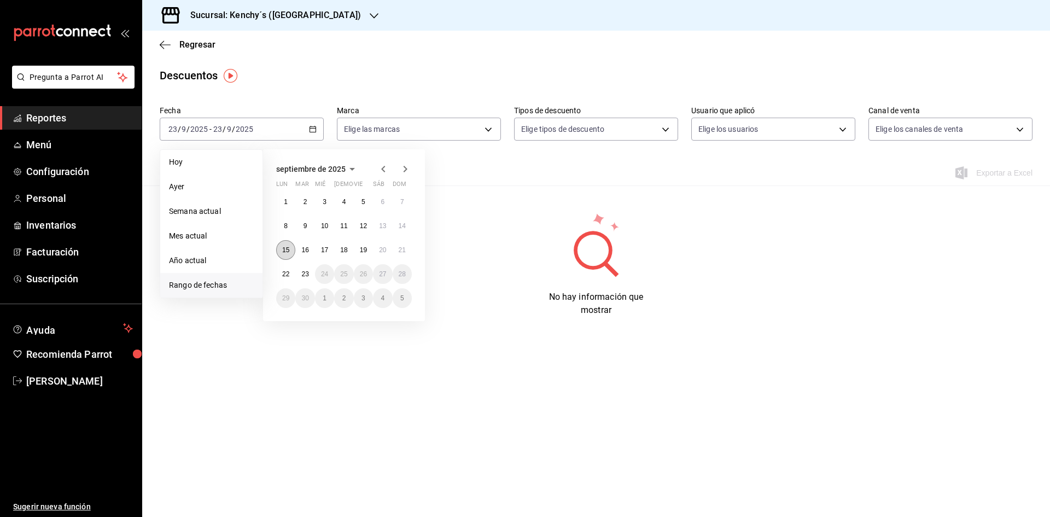
click at [279, 253] on button "15" at bounding box center [285, 250] width 19 height 20
click at [404, 248] on abbr "21" at bounding box center [402, 250] width 7 height 8
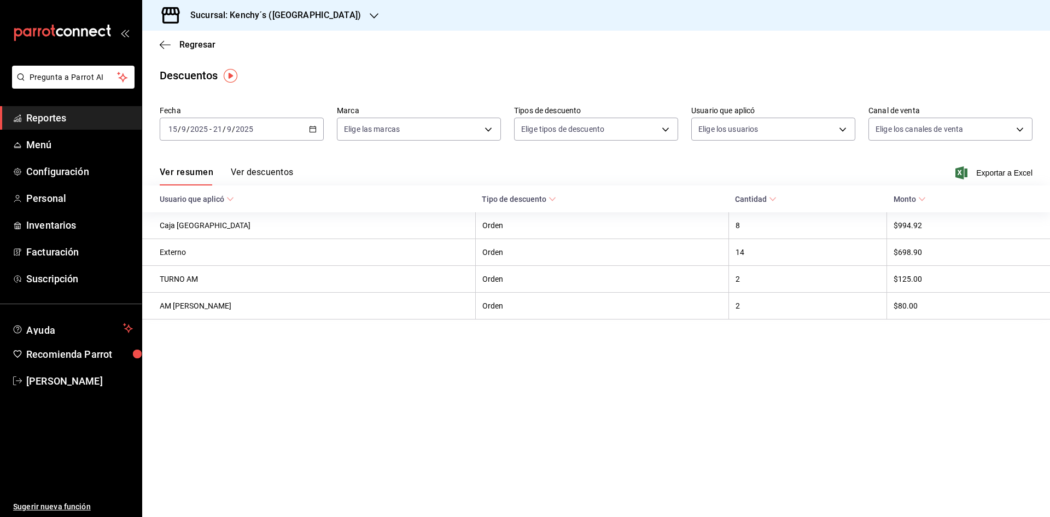
click at [326, 16] on div "Sucursal: Kenchy´s ([GEOGRAPHIC_DATA])" at bounding box center [267, 15] width 232 height 31
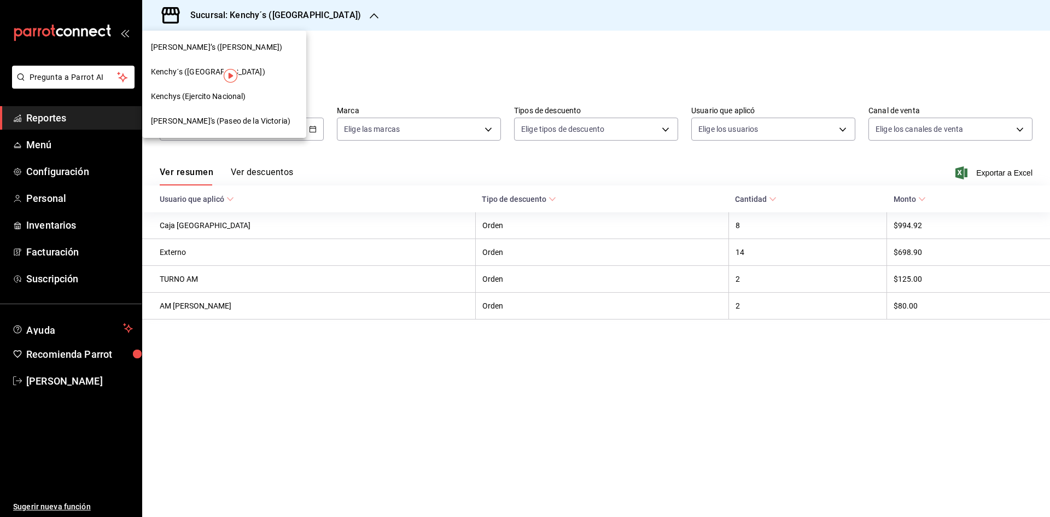
click at [248, 49] on div "[PERSON_NAME]’s ([PERSON_NAME])" at bounding box center [224, 47] width 147 height 11
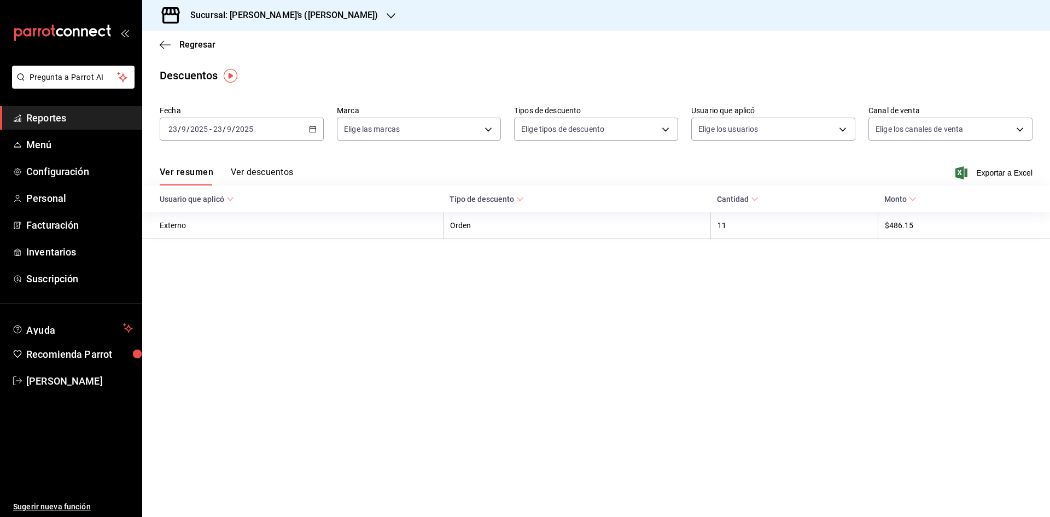
click at [272, 135] on div "[DATE] [DATE] - [DATE] [DATE]" at bounding box center [242, 129] width 164 height 23
click at [215, 283] on span "Rango de fechas" at bounding box center [211, 285] width 85 height 11
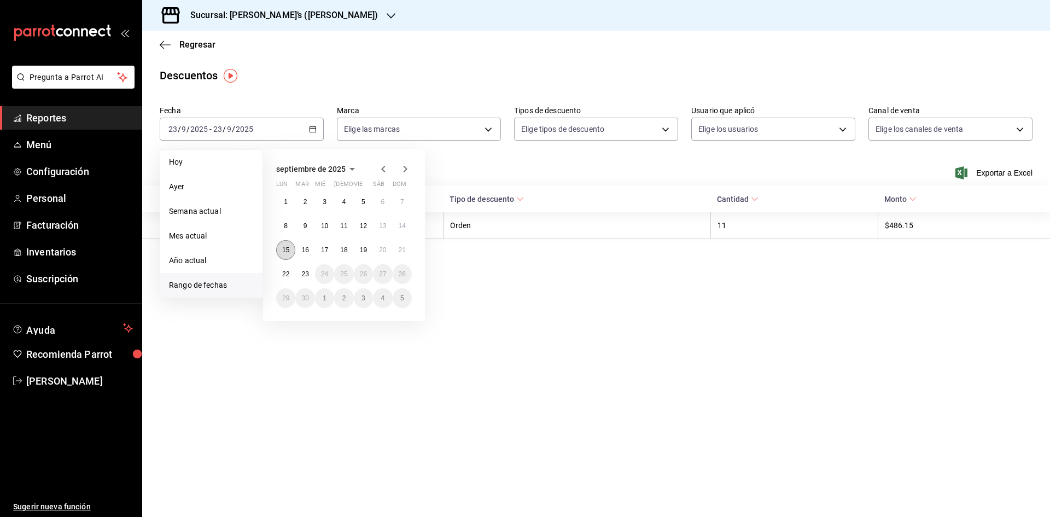
click at [284, 249] on abbr "15" at bounding box center [285, 250] width 7 height 8
click at [403, 253] on abbr "21" at bounding box center [402, 250] width 7 height 8
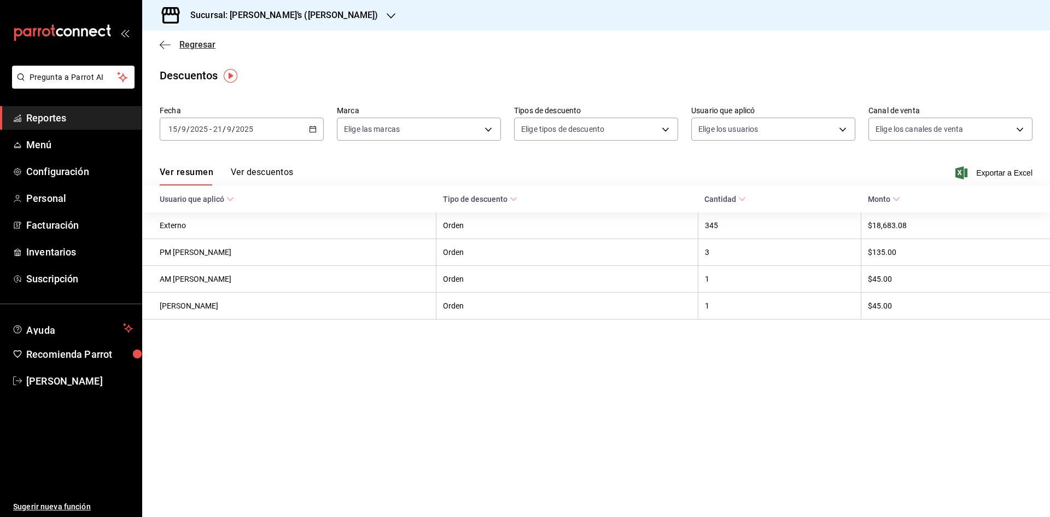
click at [204, 44] on span "Regresar" at bounding box center [197, 44] width 36 height 10
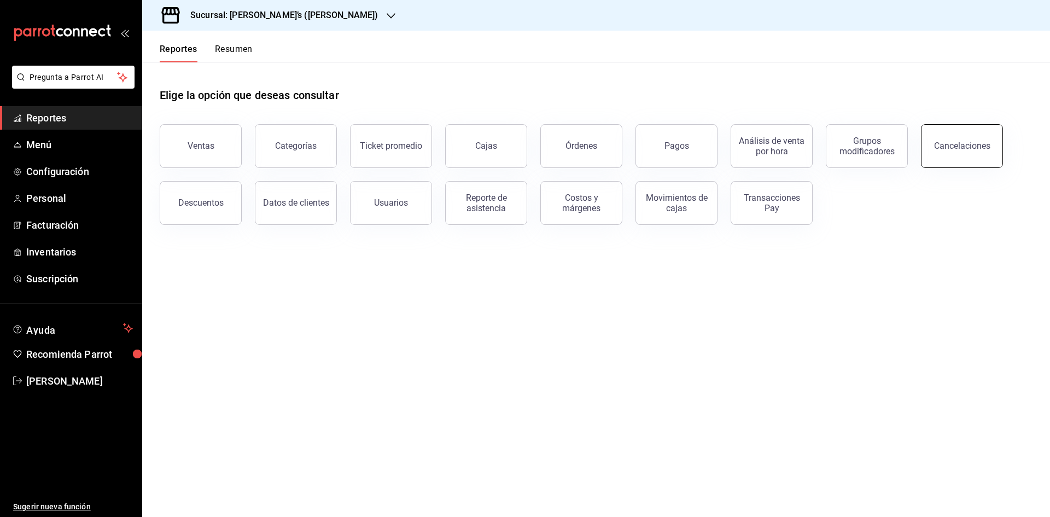
click at [700, 153] on button "Cancelaciones" at bounding box center [962, 146] width 82 height 44
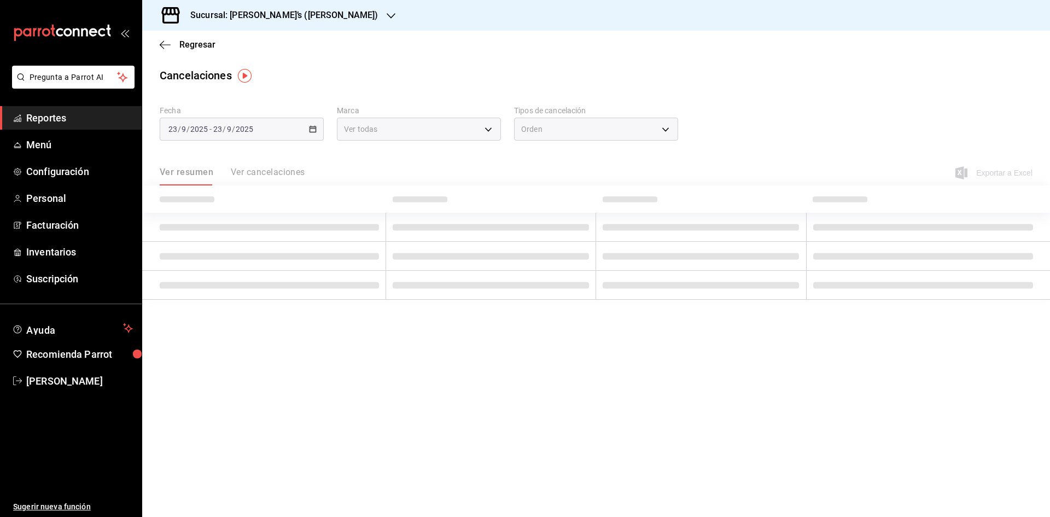
click at [311, 133] on div "[DATE] [DATE] - [DATE] [DATE]" at bounding box center [242, 129] width 164 height 23
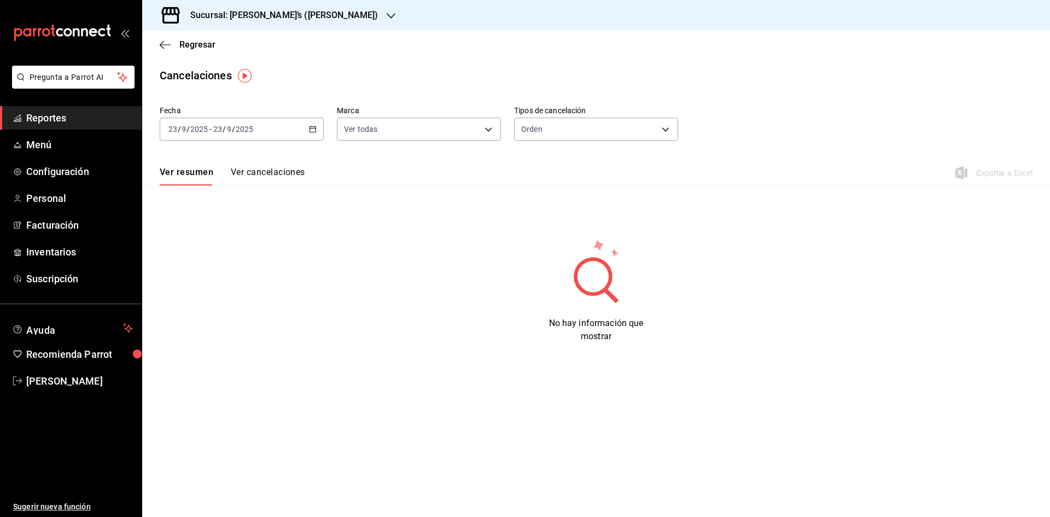
click at [311, 133] on div "[DATE] [DATE] - [DATE] [DATE]" at bounding box center [242, 129] width 164 height 23
click at [226, 298] on ul "[PERSON_NAME] Semana actual Mes actual Año actual Rango de fechas" at bounding box center [211, 223] width 103 height 149
click at [228, 284] on span "Rango de fechas" at bounding box center [211, 285] width 85 height 11
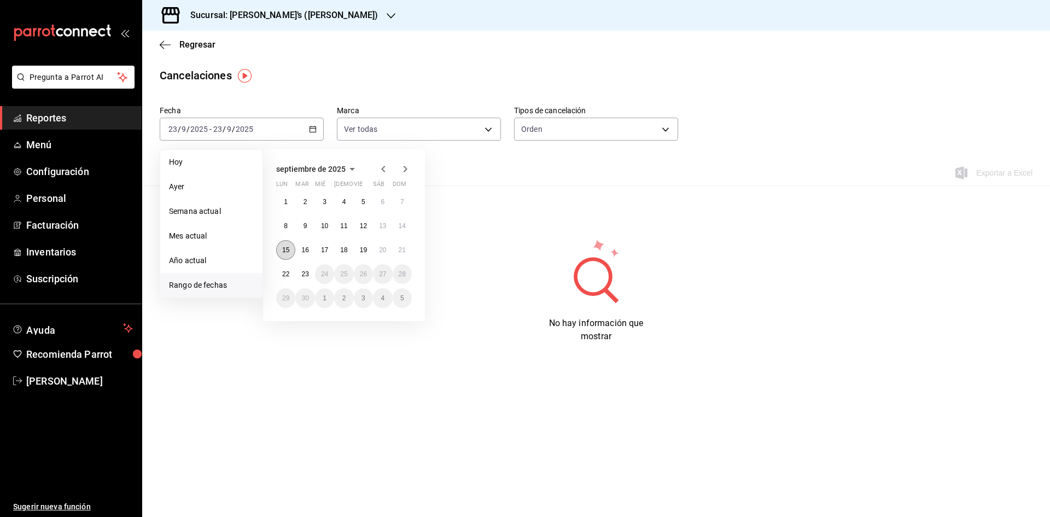
click at [281, 253] on button "15" at bounding box center [285, 250] width 19 height 20
click at [400, 259] on button "21" at bounding box center [402, 250] width 19 height 20
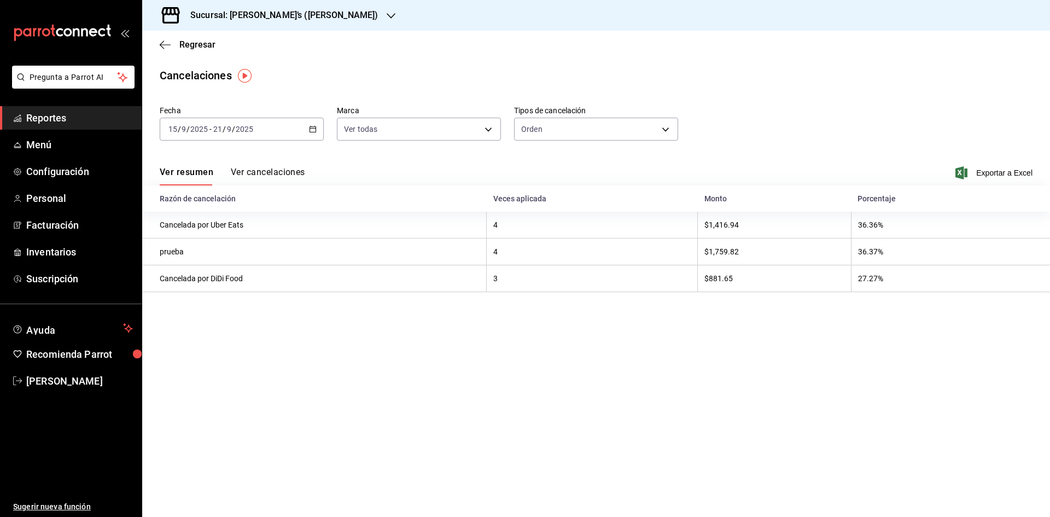
click at [275, 25] on div "Sucursal: [PERSON_NAME]’s ([PERSON_NAME])" at bounding box center [275, 15] width 249 height 31
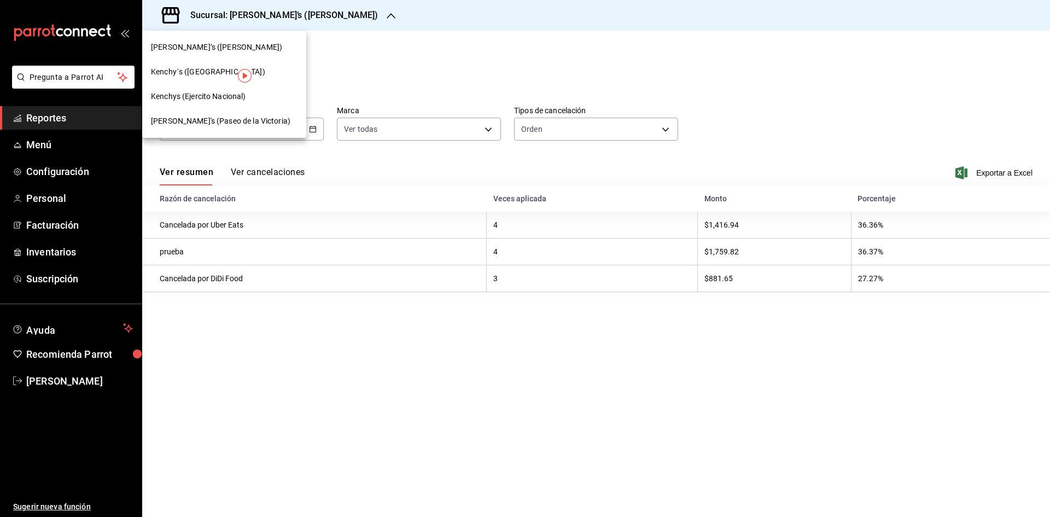
click at [220, 69] on span "Kenchy´s ([GEOGRAPHIC_DATA])" at bounding box center [208, 71] width 114 height 11
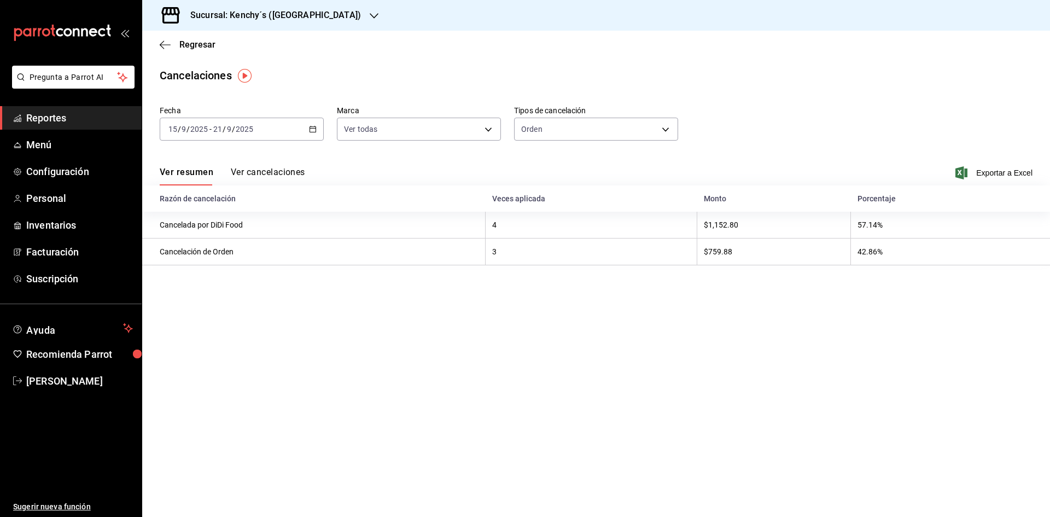
drag, startPoint x: 345, startPoint y: 9, endPoint x: 338, endPoint y: 10, distance: 6.8
click at [338, 10] on div "Sucursal: Kenchy´s ([GEOGRAPHIC_DATA])" at bounding box center [267, 15] width 232 height 31
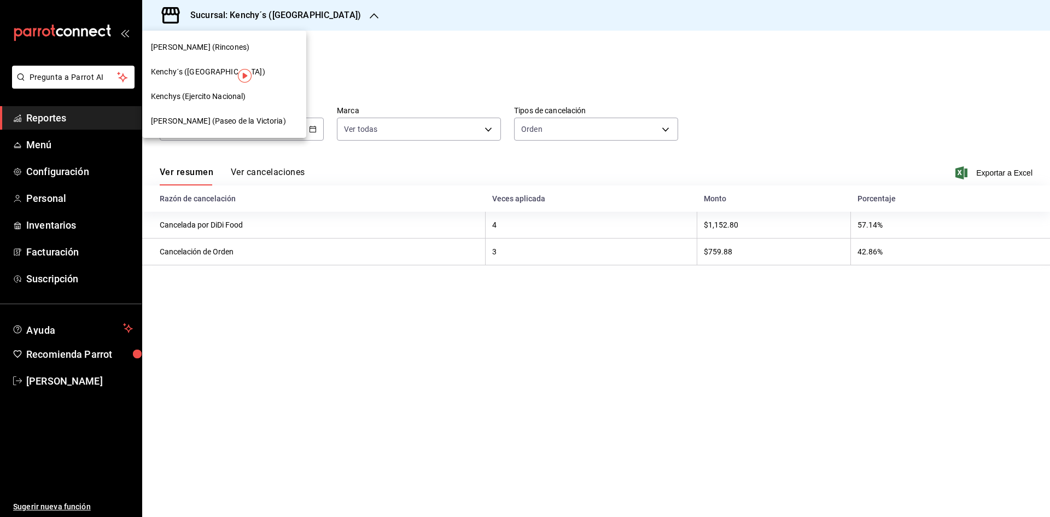
click at [234, 103] on div "Kenchys (Ejercito Nacional)" at bounding box center [224, 96] width 164 height 25
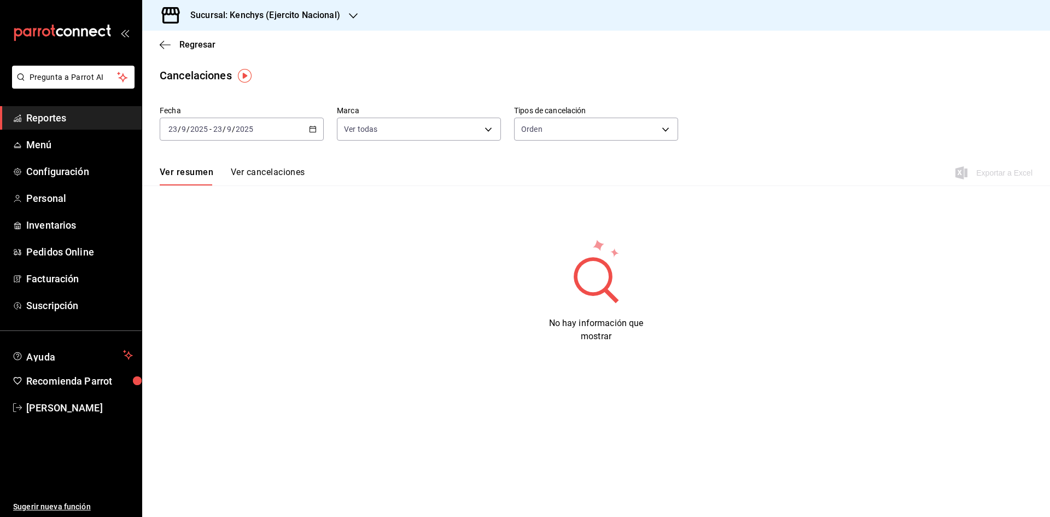
click at [332, 135] on div "Fecha 2025-09-23 23 / 9 / 2025 - 2025-09-23 23 / 9 / 2025 Marca Ver todas [obje…" at bounding box center [596, 127] width 873 height 53
click at [306, 131] on div "[DATE] [DATE] - [DATE] [DATE]" at bounding box center [242, 129] width 164 height 23
click at [214, 281] on span "Rango de fechas" at bounding box center [211, 285] width 85 height 11
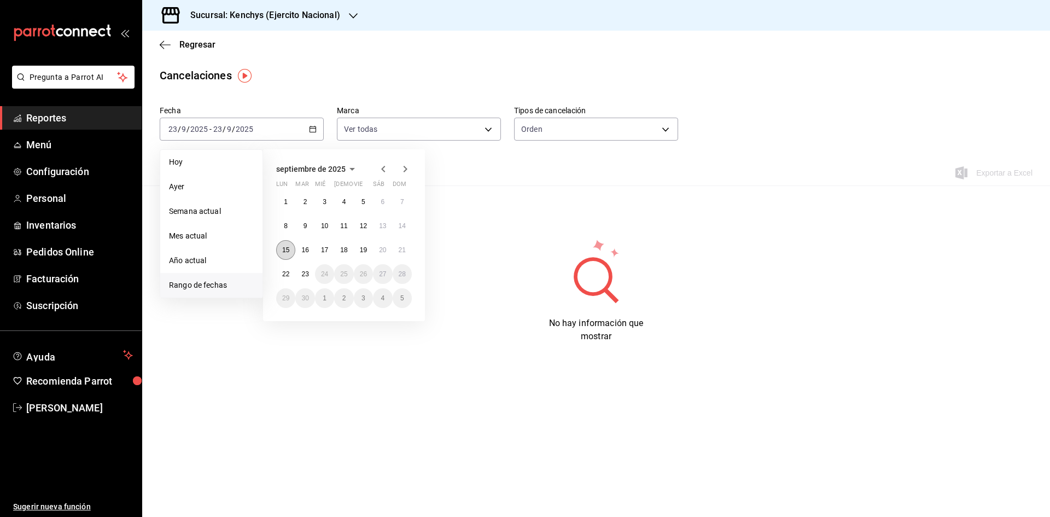
click at [292, 251] on button "15" at bounding box center [285, 250] width 19 height 20
click at [402, 246] on button "21" at bounding box center [402, 250] width 19 height 20
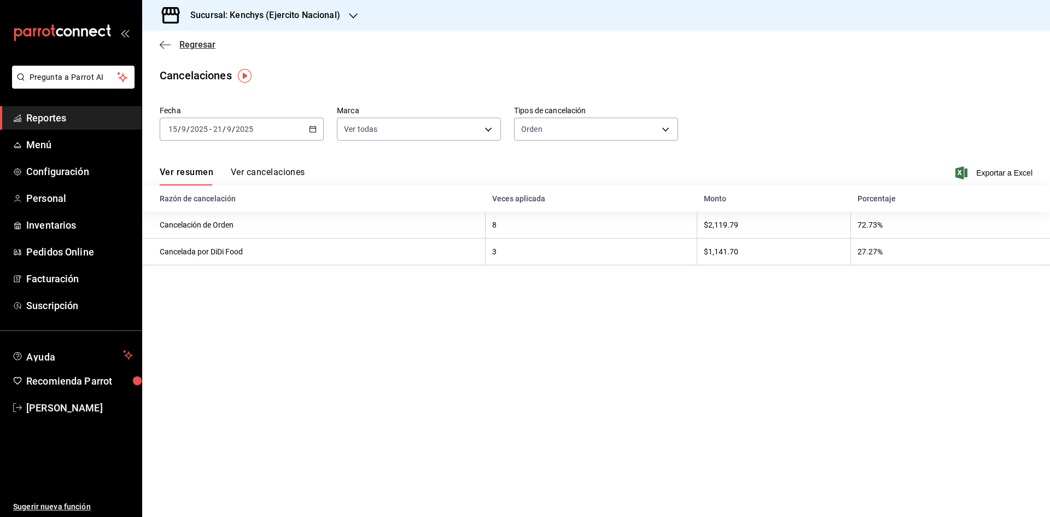
click at [190, 44] on span "Regresar" at bounding box center [197, 44] width 36 height 10
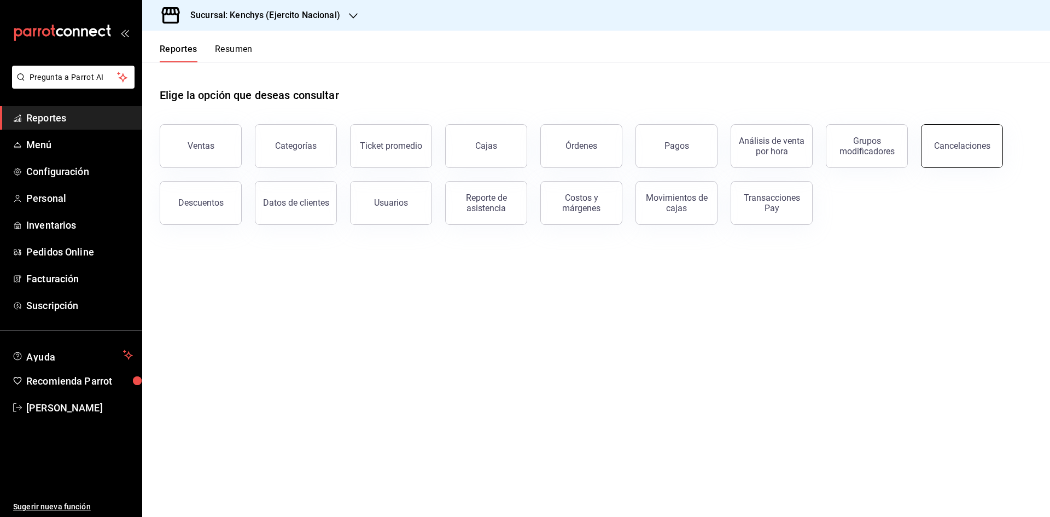
click at [950, 155] on button "Cancelaciones" at bounding box center [962, 146] width 82 height 44
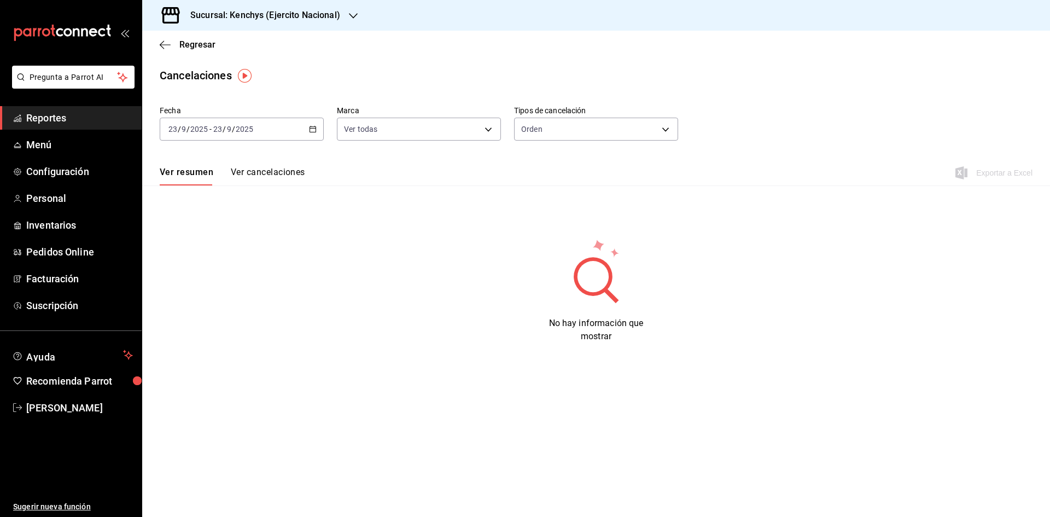
click at [309, 20] on h3 "Sucursal: Kenchys (Ejercito Nacional)" at bounding box center [261, 15] width 159 height 13
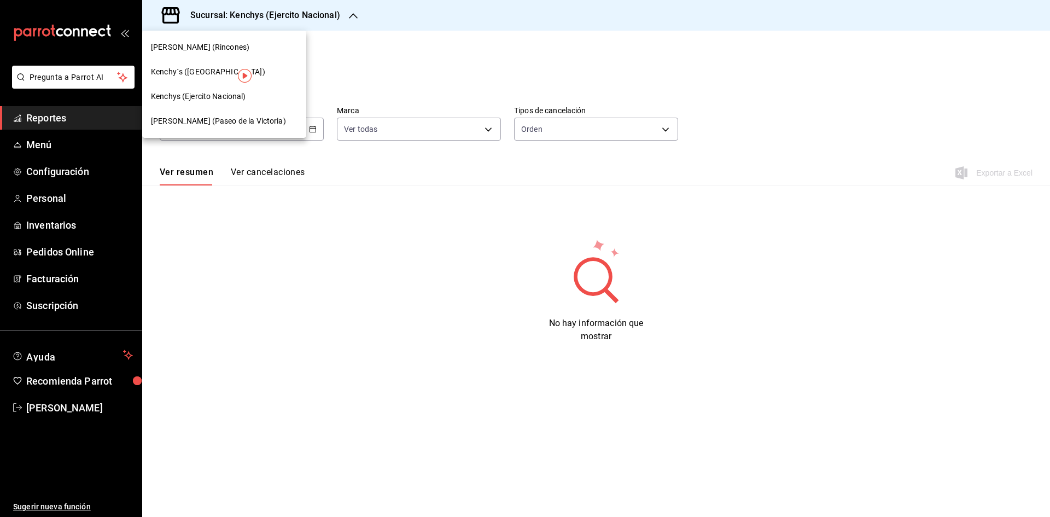
click at [270, 124] on div "[PERSON_NAME]'s (Paseo de la Victoria)" at bounding box center [224, 120] width 147 height 11
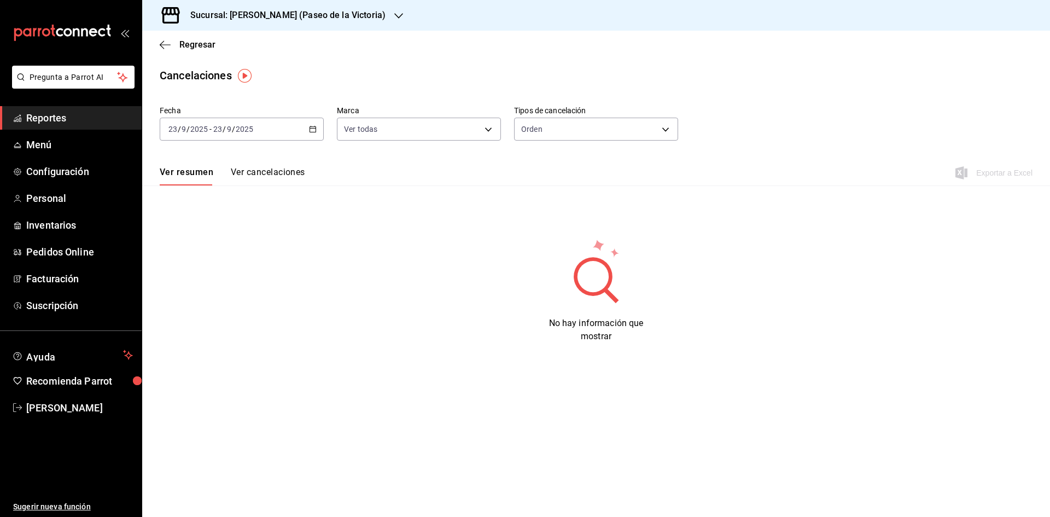
click at [315, 126] on \(Stroke\) "button" at bounding box center [315, 126] width 1 height 1
click at [241, 292] on li "Rango de fechas" at bounding box center [211, 285] width 102 height 25
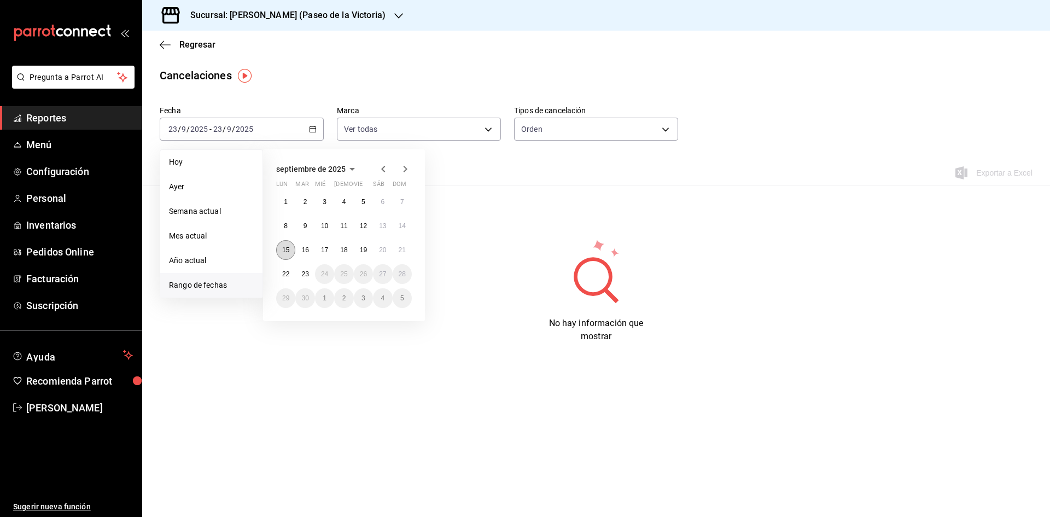
click at [288, 252] on abbr "15" at bounding box center [285, 250] width 7 height 8
click at [400, 246] on abbr "21" at bounding box center [402, 250] width 7 height 8
